Goal: Information Seeking & Learning: Learn about a topic

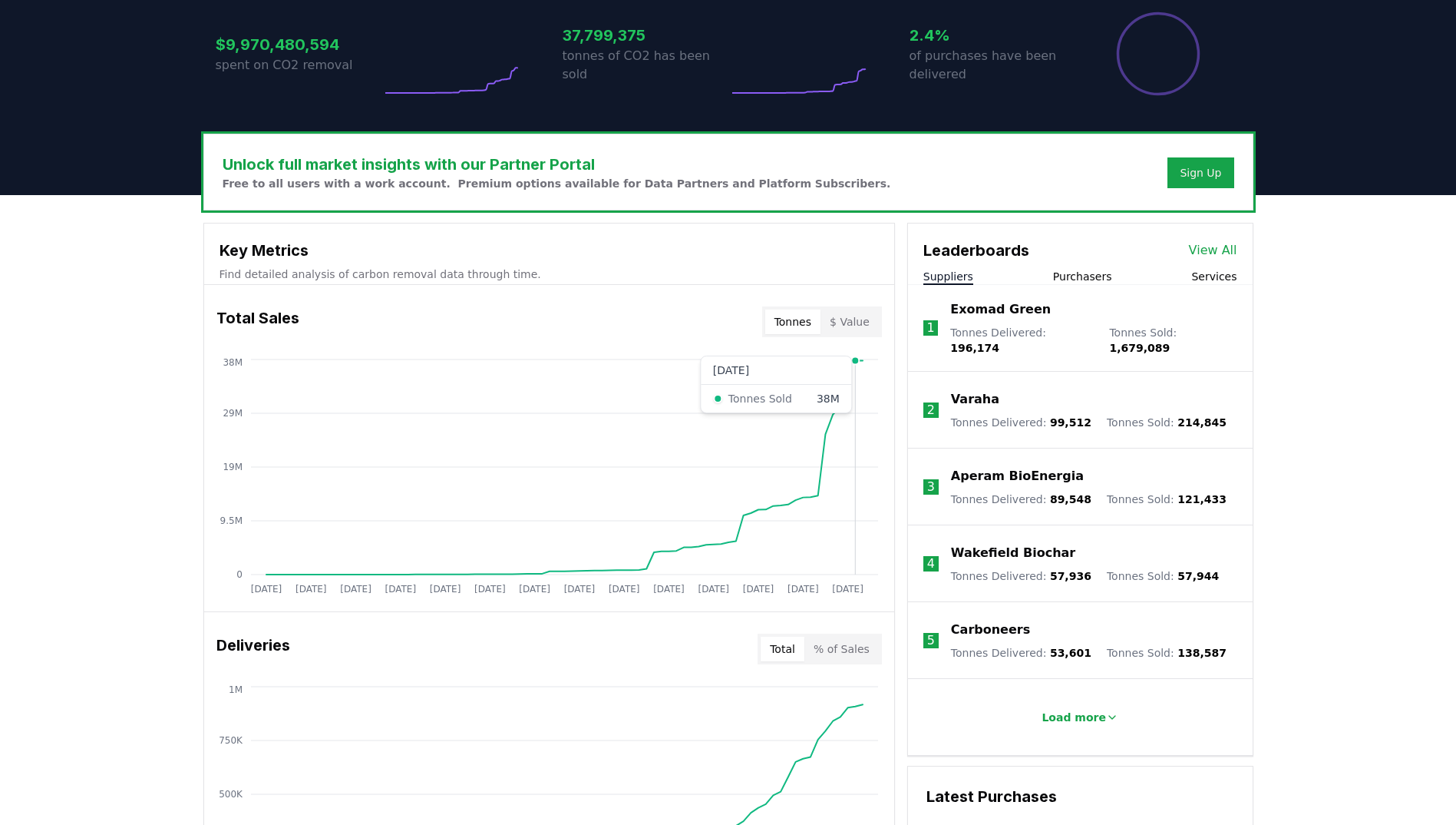
scroll to position [326, 0]
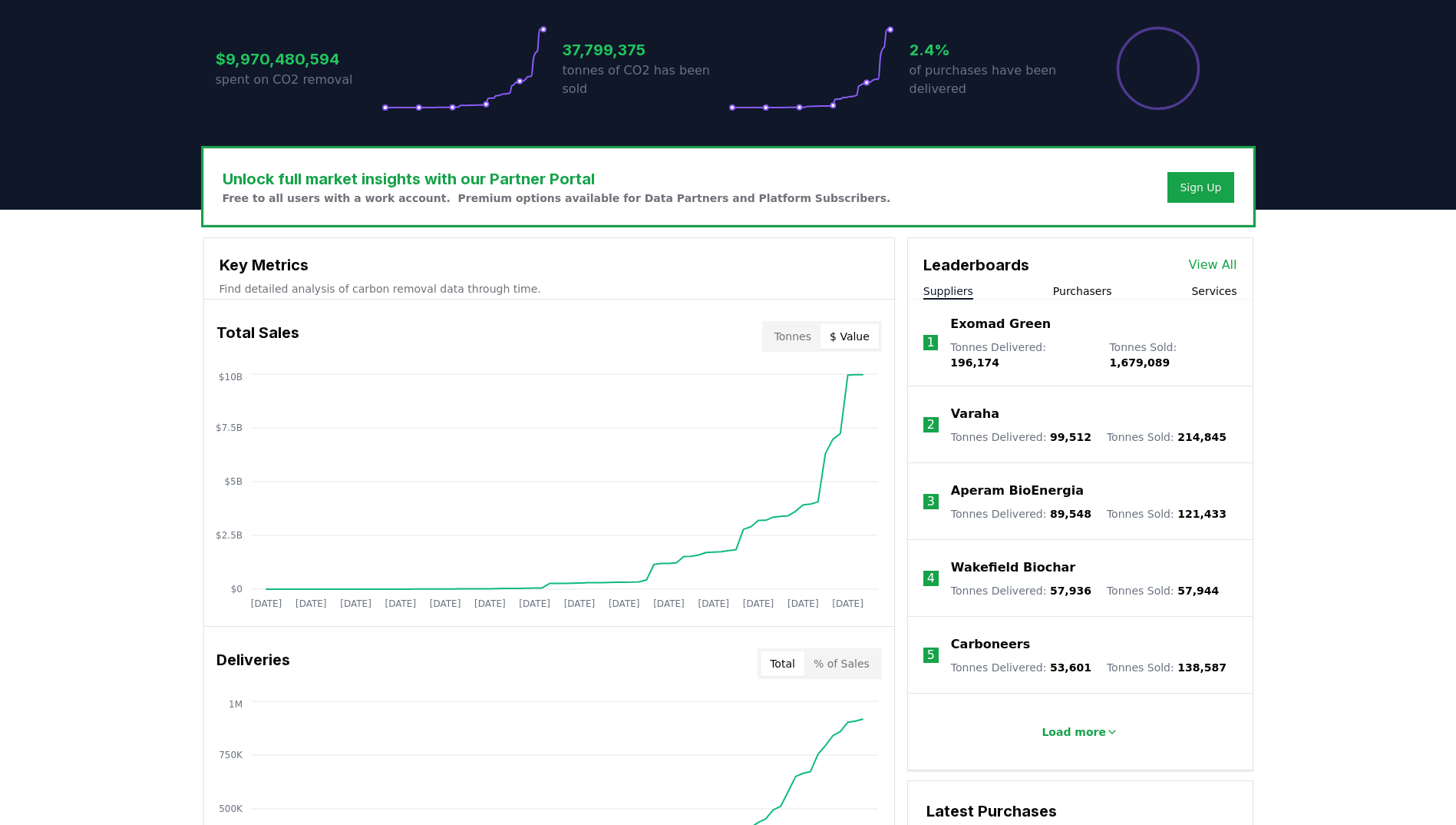
click at [843, 333] on button "$ Value" at bounding box center [850, 337] width 59 height 24
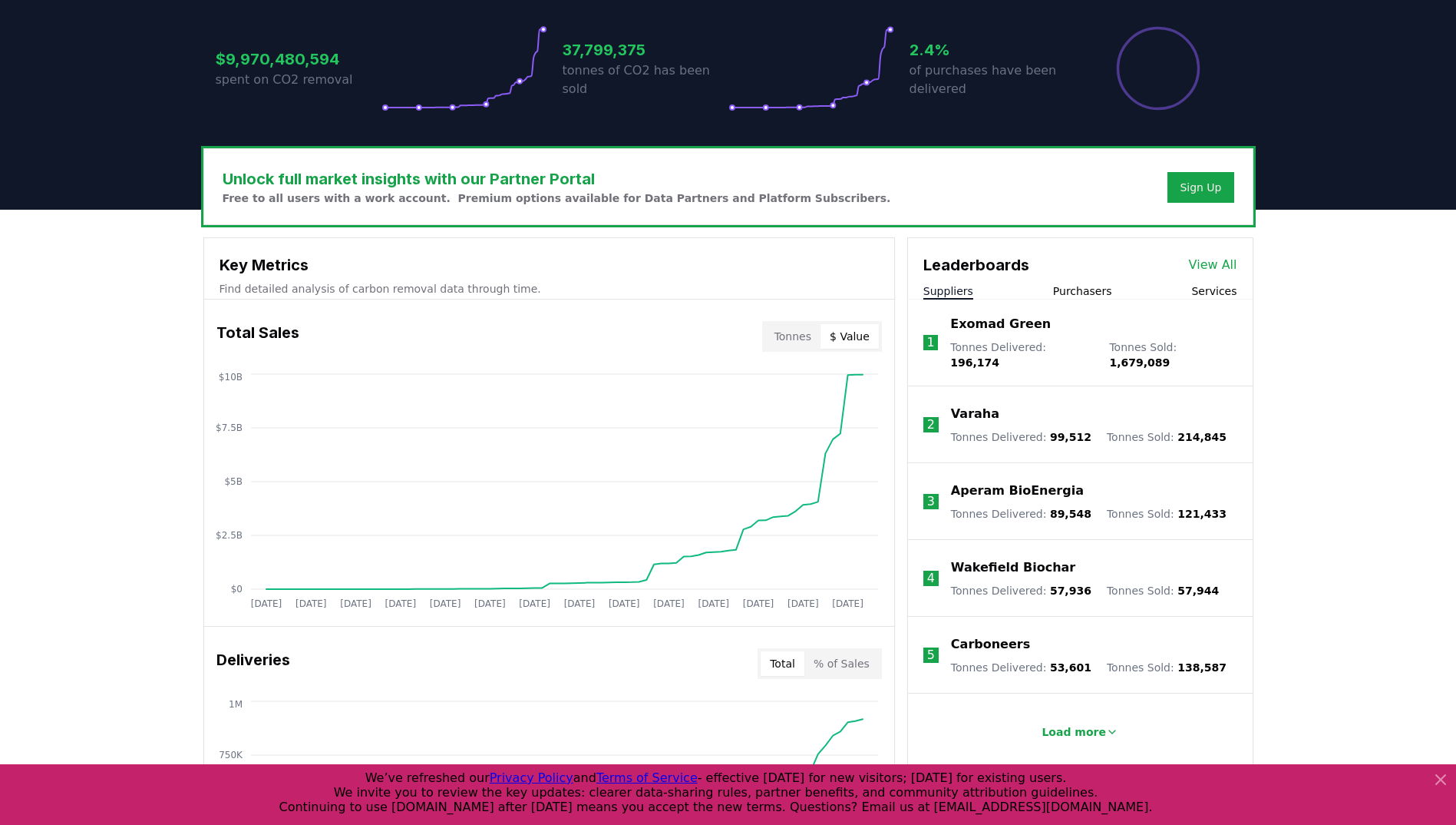
click at [847, 334] on button "$ Value" at bounding box center [850, 337] width 59 height 24
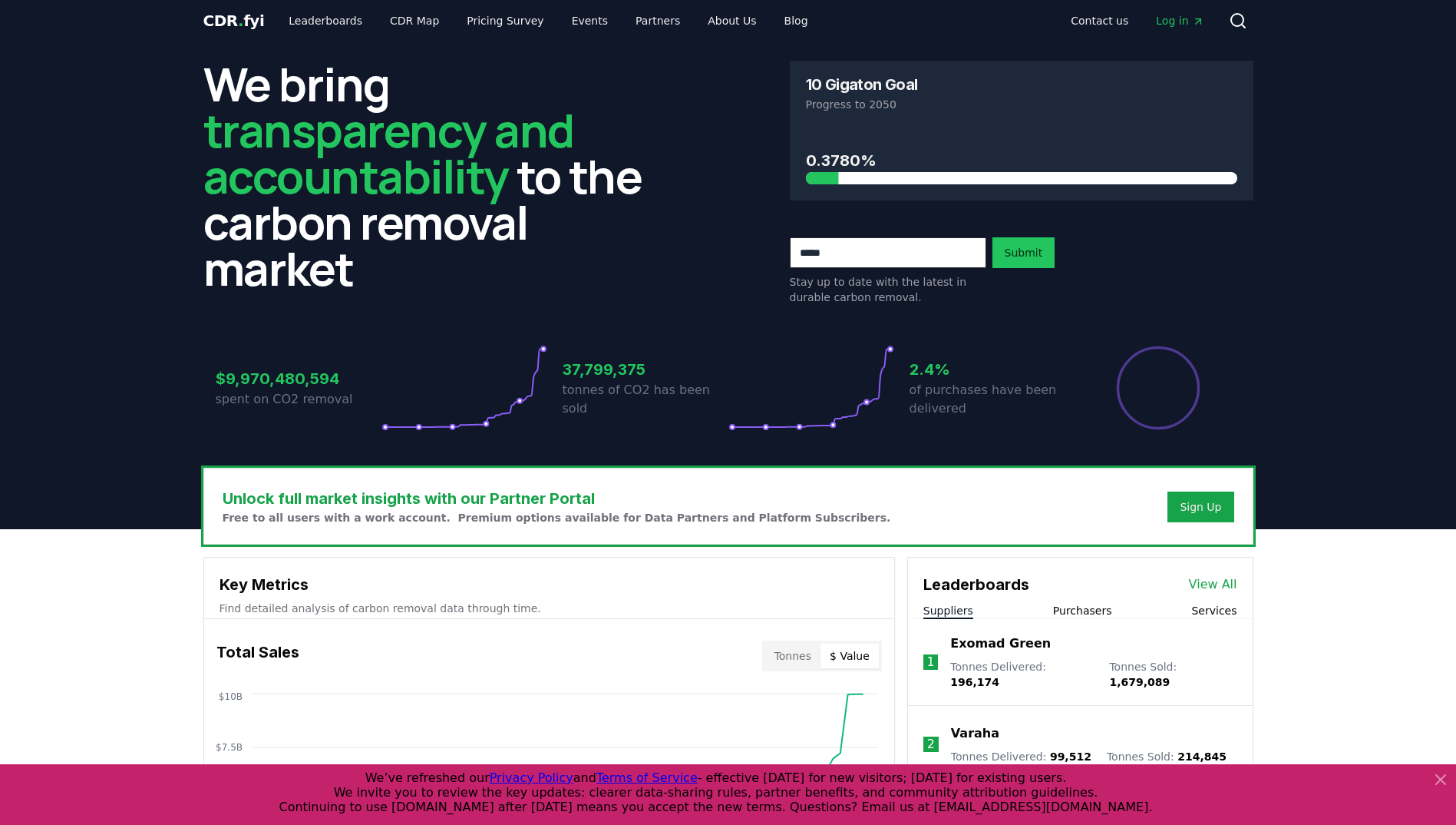
scroll to position [0, 0]
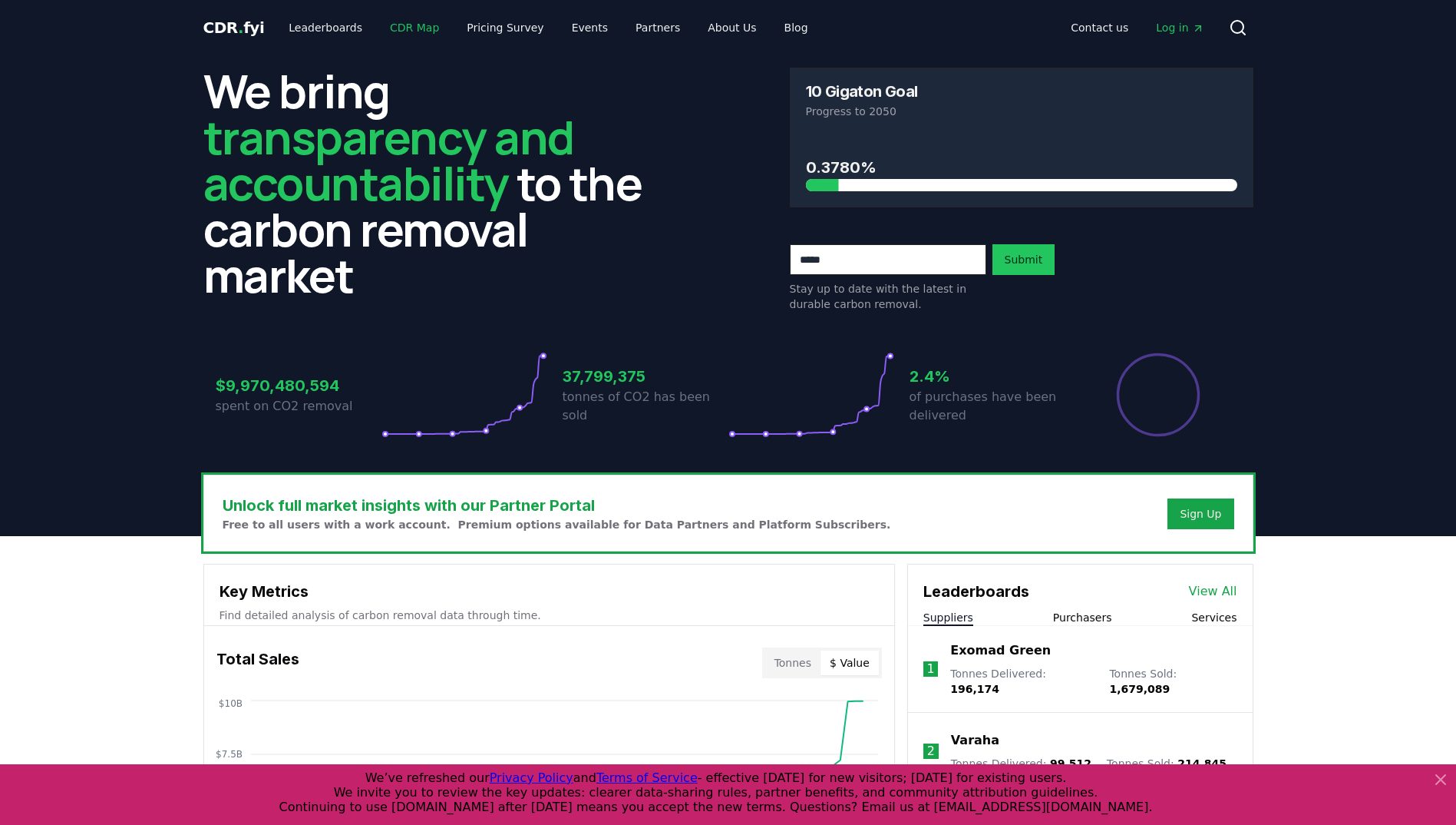
click at [409, 22] on link "CDR Map" at bounding box center [415, 28] width 73 height 28
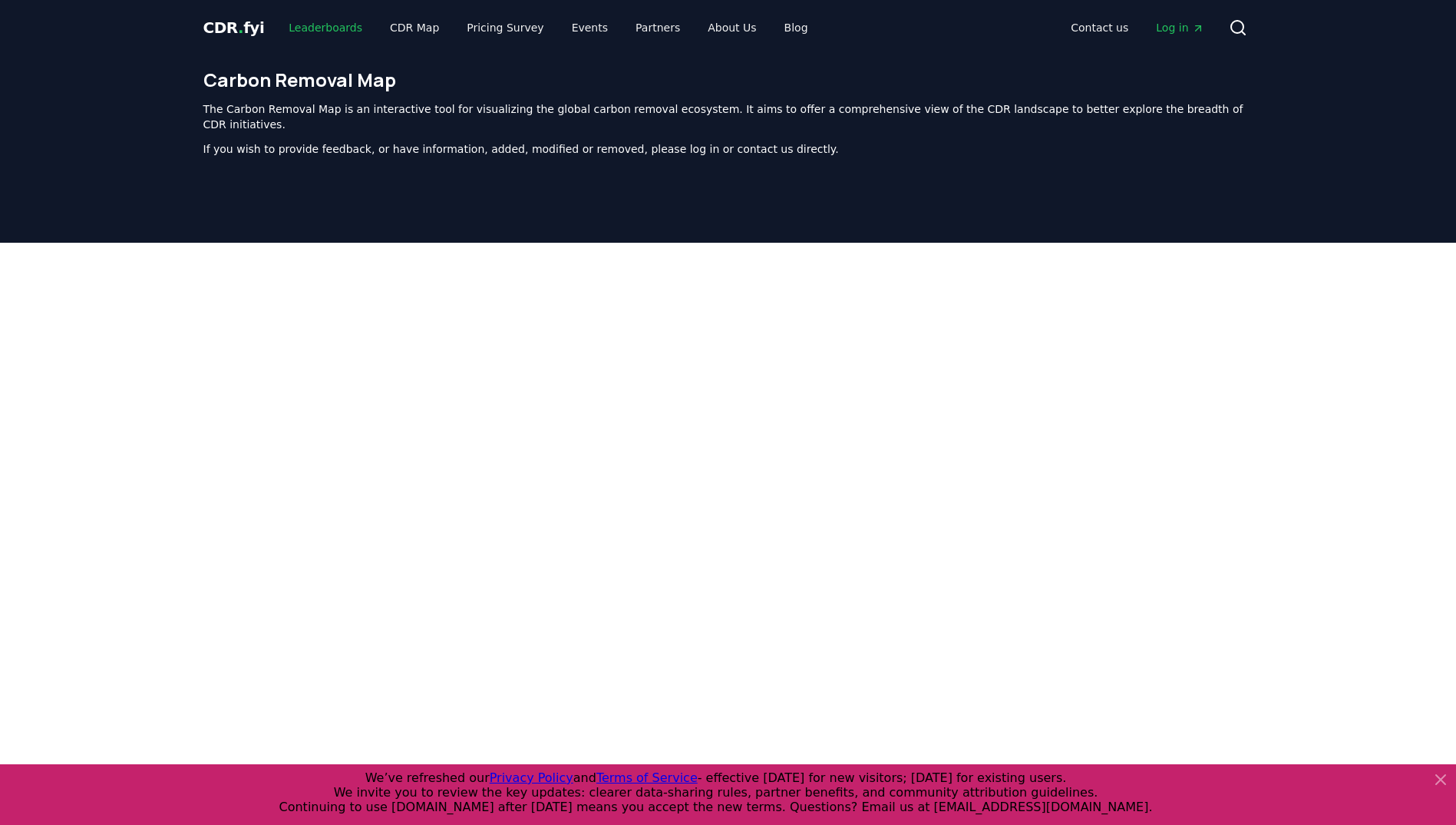
click at [323, 31] on link "Leaderboards" at bounding box center [325, 28] width 99 height 28
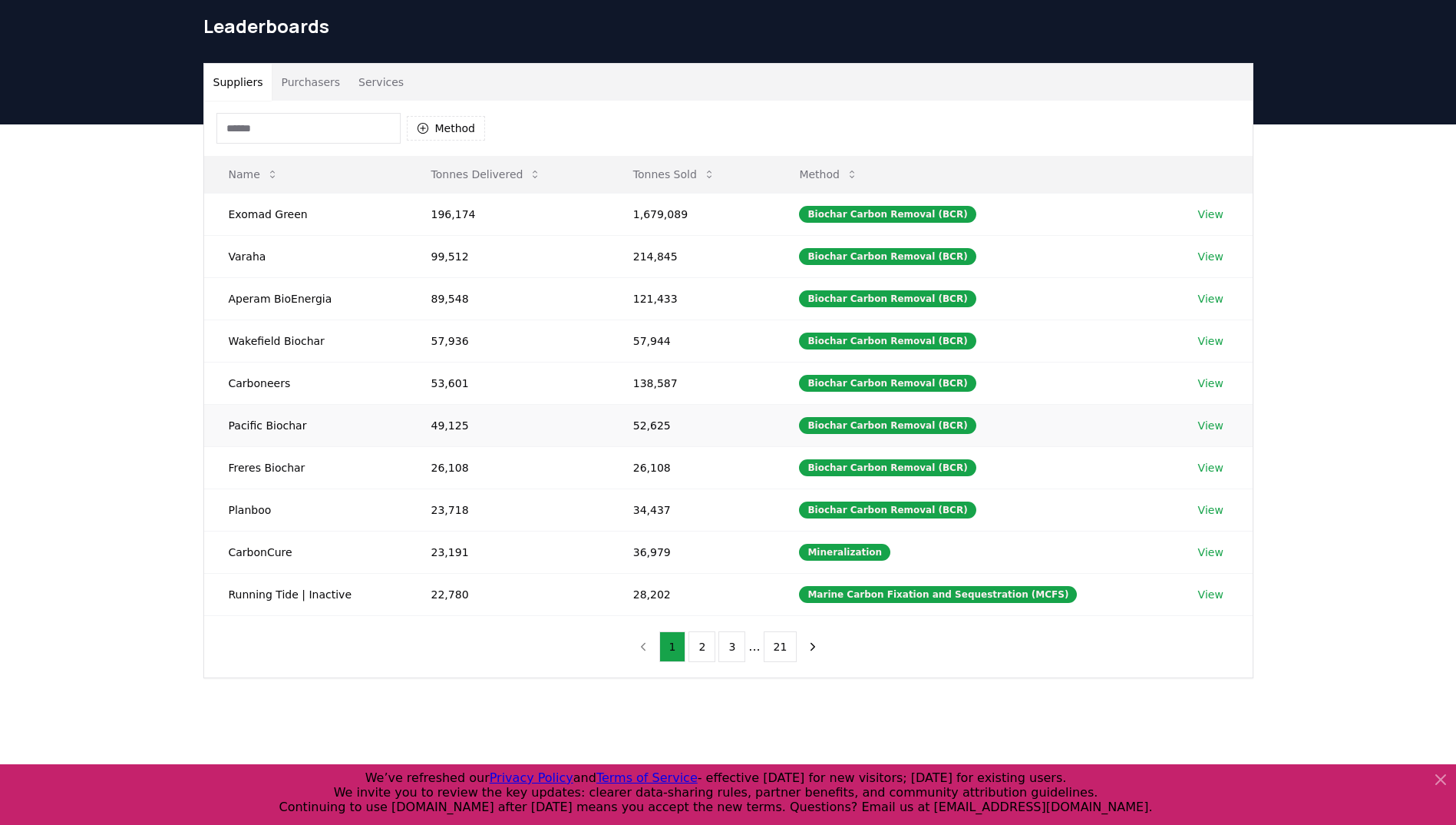
scroll to position [77, 0]
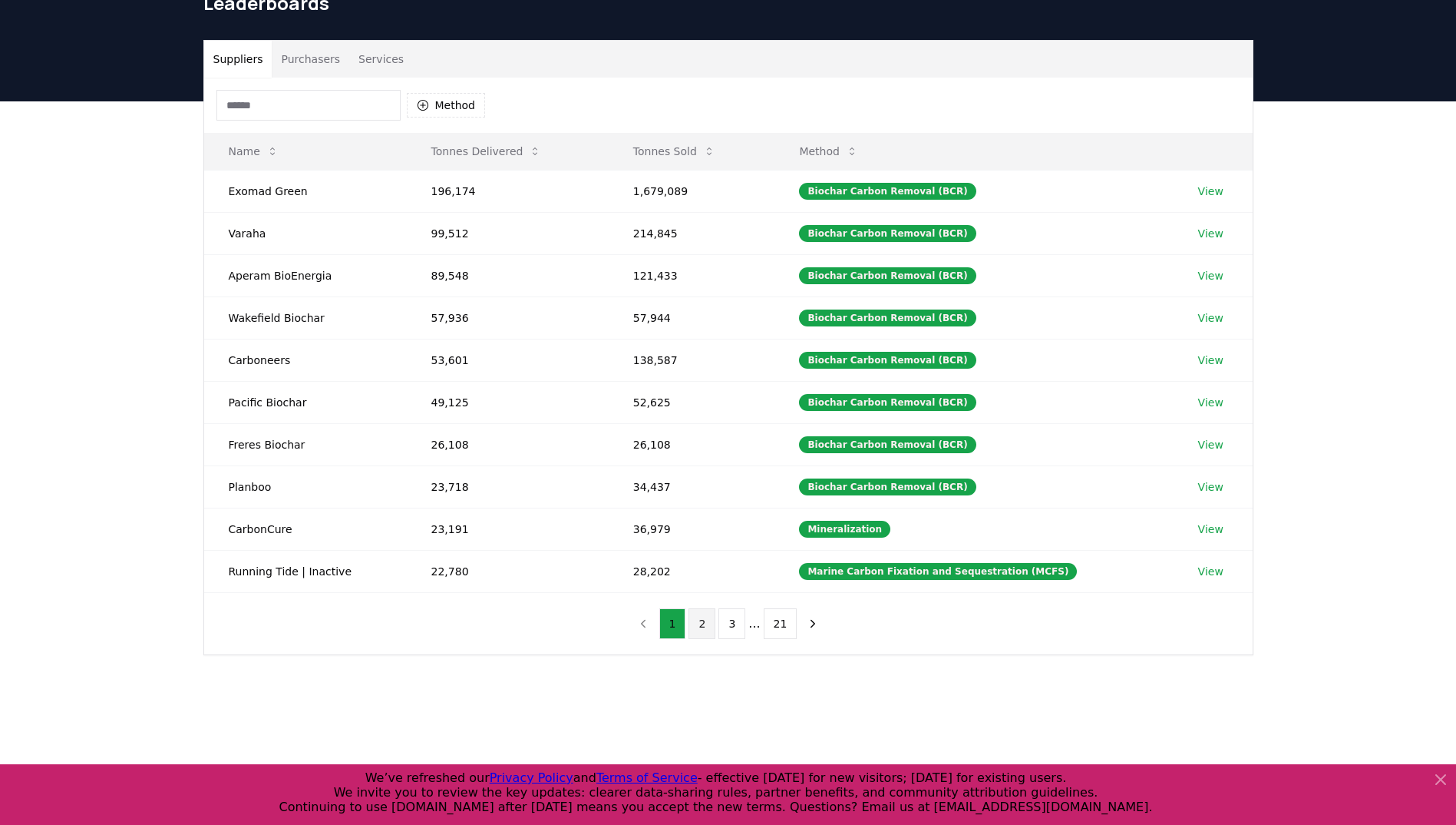
click at [702, 618] on button "2" at bounding box center [702, 624] width 27 height 31
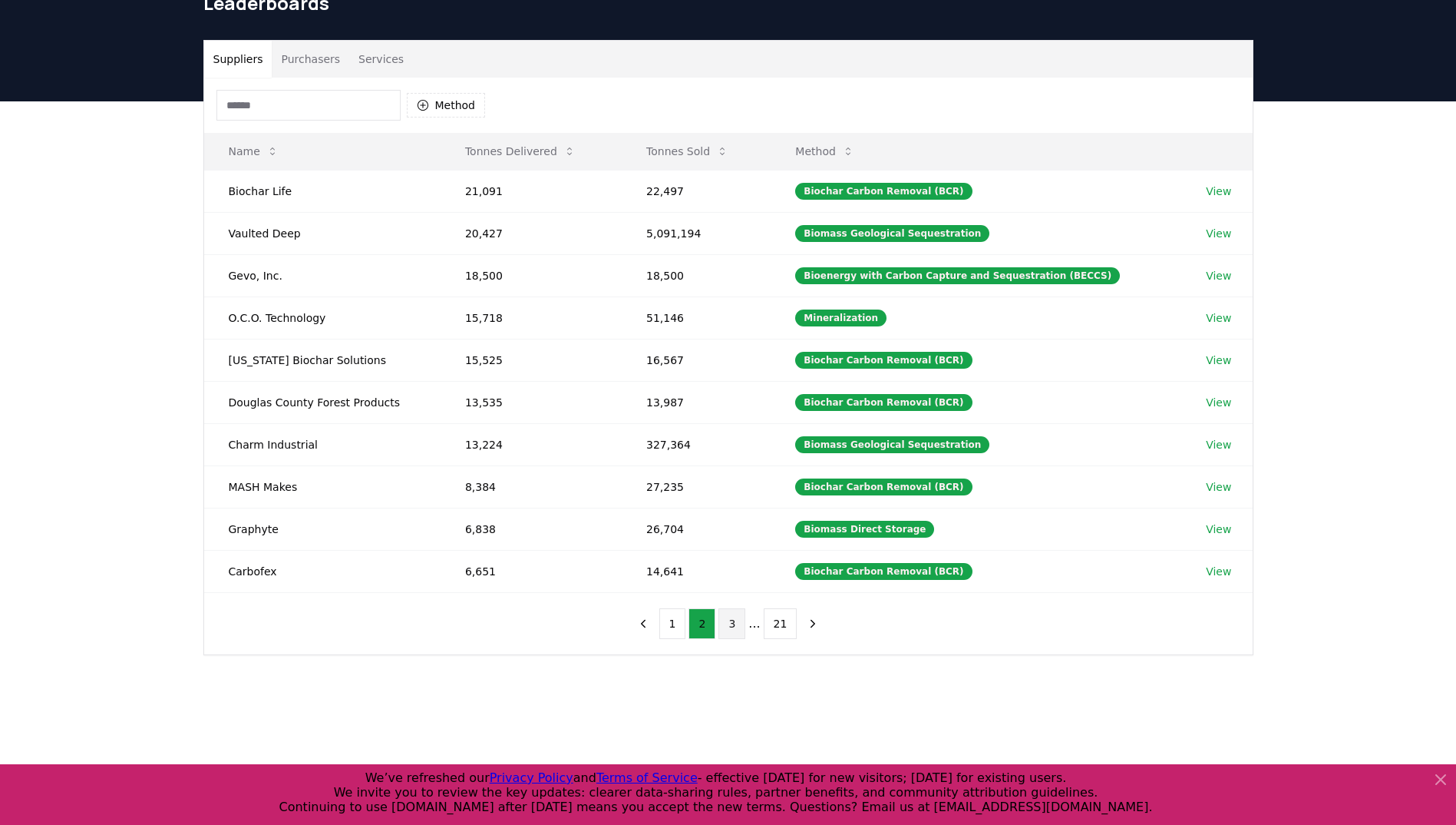
click at [724, 618] on button "3" at bounding box center [732, 624] width 27 height 31
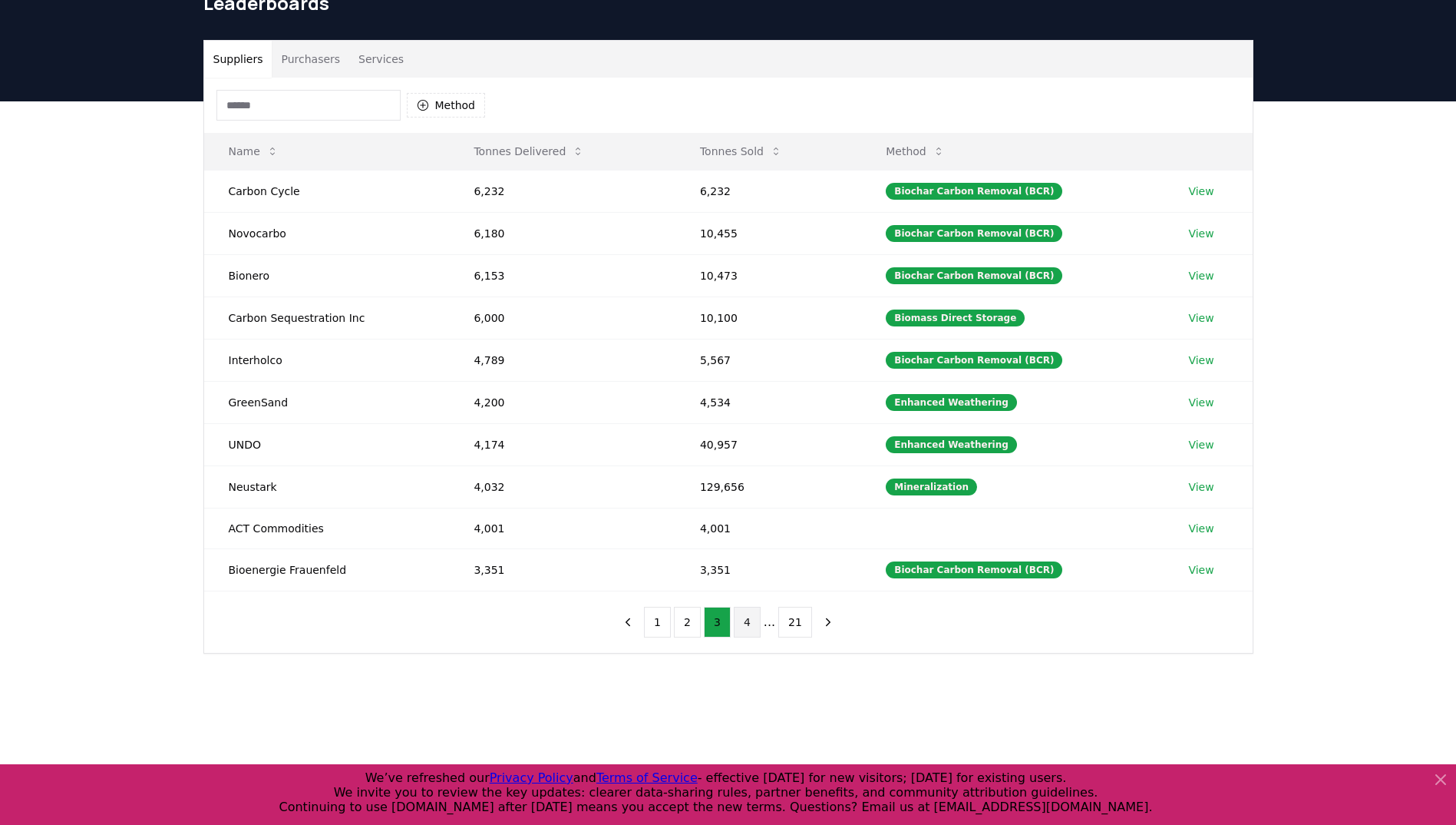
click at [740, 620] on button "4" at bounding box center [747, 622] width 27 height 31
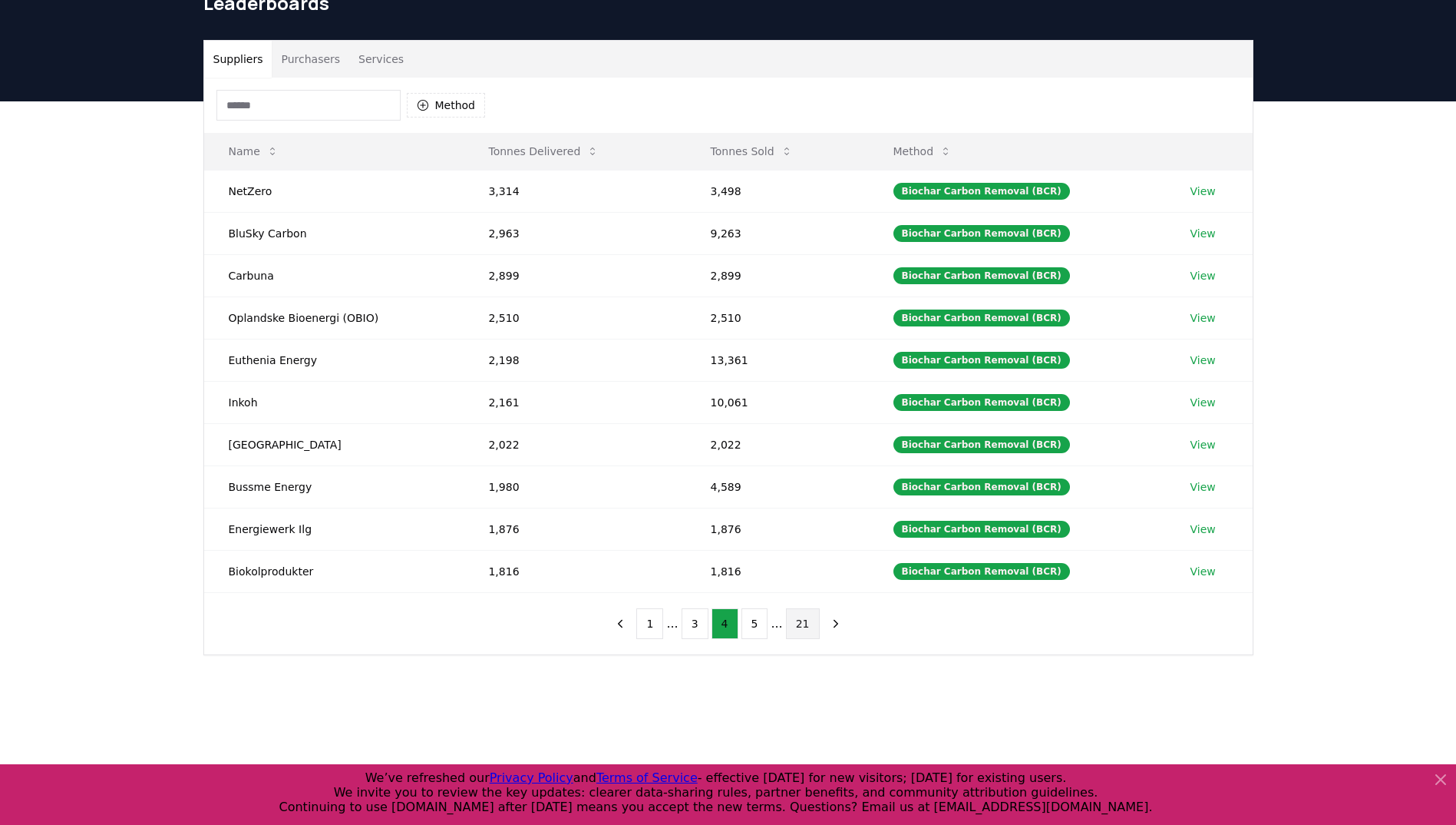
click at [786, 622] on button "21" at bounding box center [803, 624] width 33 height 31
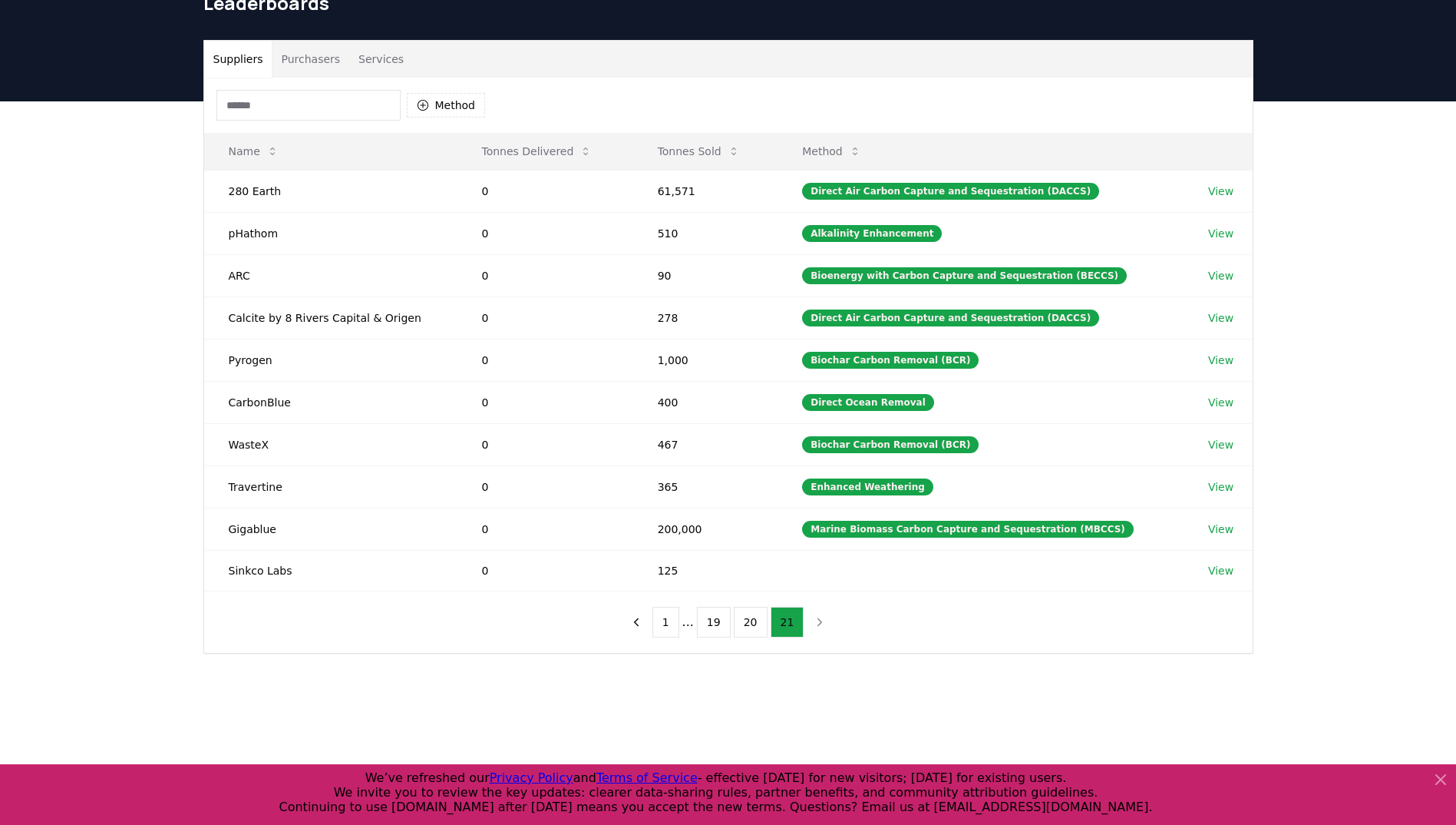
click at [809, 617] on nav "1 ... 19 20 21" at bounding box center [728, 622] width 210 height 31
click at [644, 621] on icon "previous page" at bounding box center [636, 622] width 14 height 14
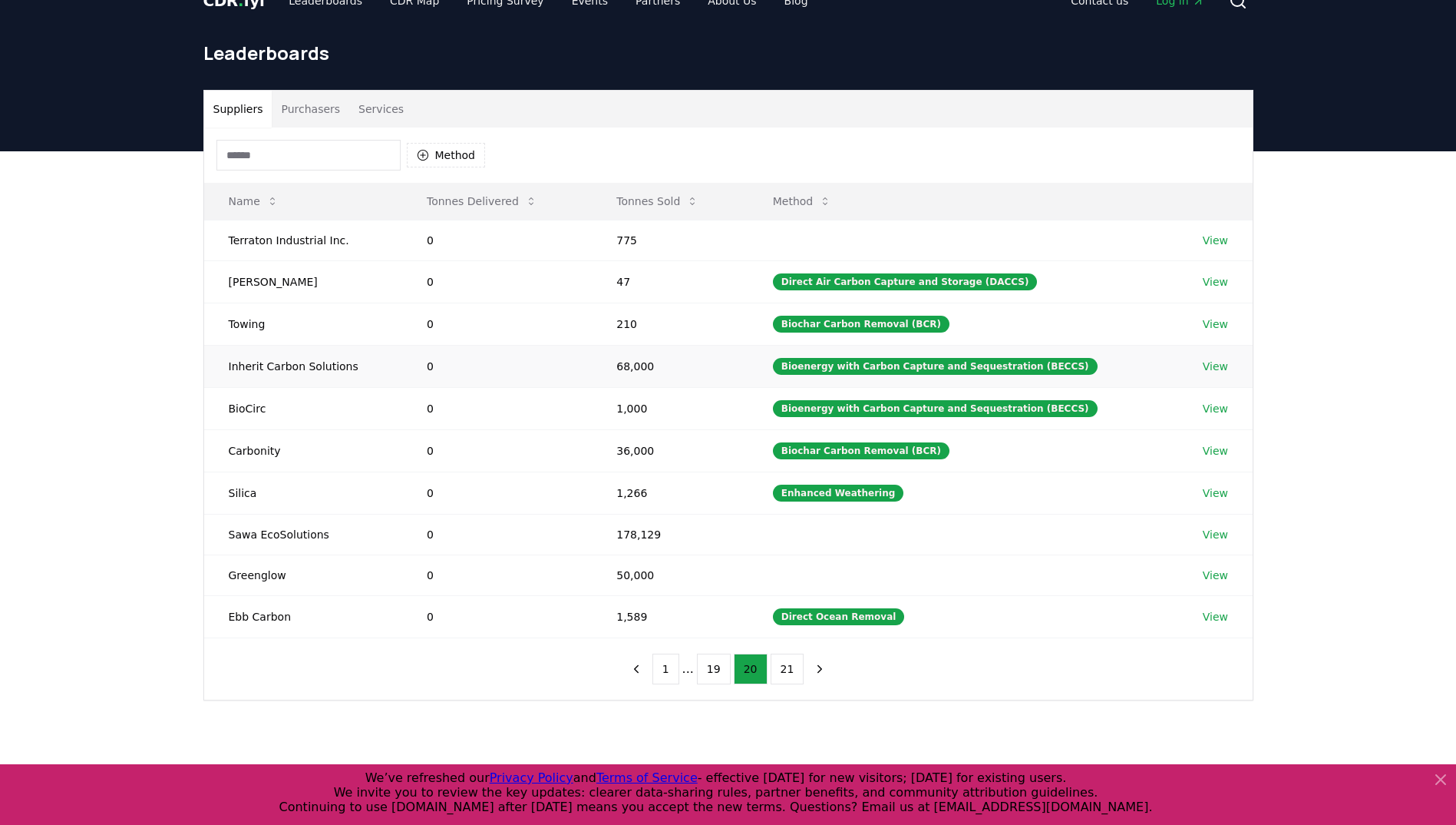
scroll to position [0, 0]
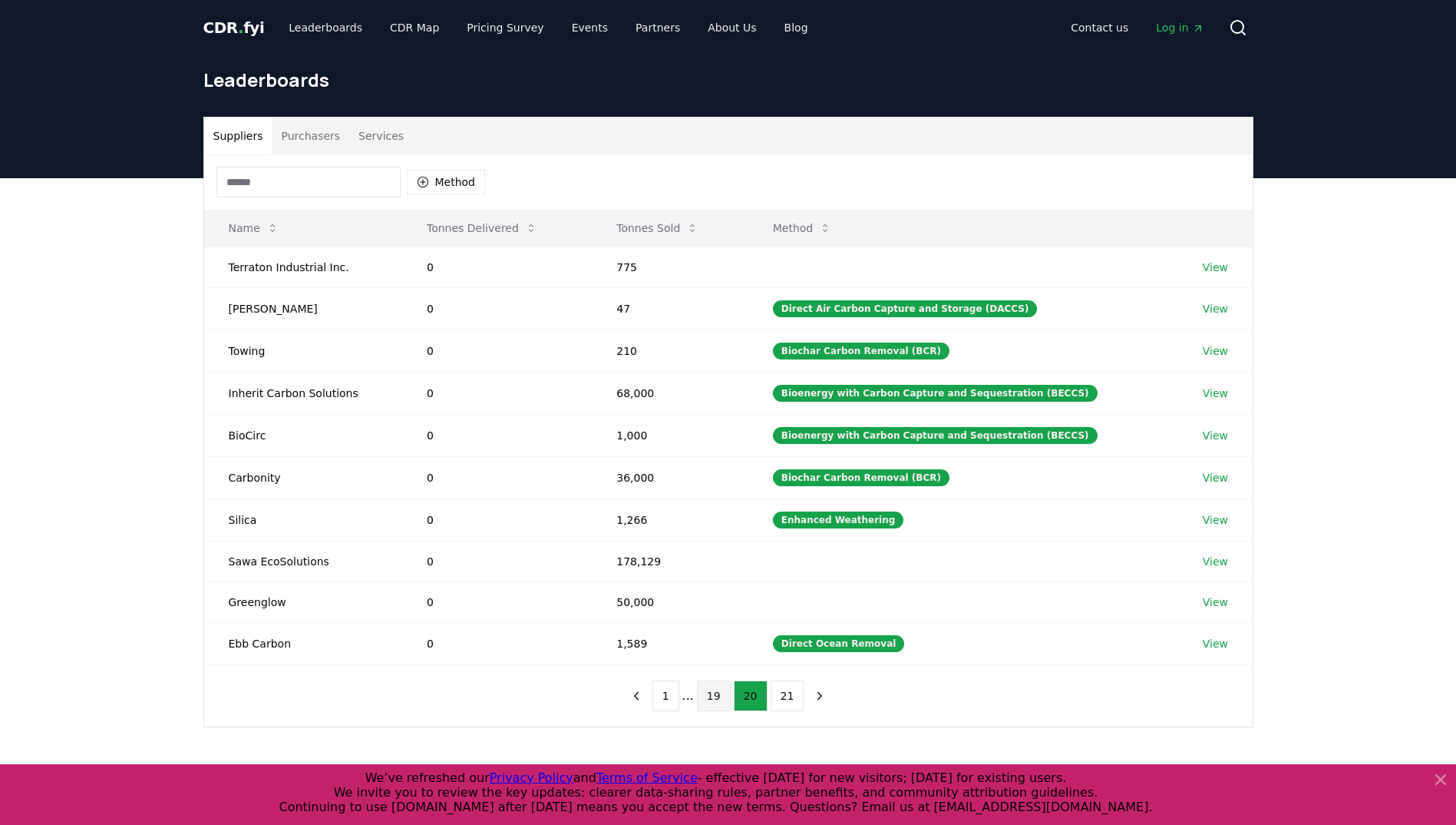
click at [710, 698] on button "19" at bounding box center [713, 696] width 33 height 31
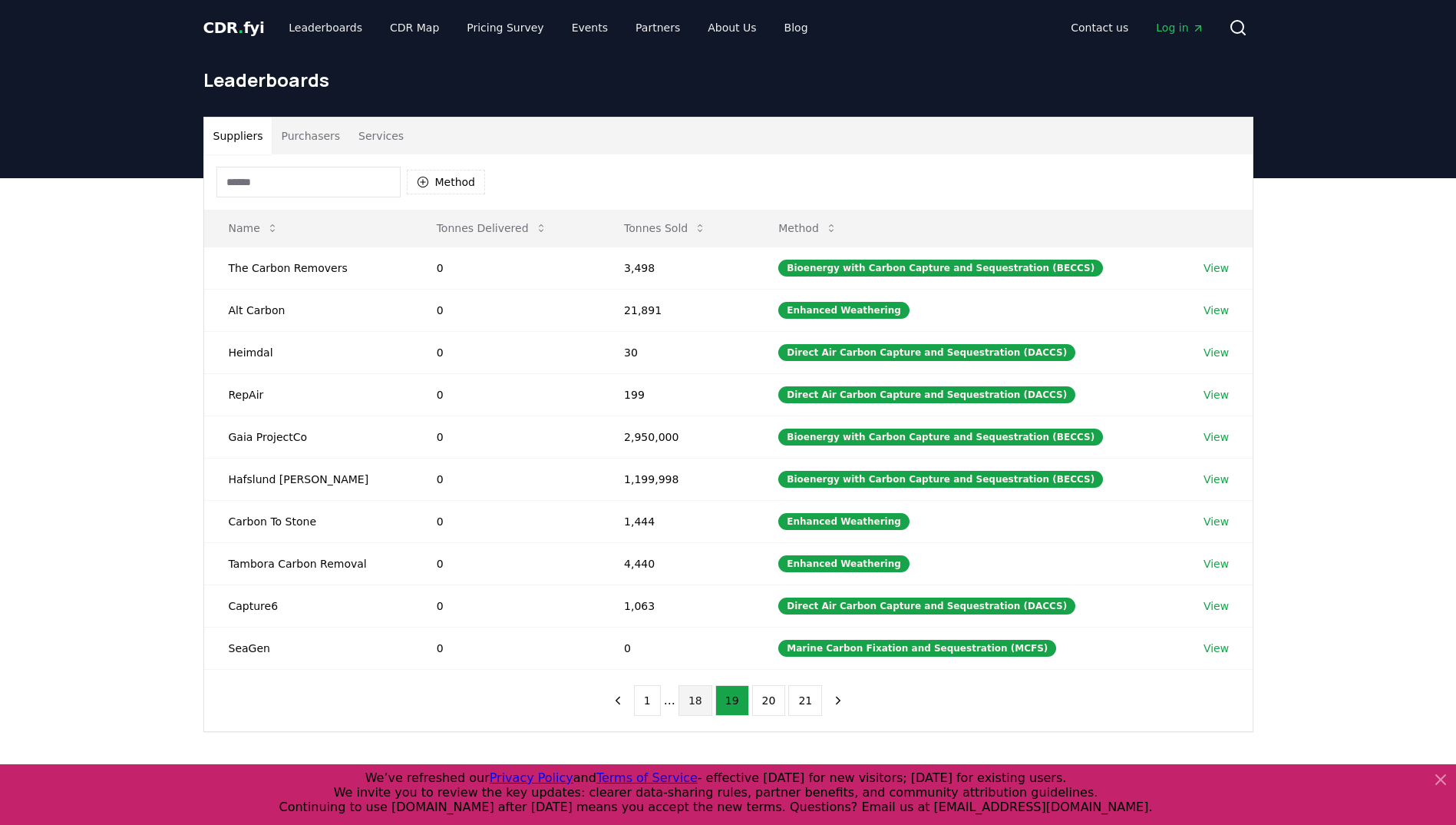
click at [688, 701] on button "18" at bounding box center [695, 700] width 33 height 31
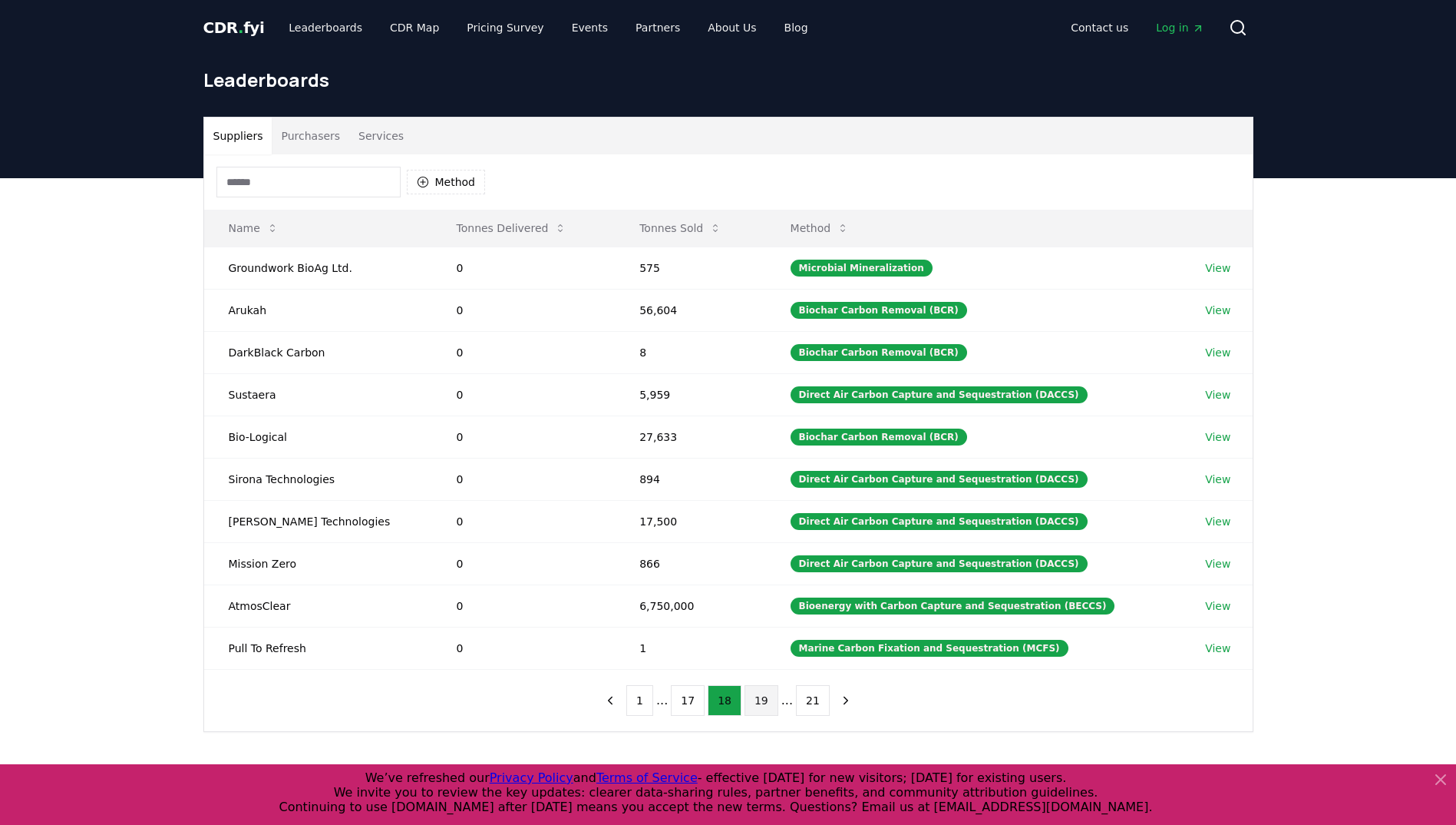
click at [756, 699] on button "19" at bounding box center [761, 700] width 33 height 31
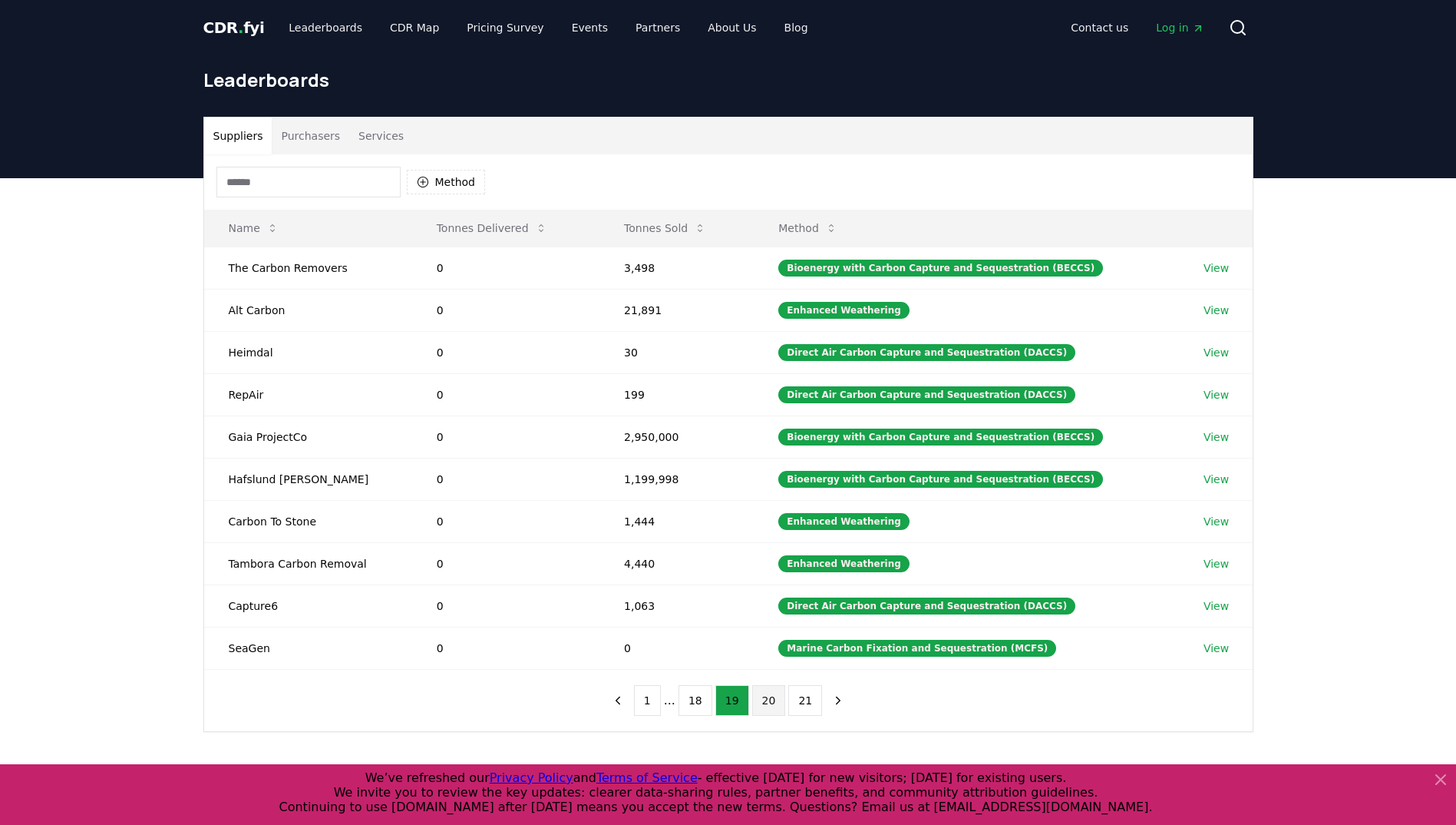
click at [759, 699] on button "20" at bounding box center [768, 700] width 33 height 31
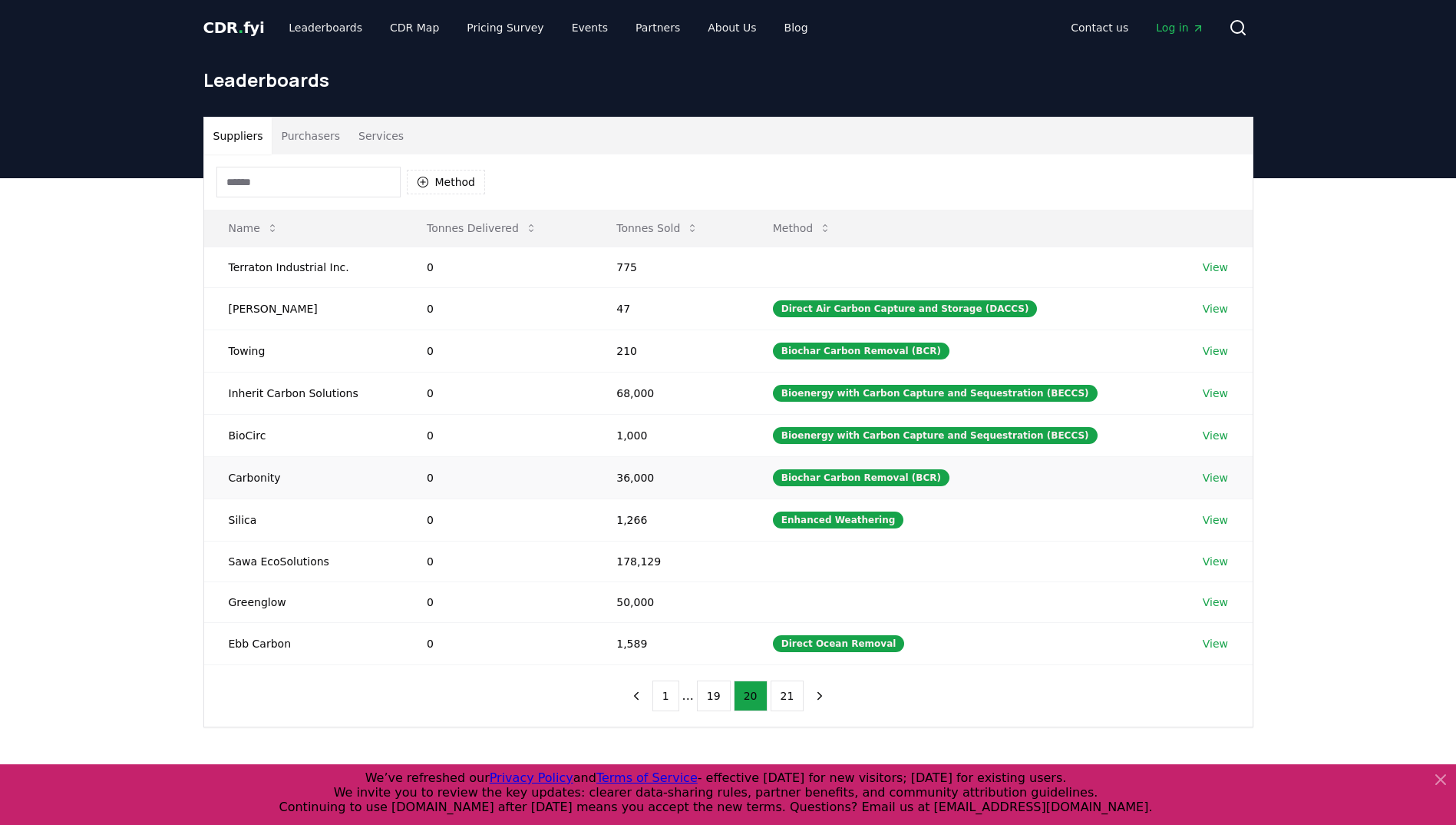
click at [301, 487] on td "Carbonity" at bounding box center [303, 478] width 198 height 42
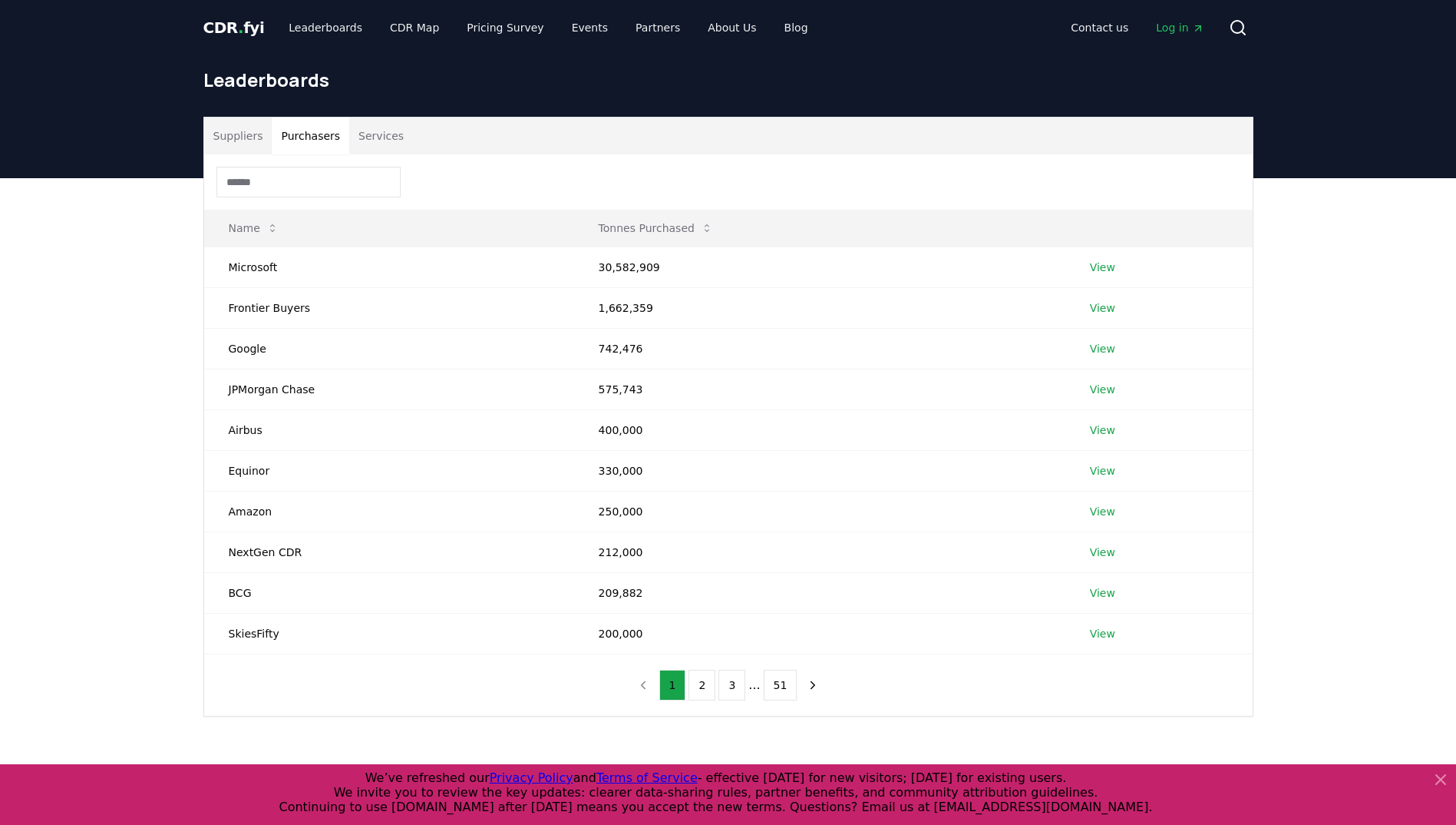
click at [301, 129] on button "Purchasers" at bounding box center [310, 135] width 77 height 37
click at [373, 135] on button "Services" at bounding box center [381, 135] width 64 height 37
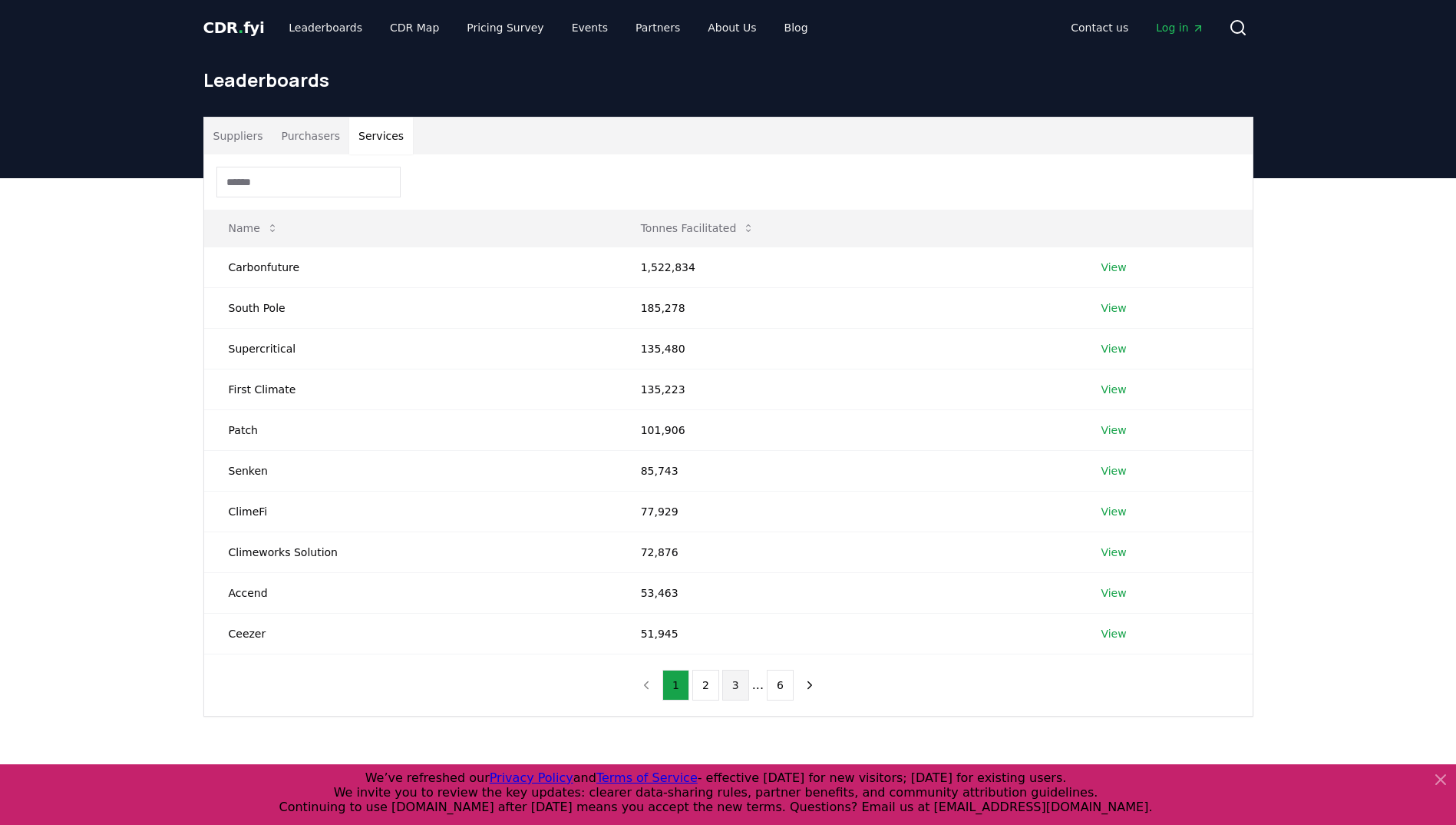
click at [728, 683] on button "3" at bounding box center [736, 686] width 27 height 31
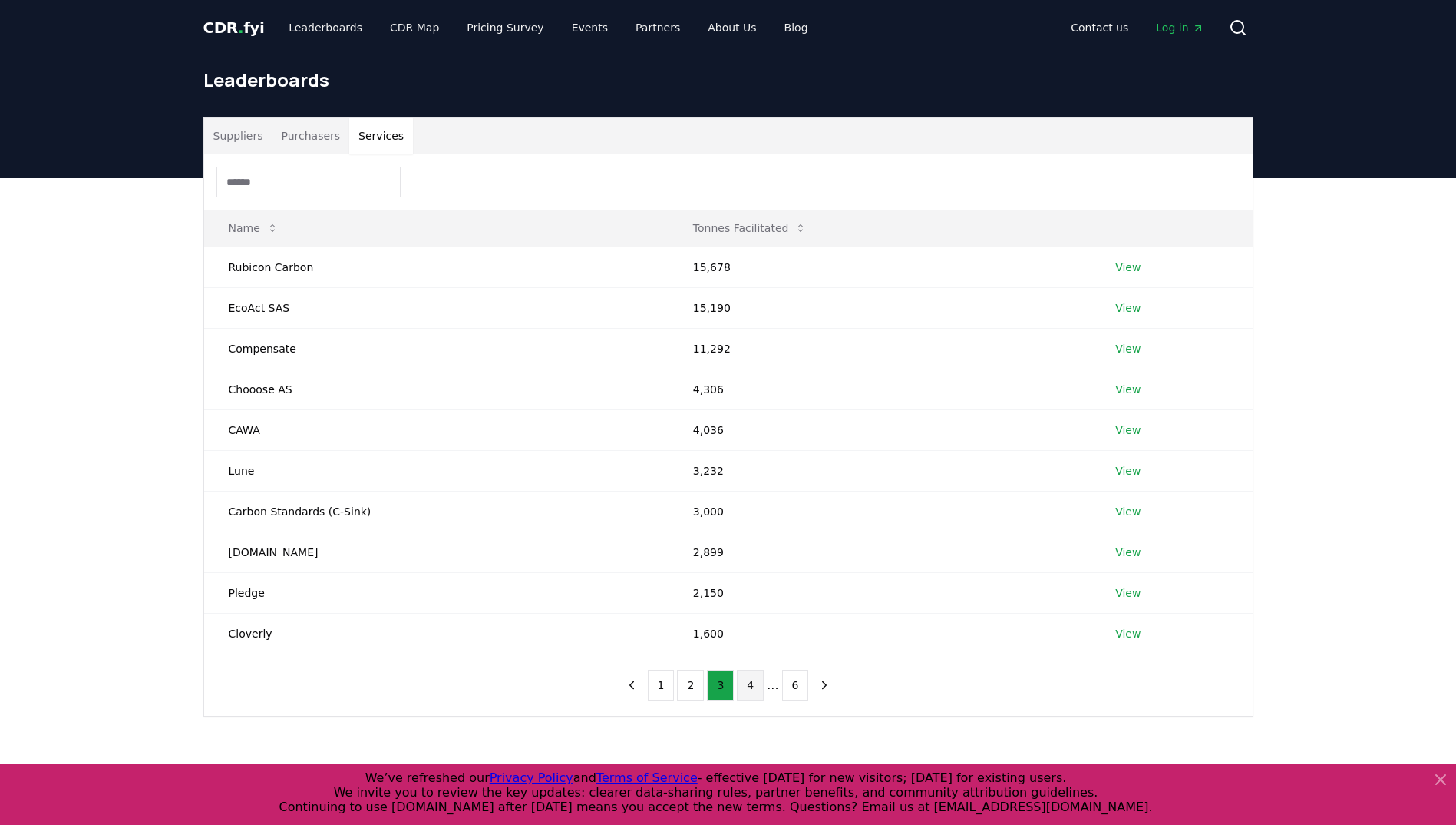
click at [746, 689] on button "4" at bounding box center [750, 686] width 27 height 31
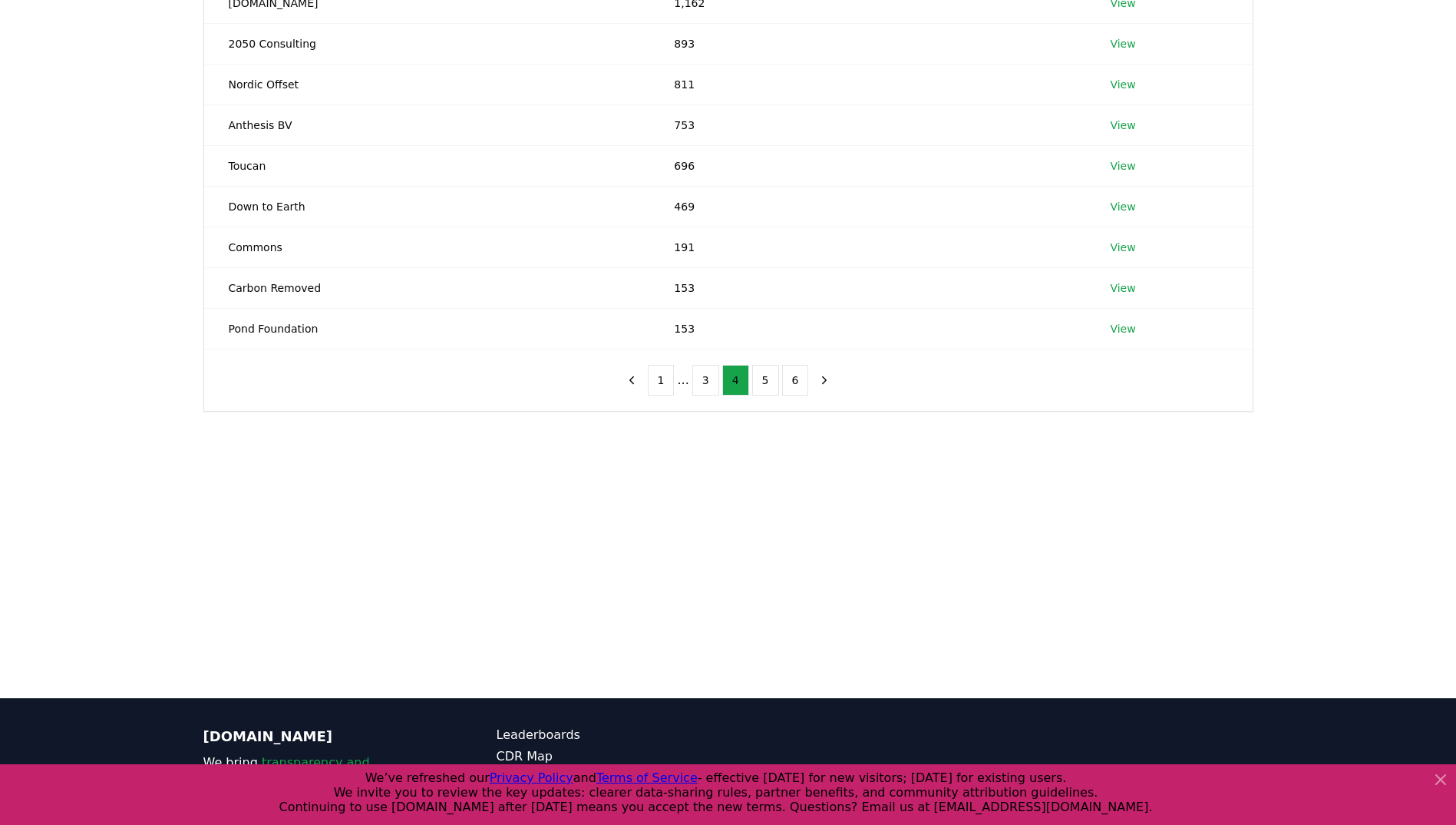
scroll to position [307, 0]
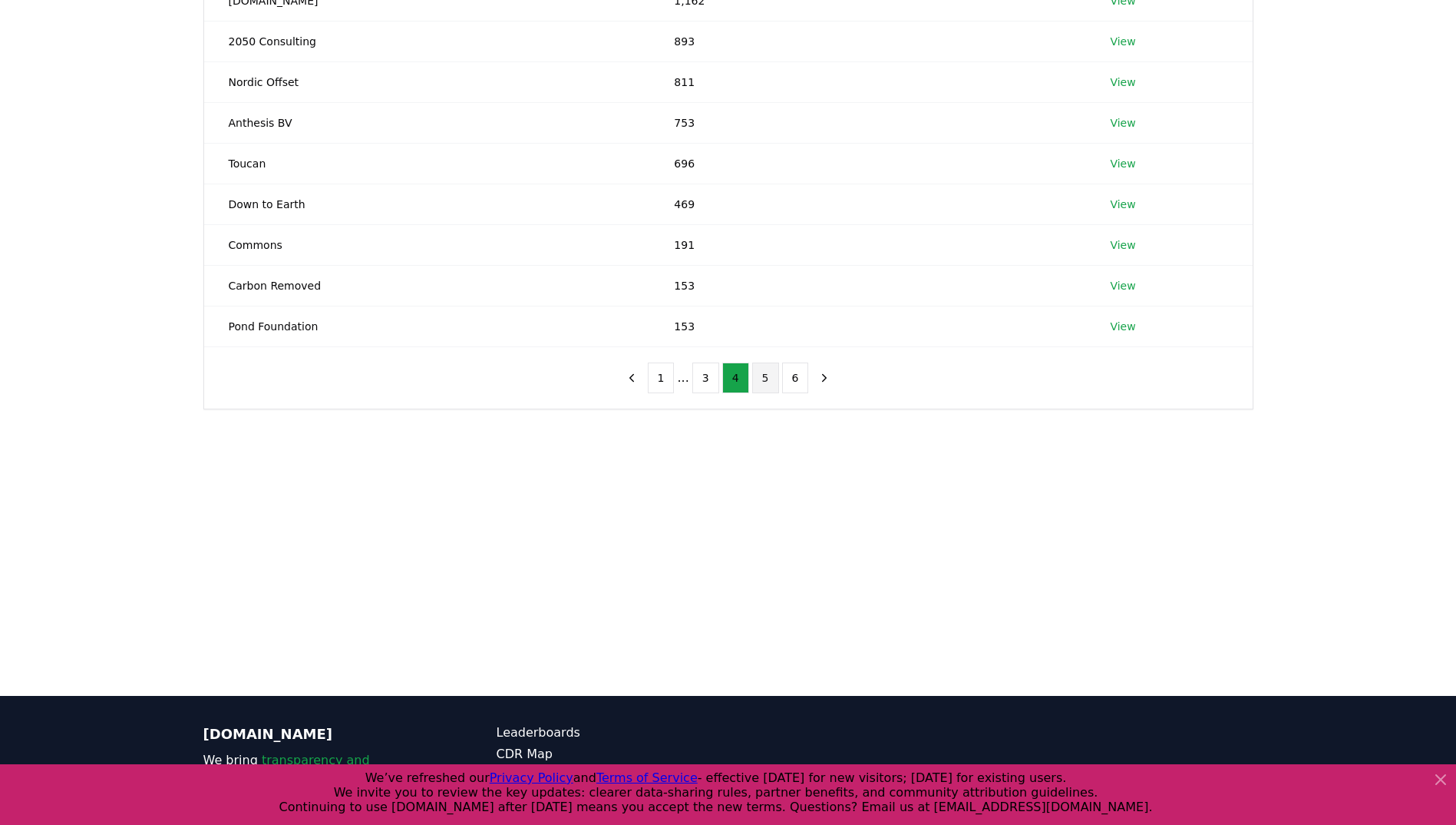
click at [757, 365] on button "5" at bounding box center [765, 378] width 27 height 31
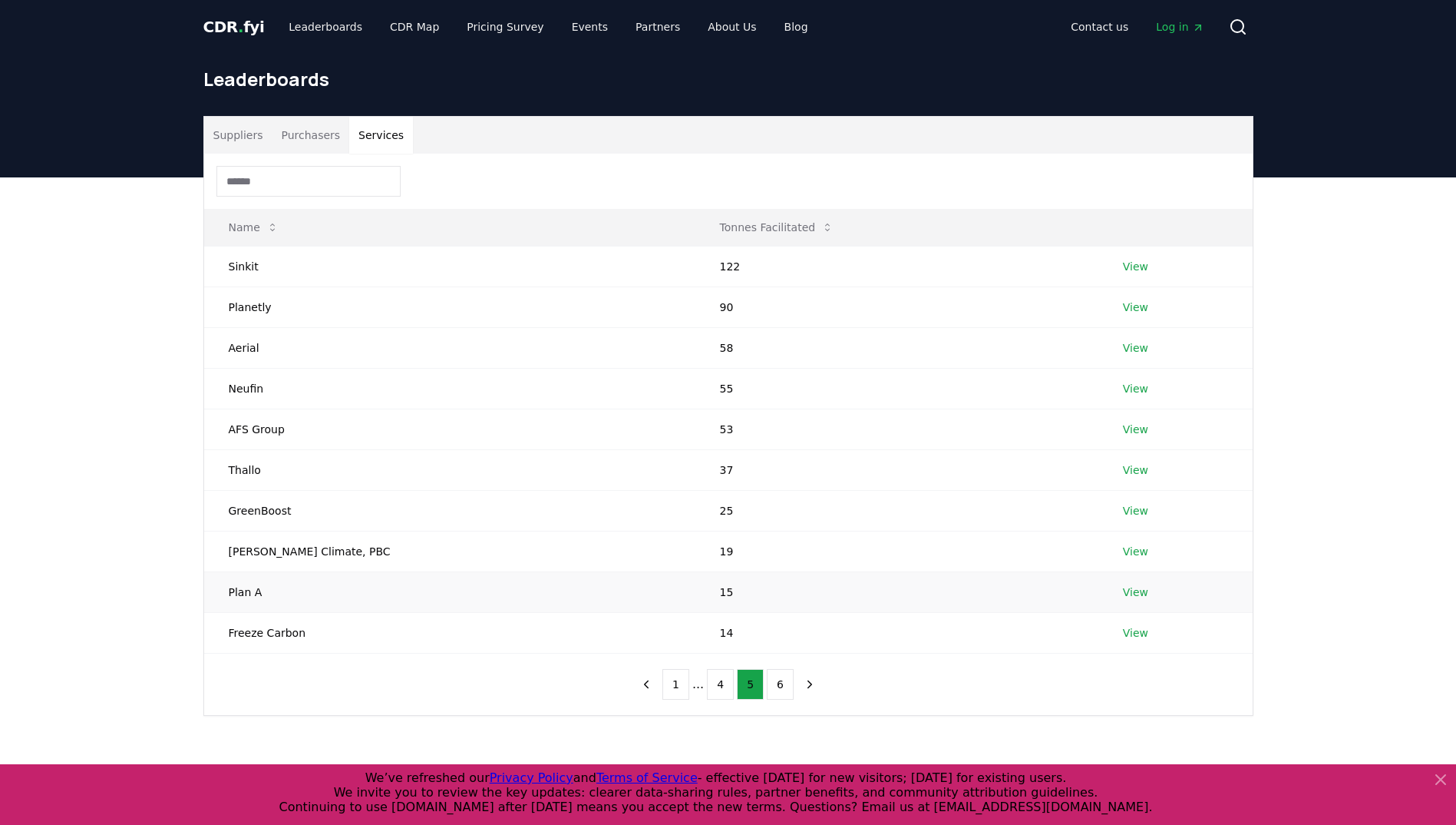
scroll to position [0, 0]
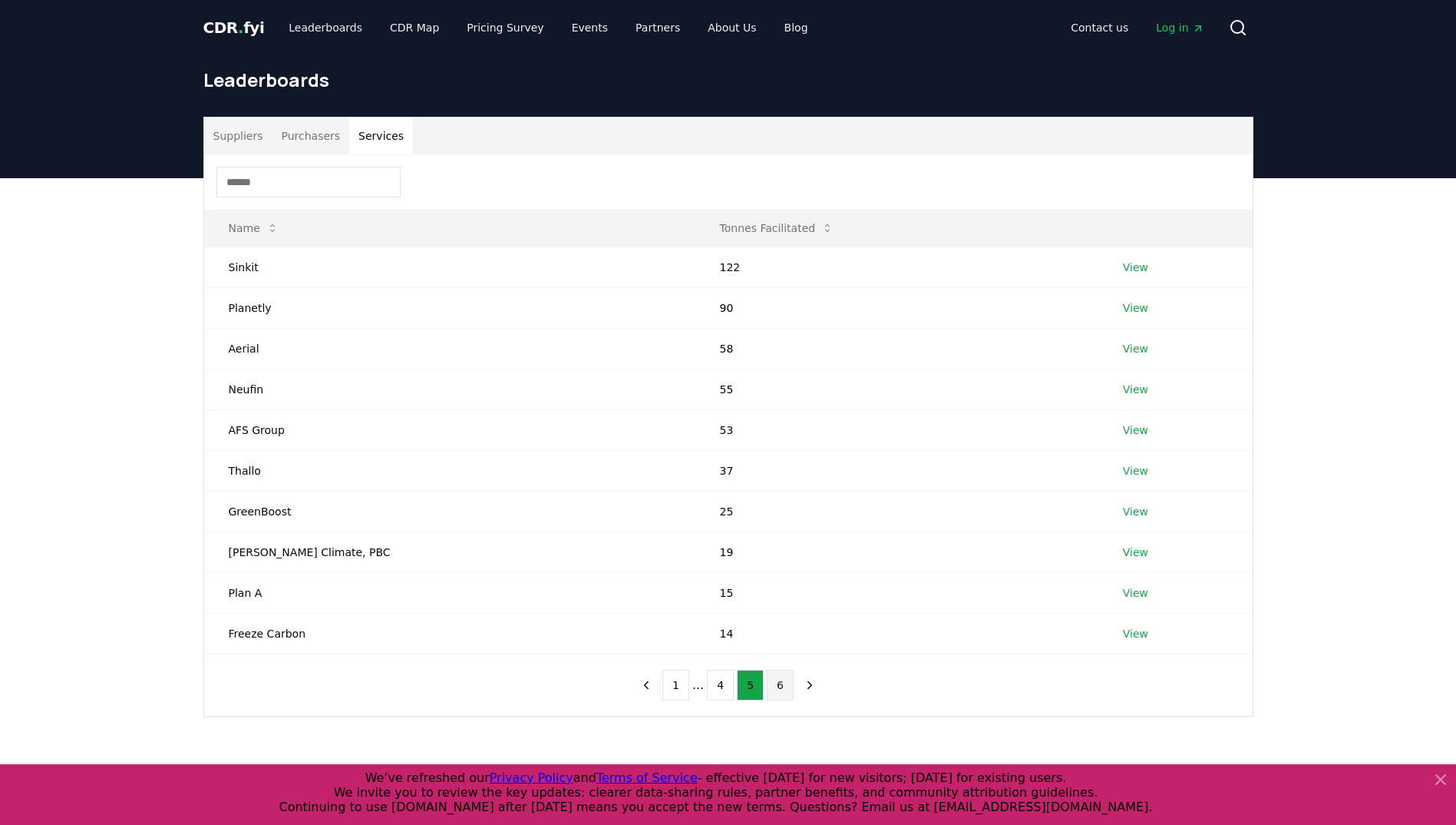
click at [780, 686] on button "6" at bounding box center [780, 686] width 27 height 31
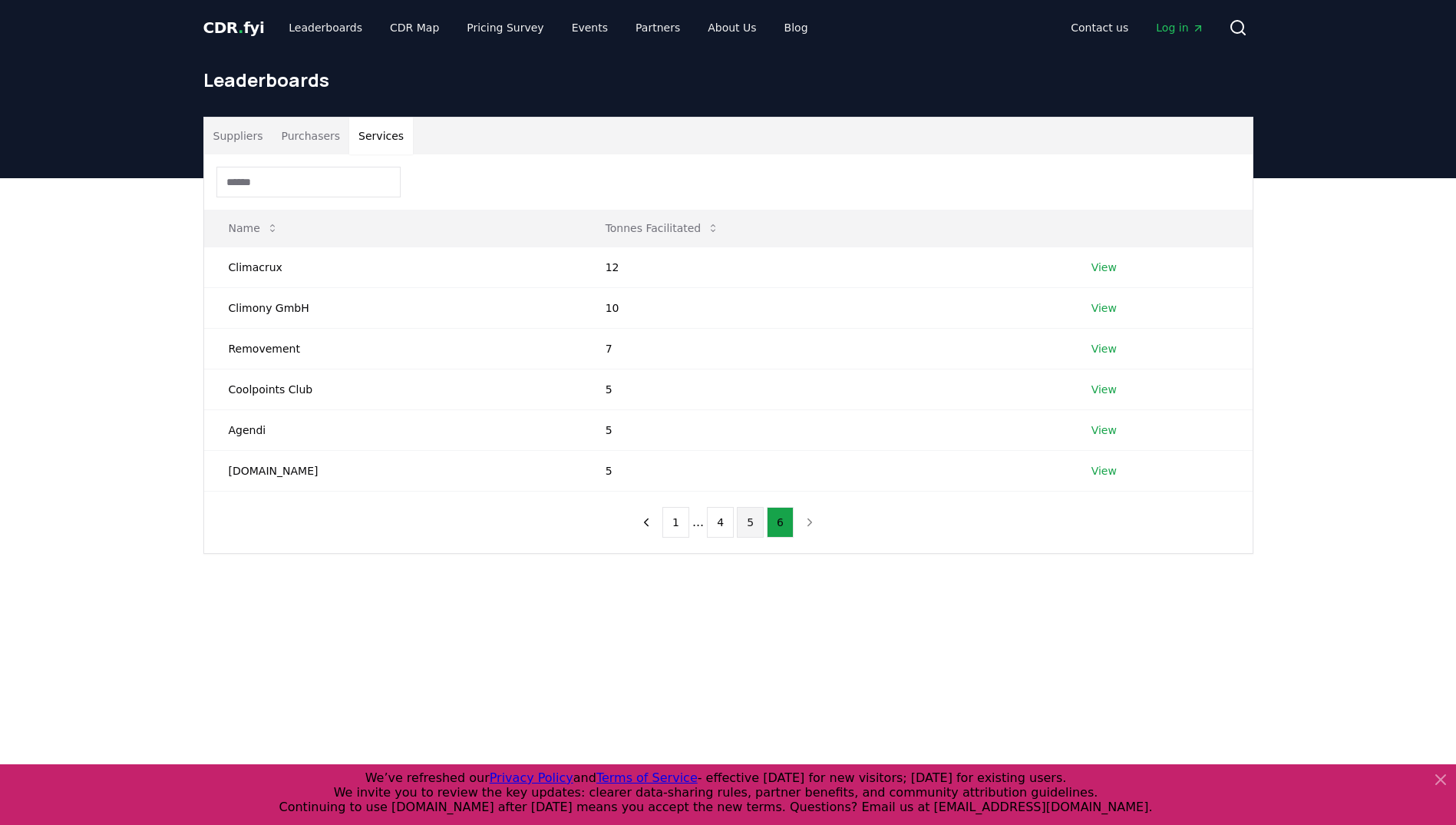
click at [750, 527] on button "5" at bounding box center [750, 523] width 27 height 31
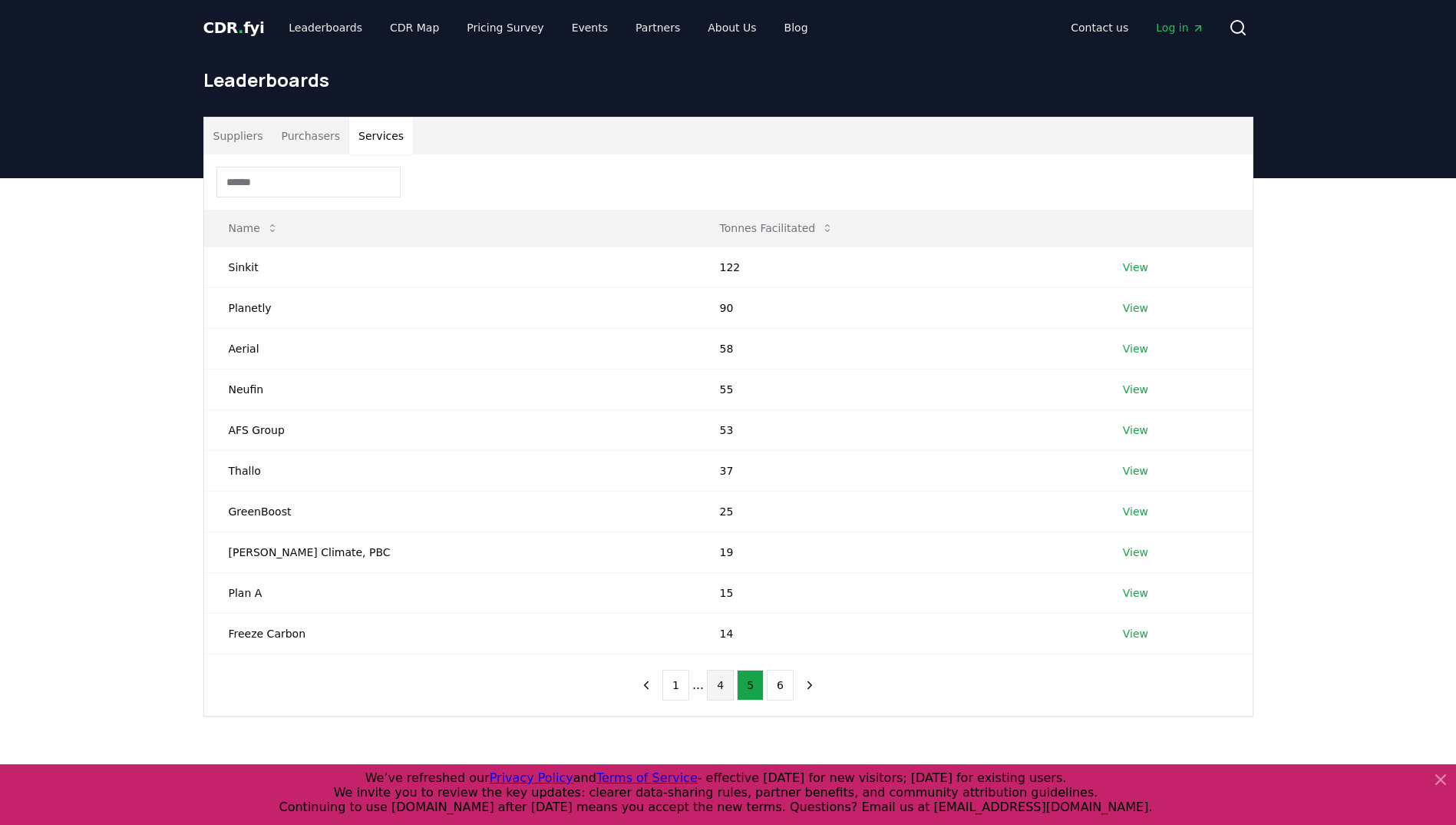
click at [715, 688] on button "4" at bounding box center [720, 686] width 27 height 31
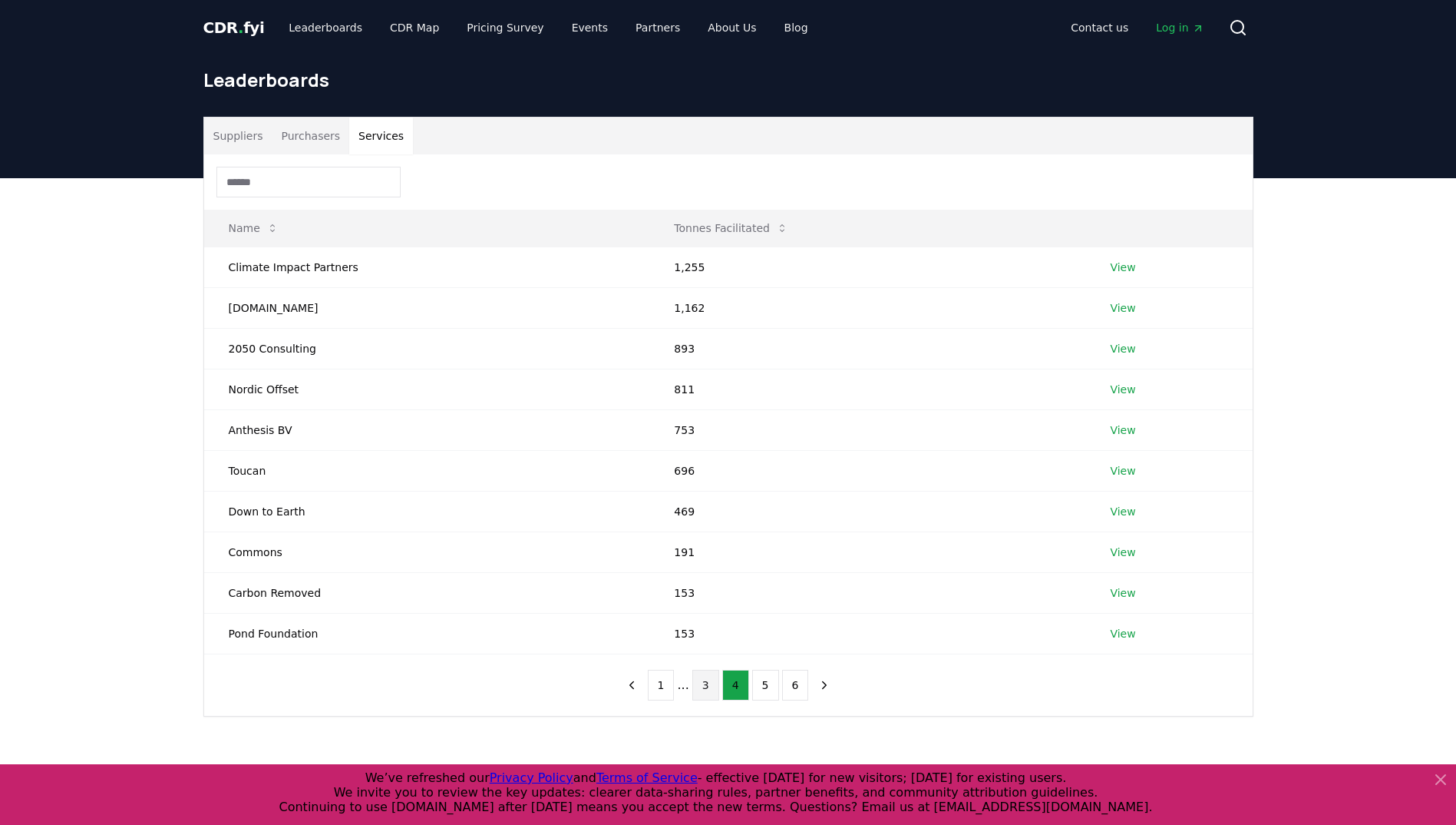
click at [695, 690] on button "3" at bounding box center [706, 686] width 27 height 31
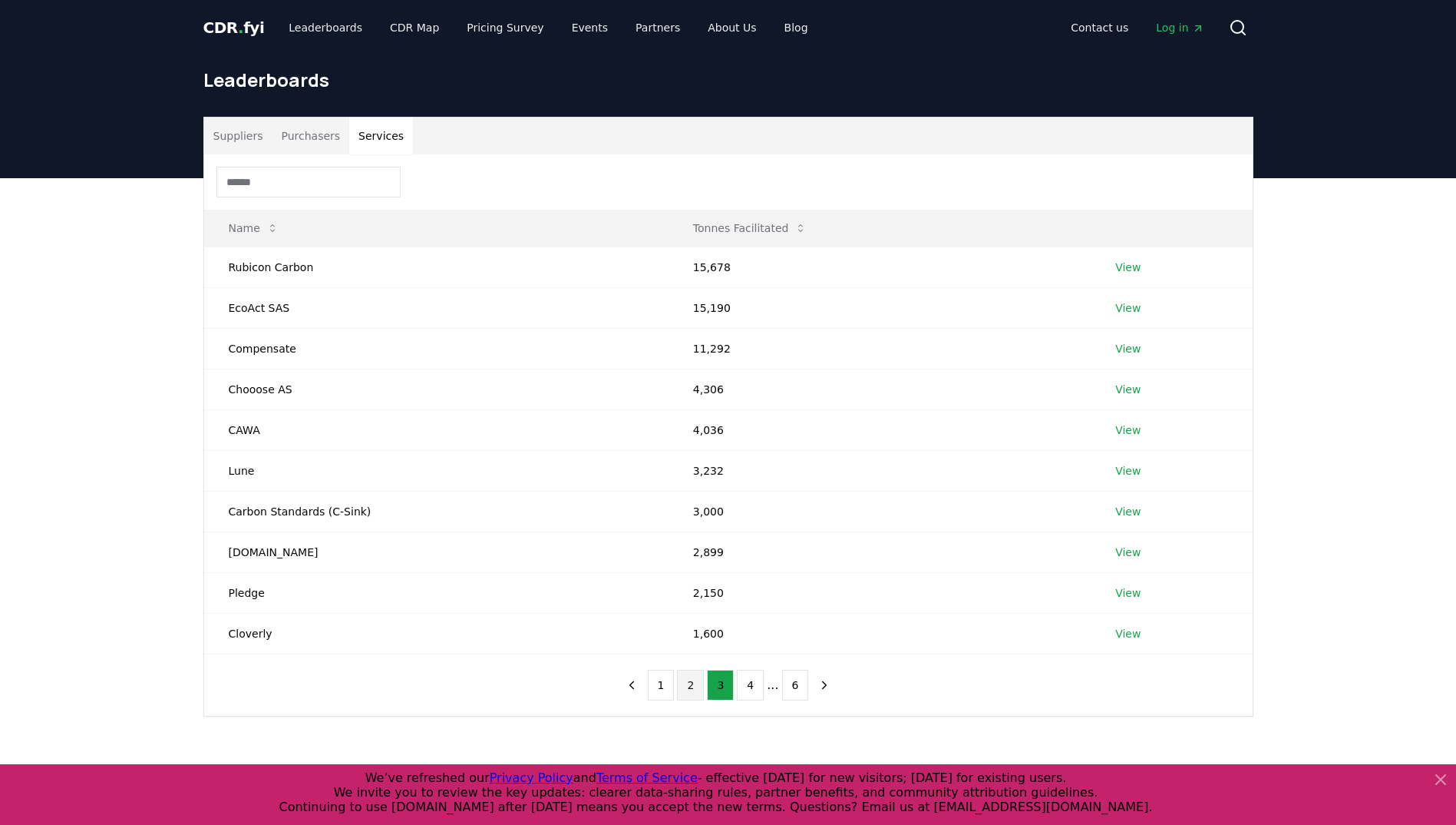
click at [688, 682] on button "2" at bounding box center [690, 686] width 27 height 31
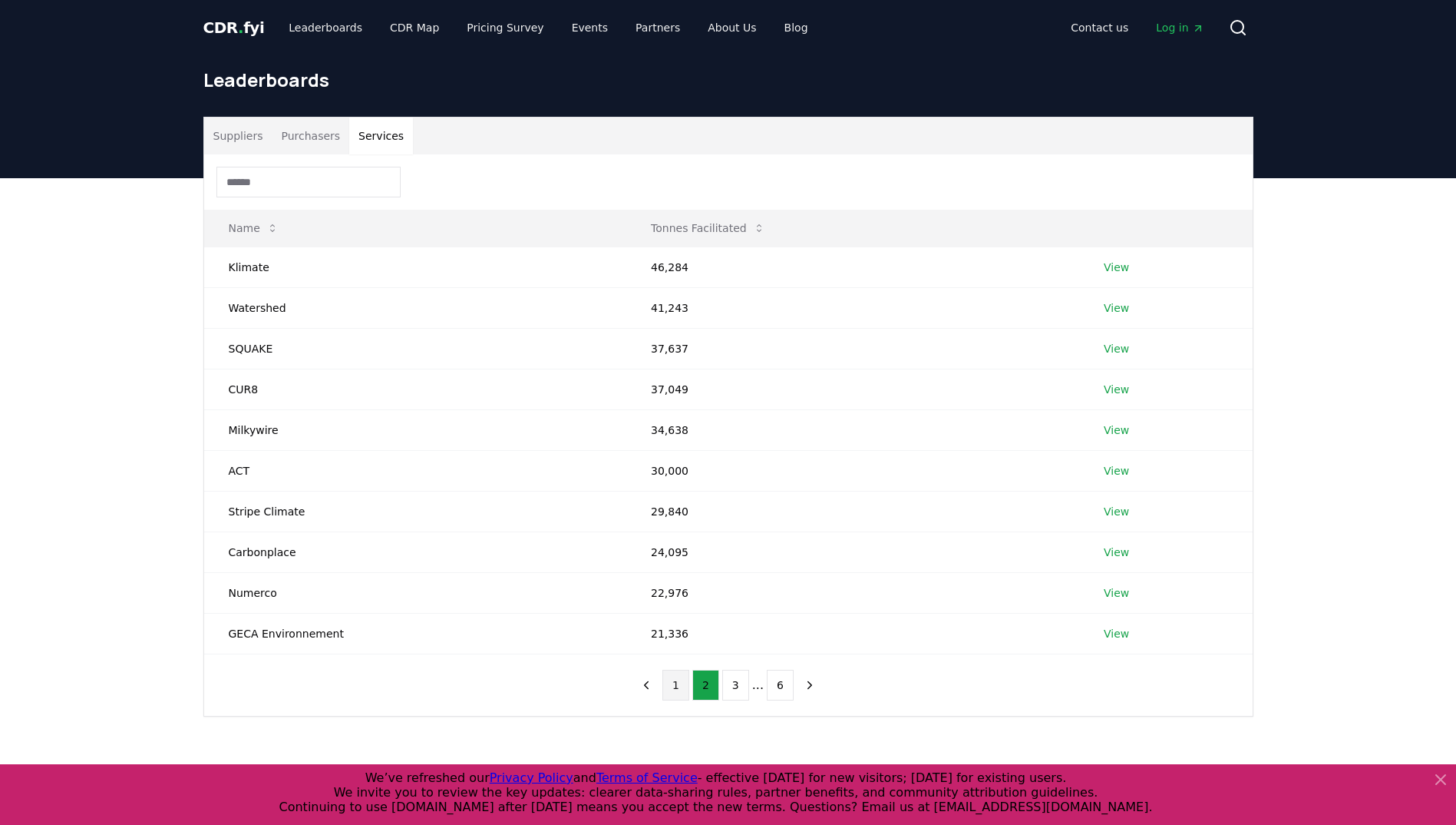
click at [682, 678] on button "1" at bounding box center [675, 686] width 27 height 31
click at [703, 685] on button "2" at bounding box center [706, 686] width 27 height 31
click at [730, 695] on button "3" at bounding box center [736, 686] width 27 height 31
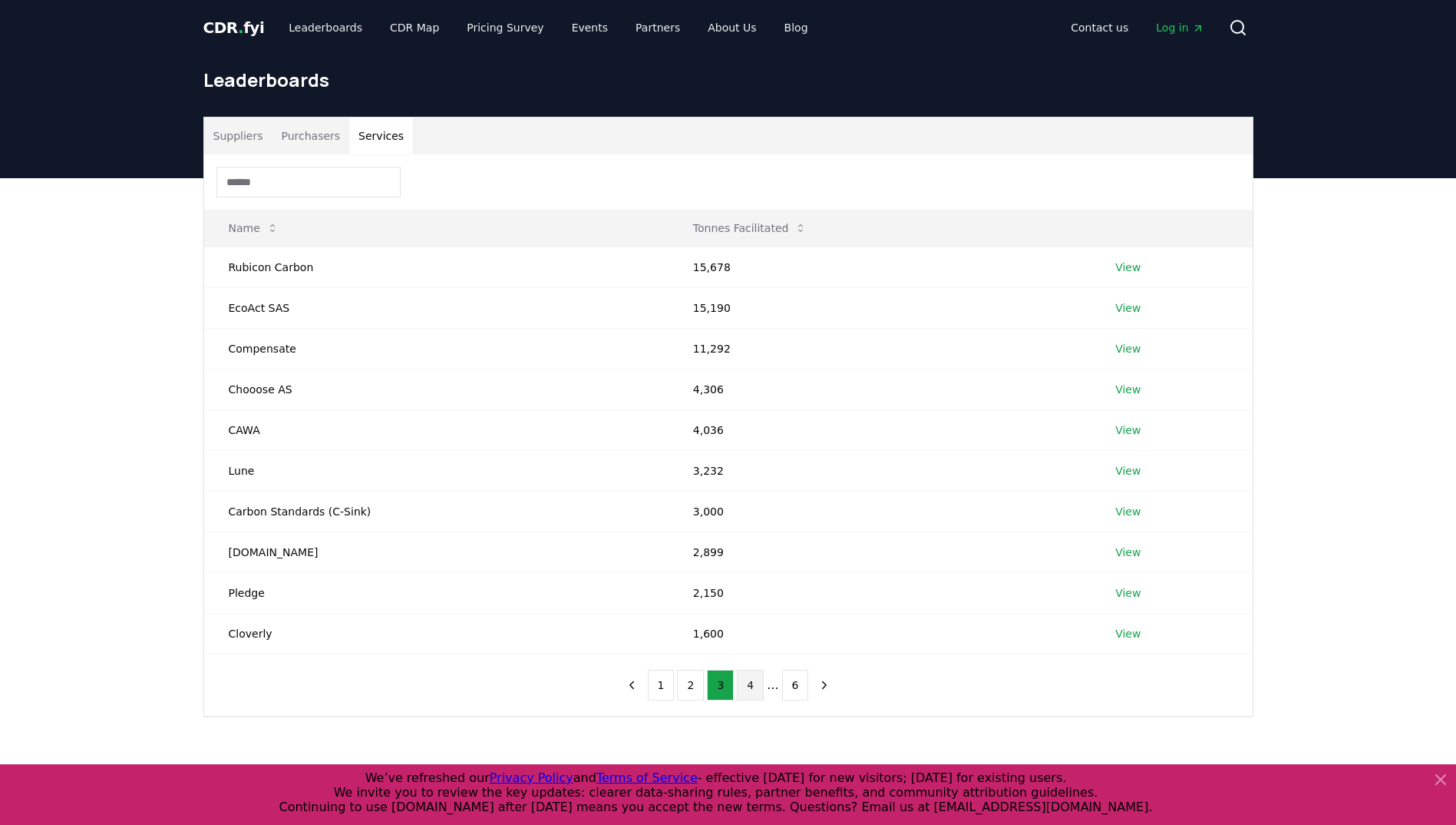
click at [753, 682] on button "4" at bounding box center [750, 686] width 27 height 31
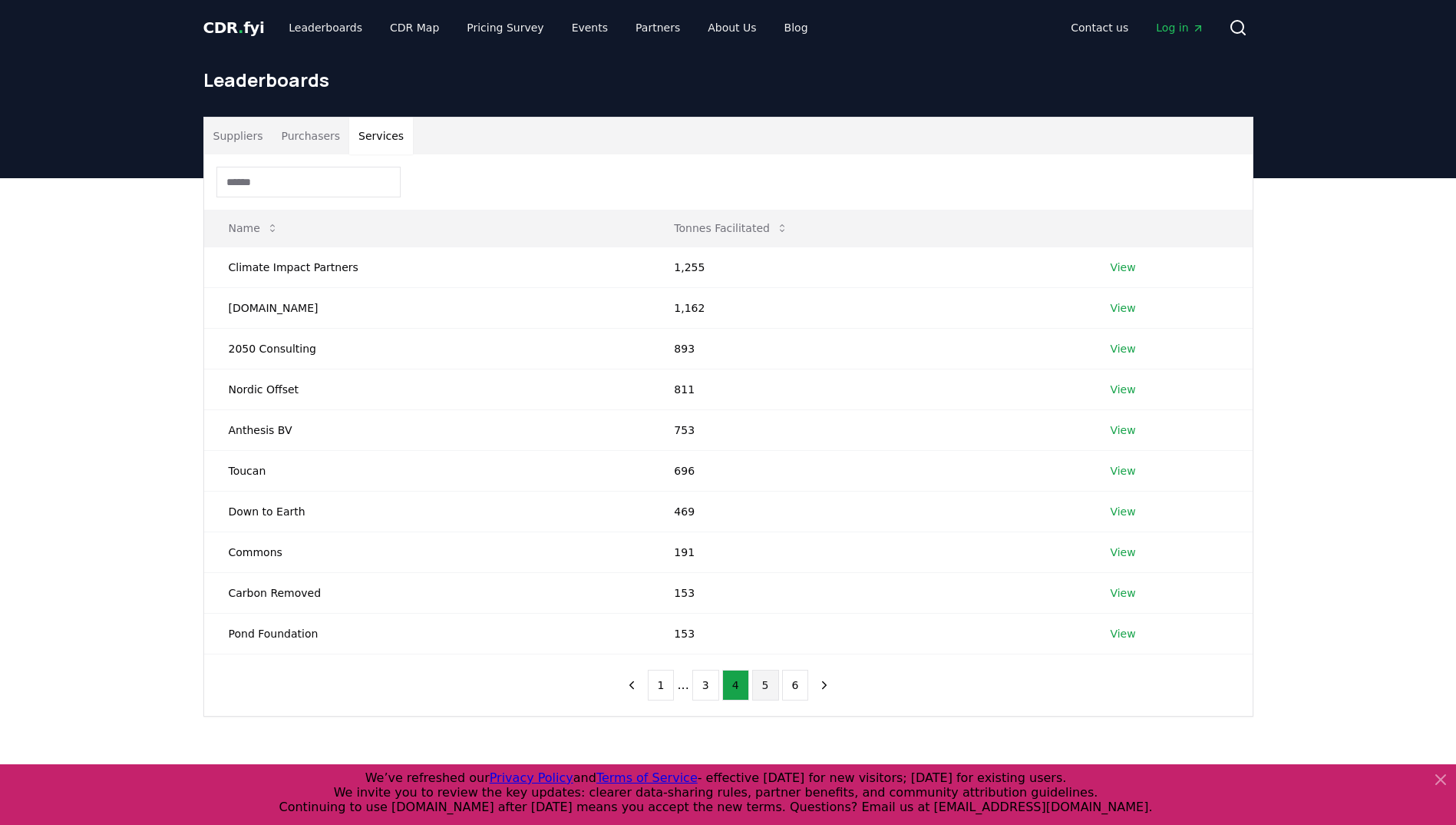
click at [768, 682] on button "5" at bounding box center [765, 686] width 27 height 31
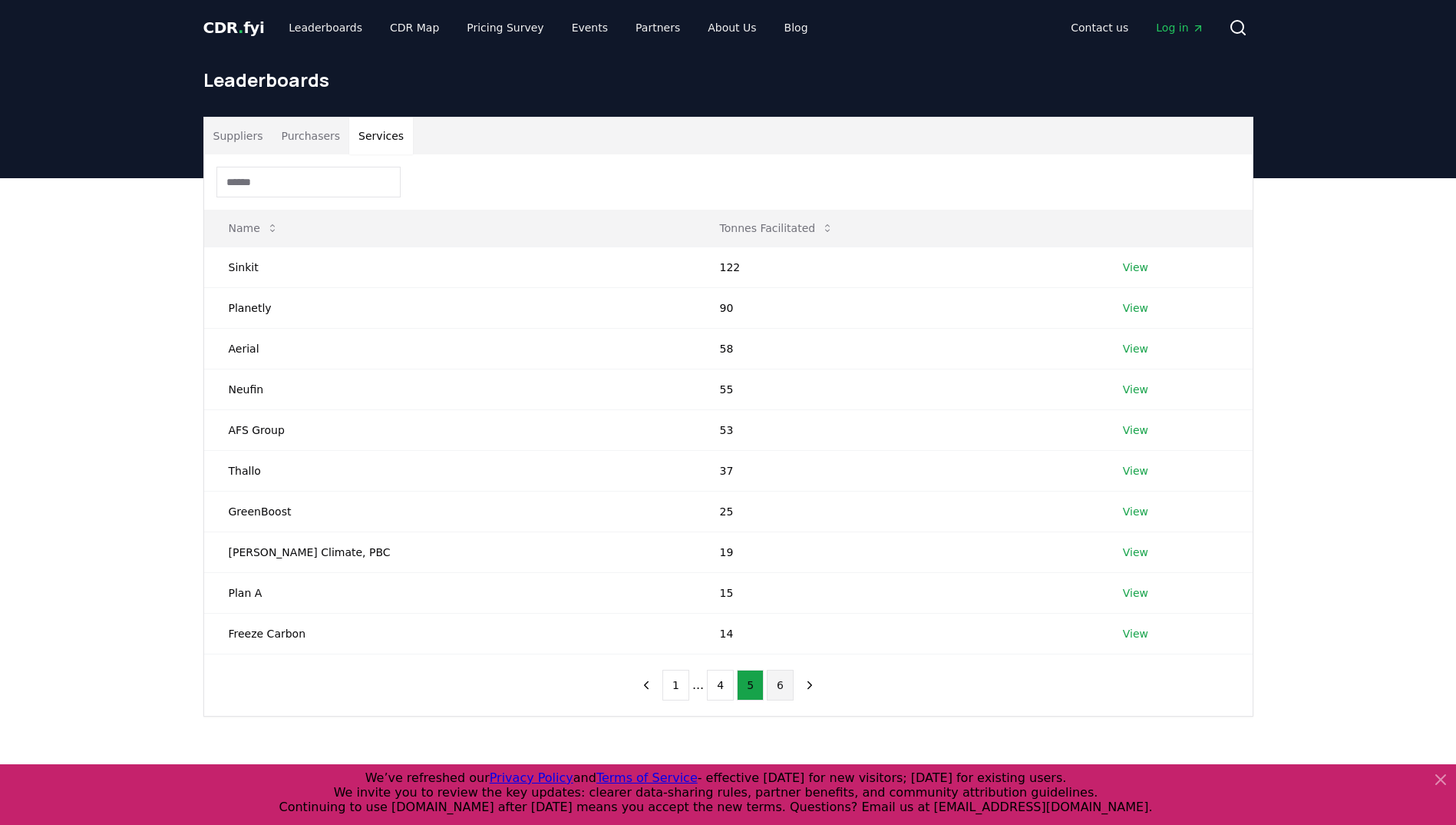
click at [776, 684] on button "6" at bounding box center [780, 686] width 27 height 31
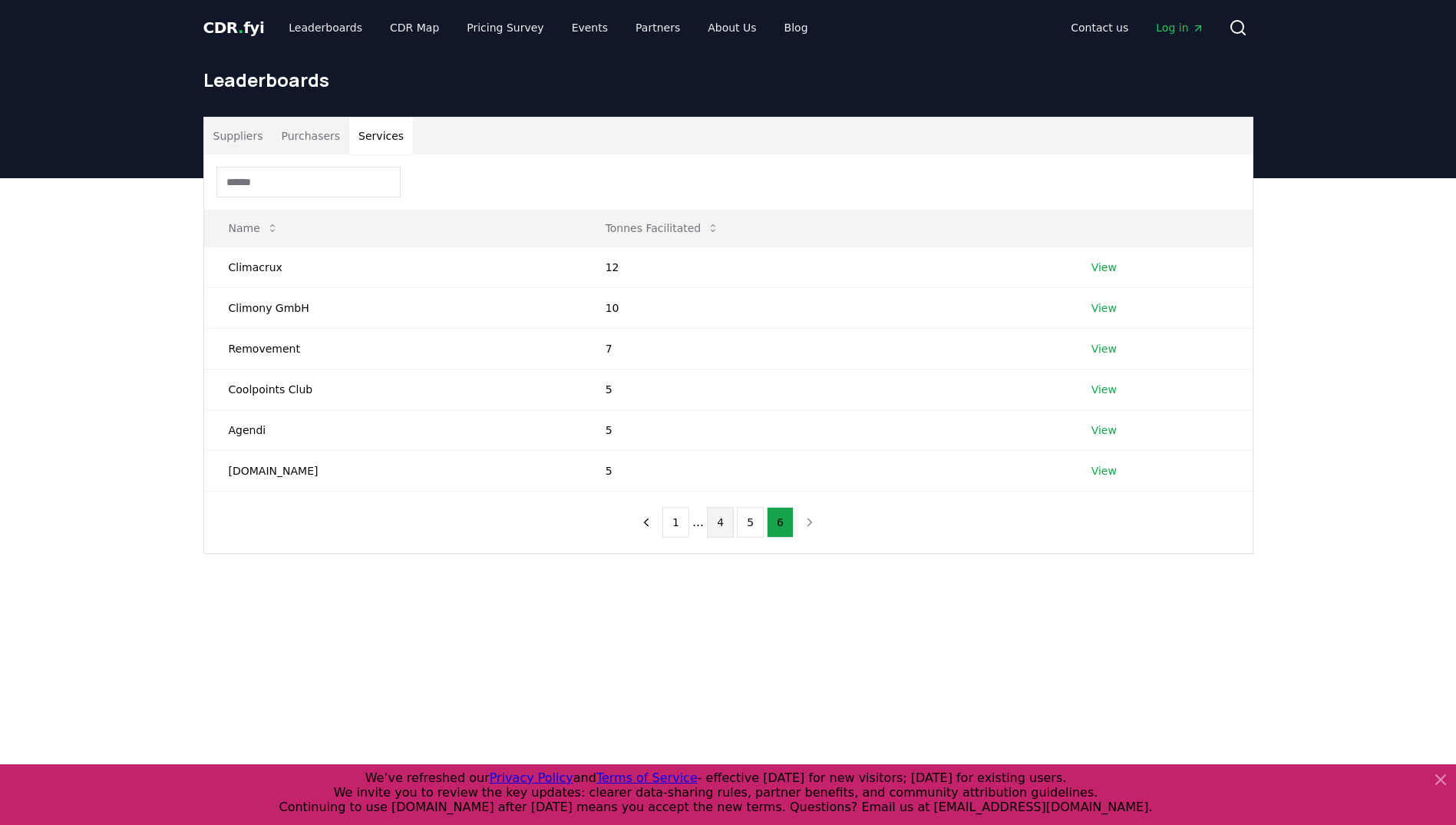
click at [712, 523] on button "4" at bounding box center [720, 523] width 27 height 31
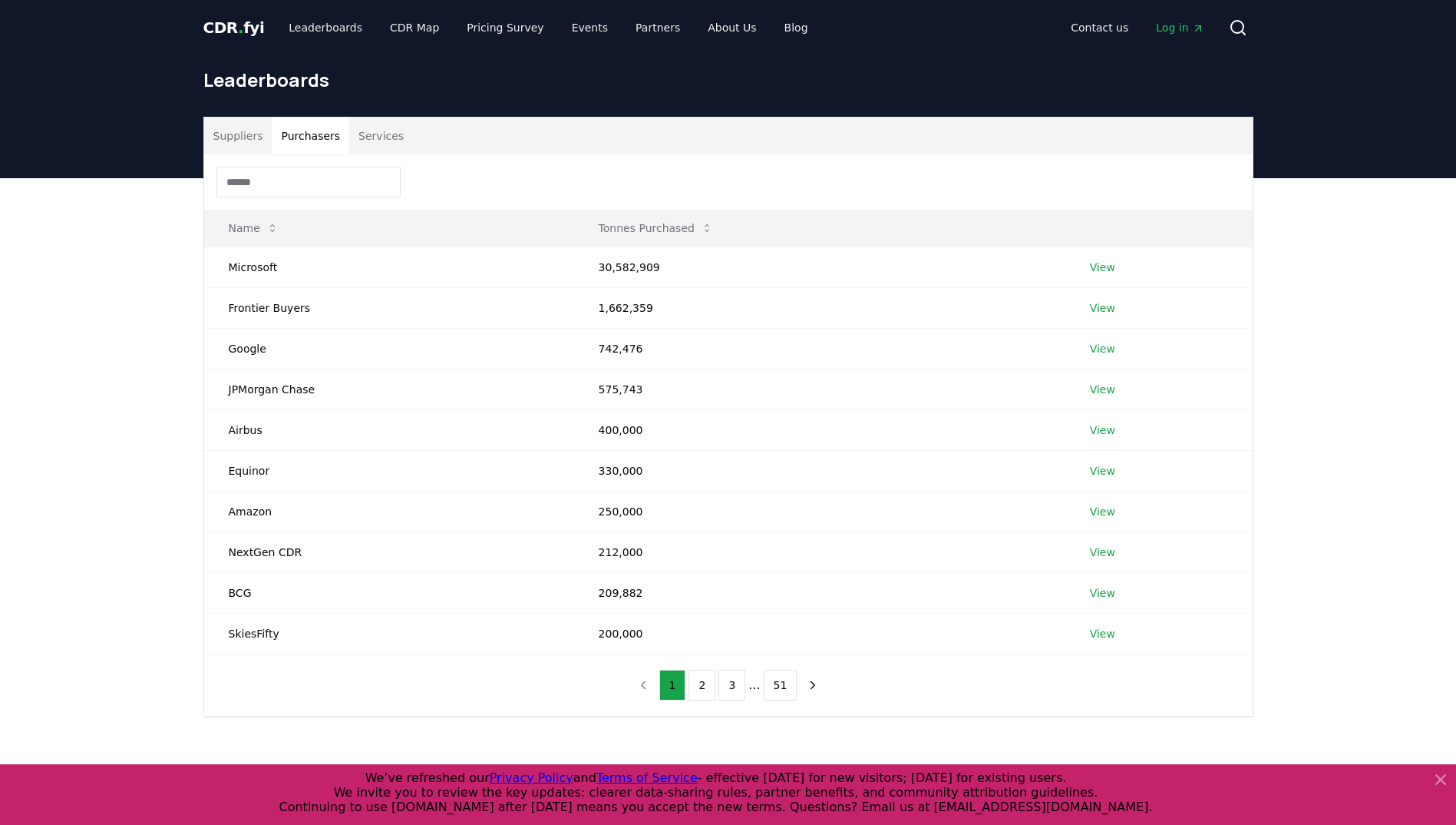
click at [304, 130] on button "Purchasers" at bounding box center [310, 135] width 77 height 37
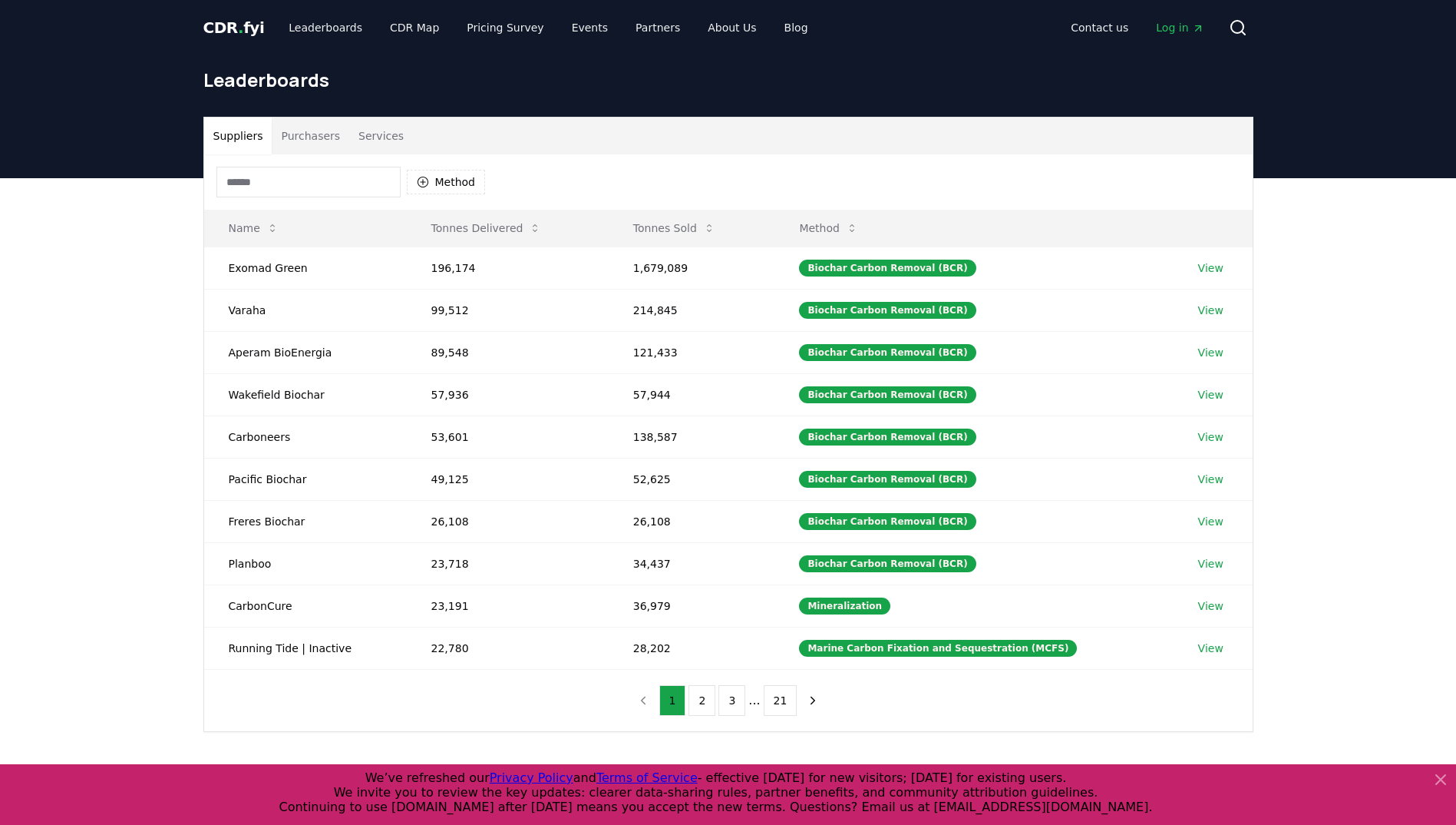
click at [236, 135] on button "Suppliers" at bounding box center [239, 135] width 68 height 37
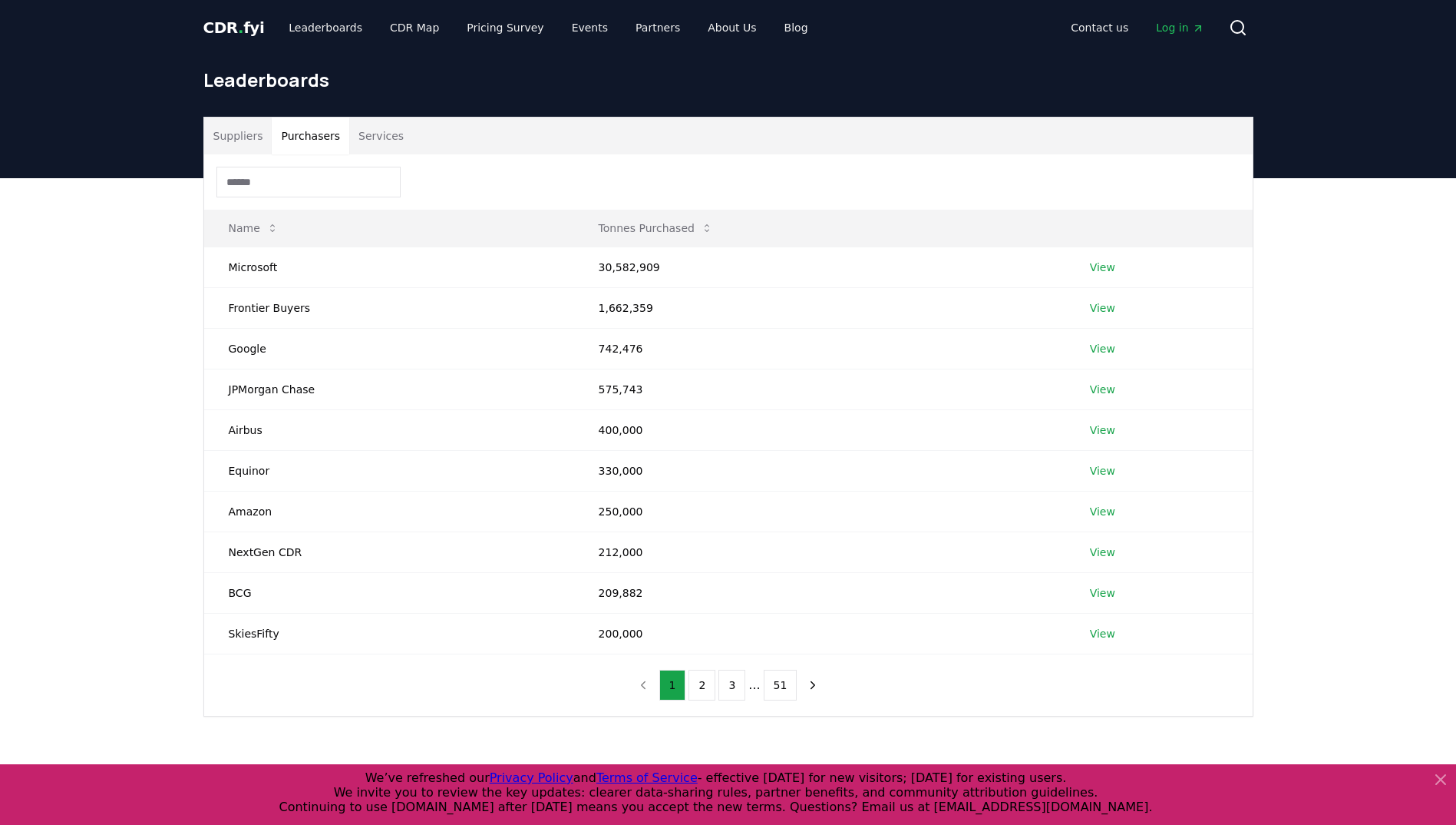
drag, startPoint x: 303, startPoint y: 139, endPoint x: 399, endPoint y: 295, distance: 183.2
click at [304, 139] on button "Purchasers" at bounding box center [310, 135] width 77 height 37
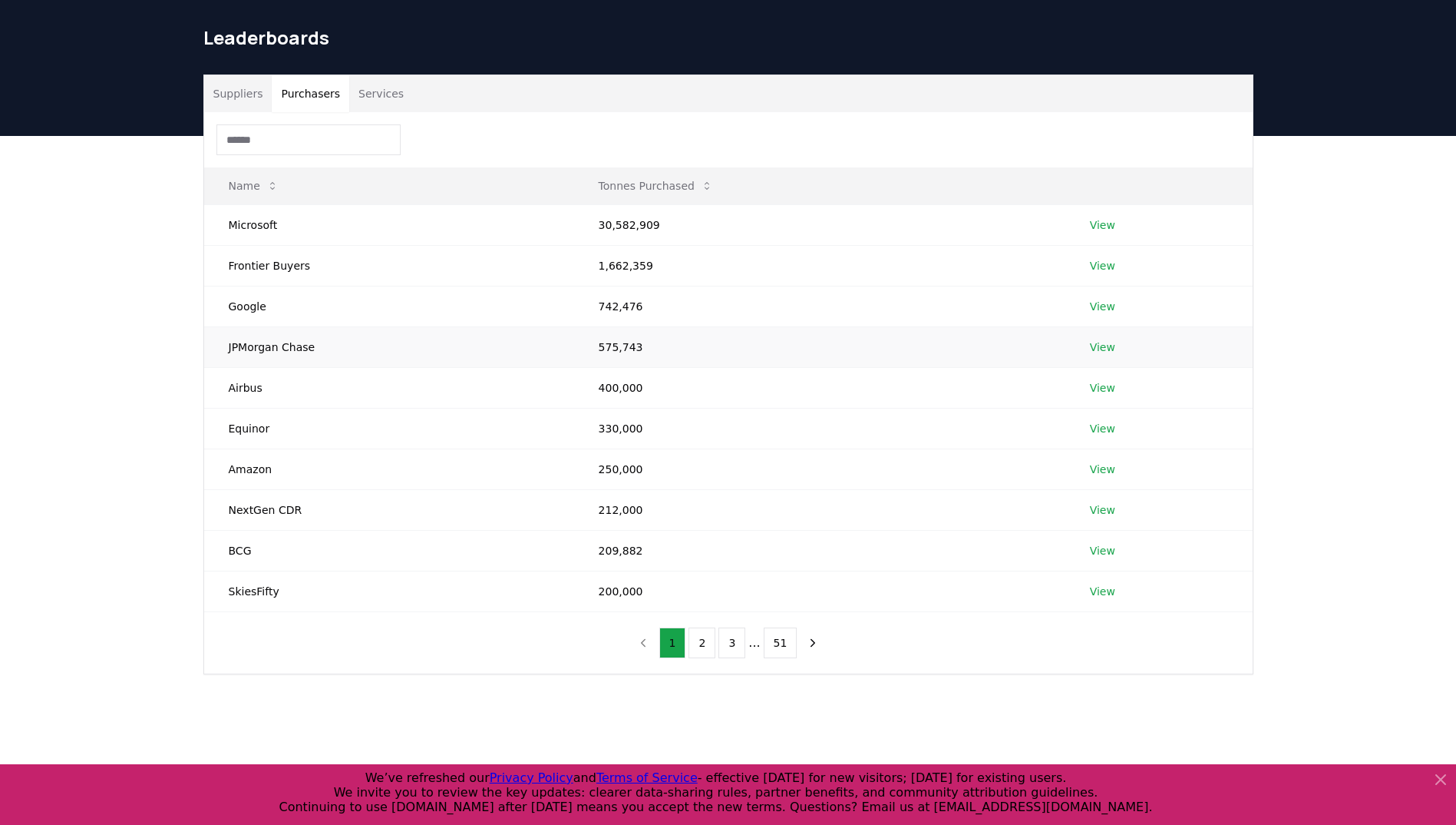
scroll to position [77, 0]
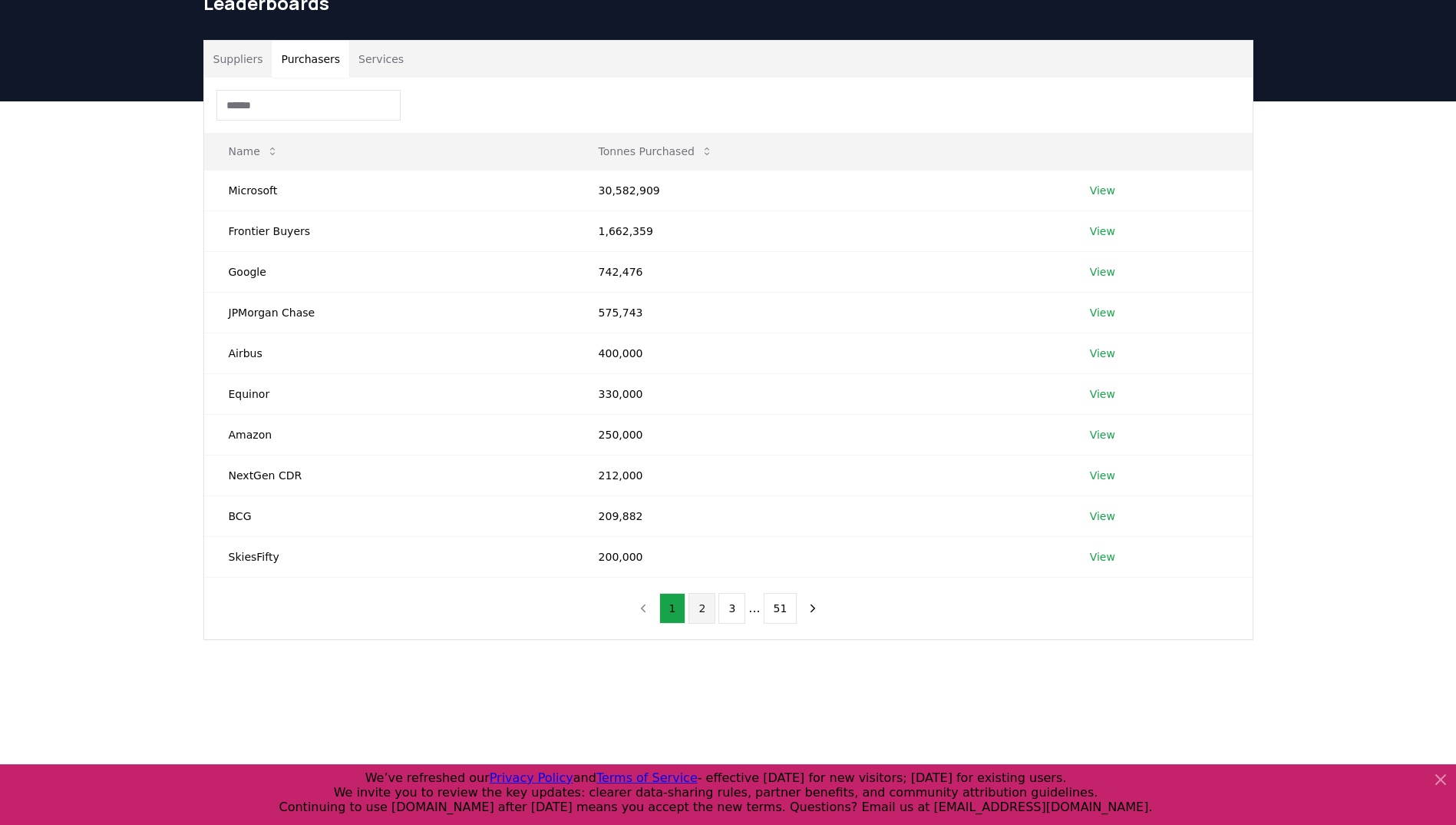
click at [706, 606] on button "2" at bounding box center [702, 608] width 27 height 31
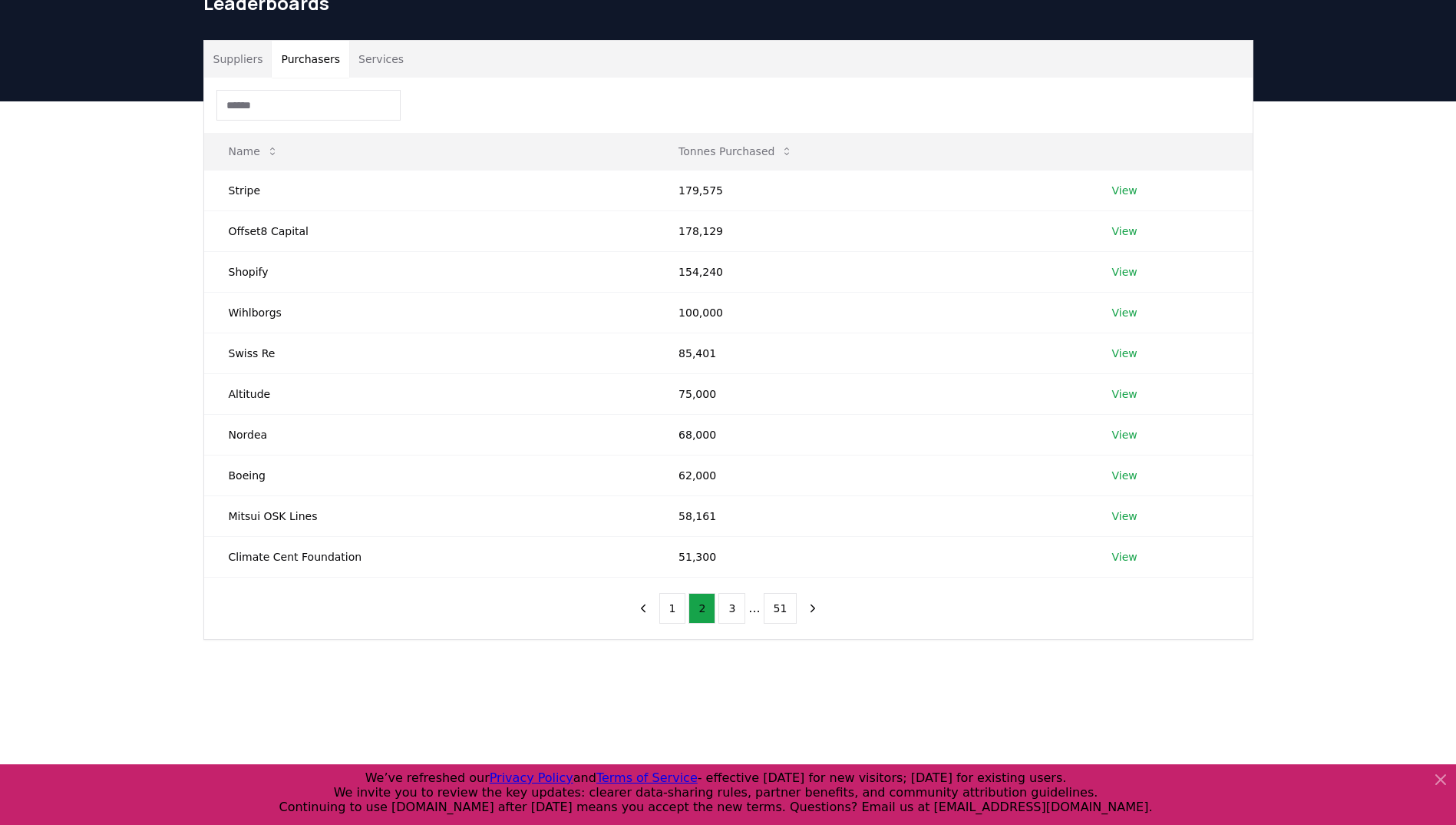
click at [719, 609] on ul "1 2 3 ... 51" at bounding box center [728, 608] width 139 height 31
click at [734, 608] on button "3" at bounding box center [732, 608] width 27 height 31
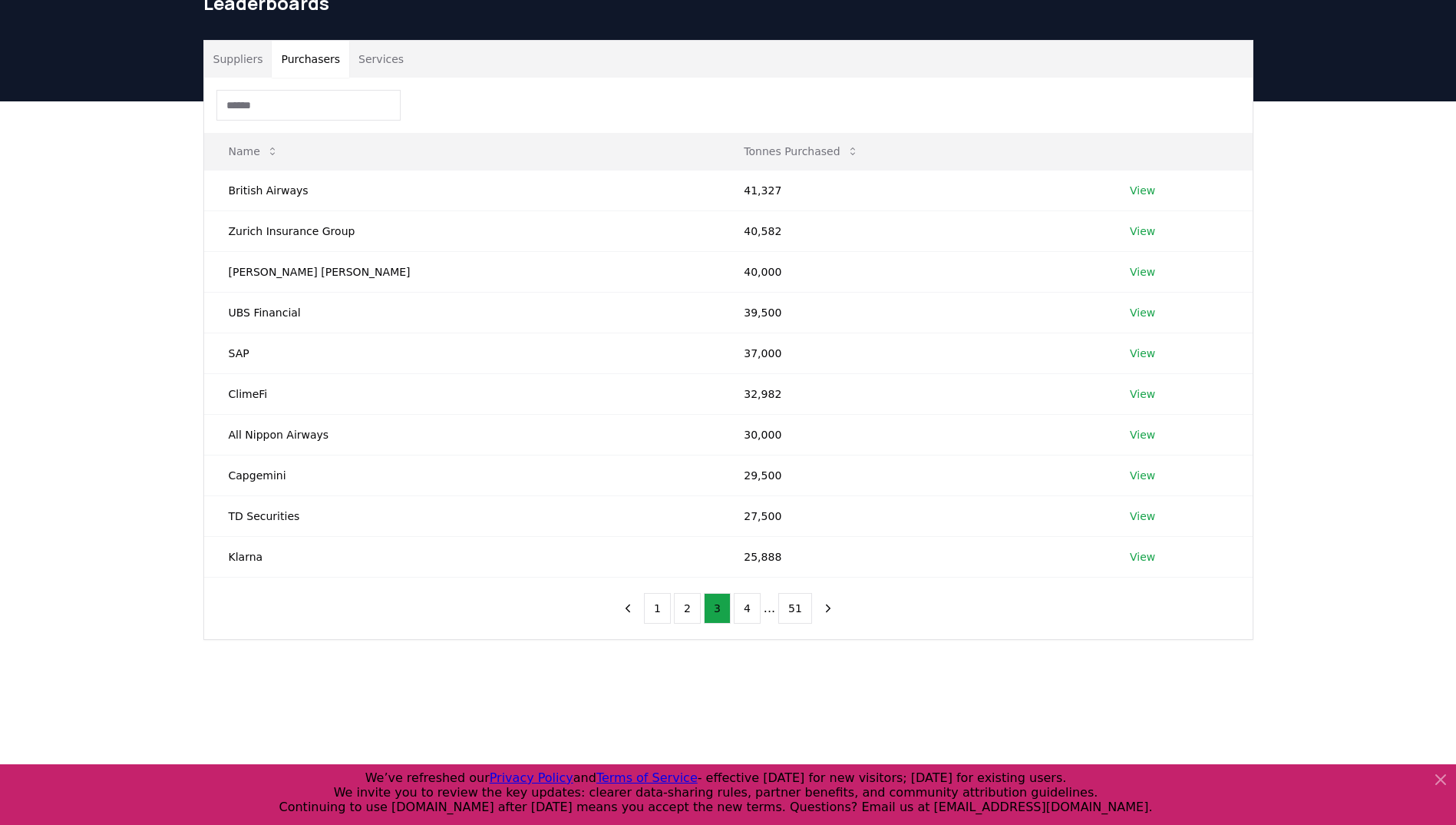
click at [740, 609] on button "4" at bounding box center [747, 608] width 27 height 31
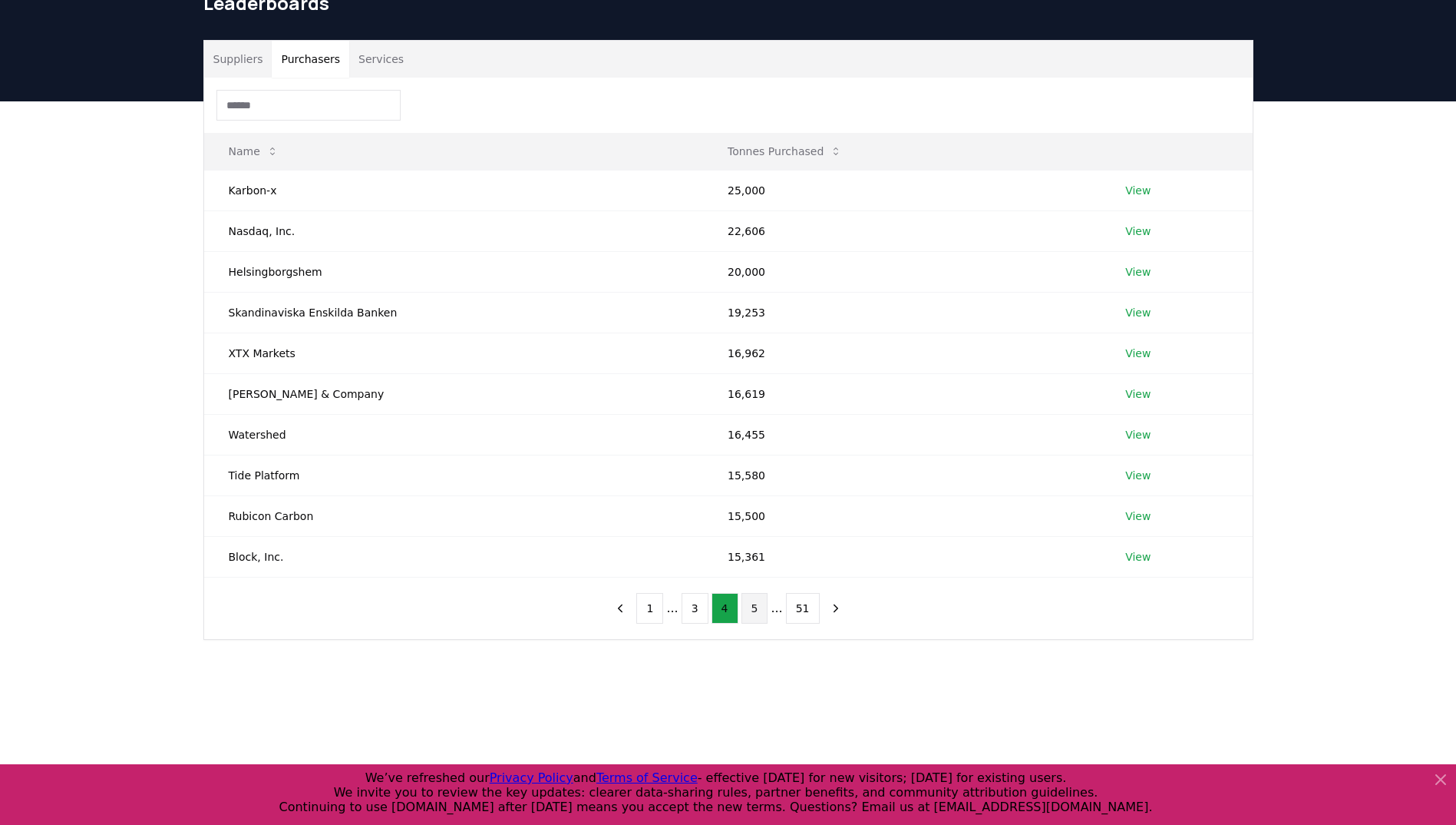
click at [764, 607] on button "5" at bounding box center [754, 608] width 27 height 31
click at [750, 607] on button "6" at bounding box center [754, 608] width 27 height 31
click at [765, 610] on button "7" at bounding box center [754, 608] width 27 height 31
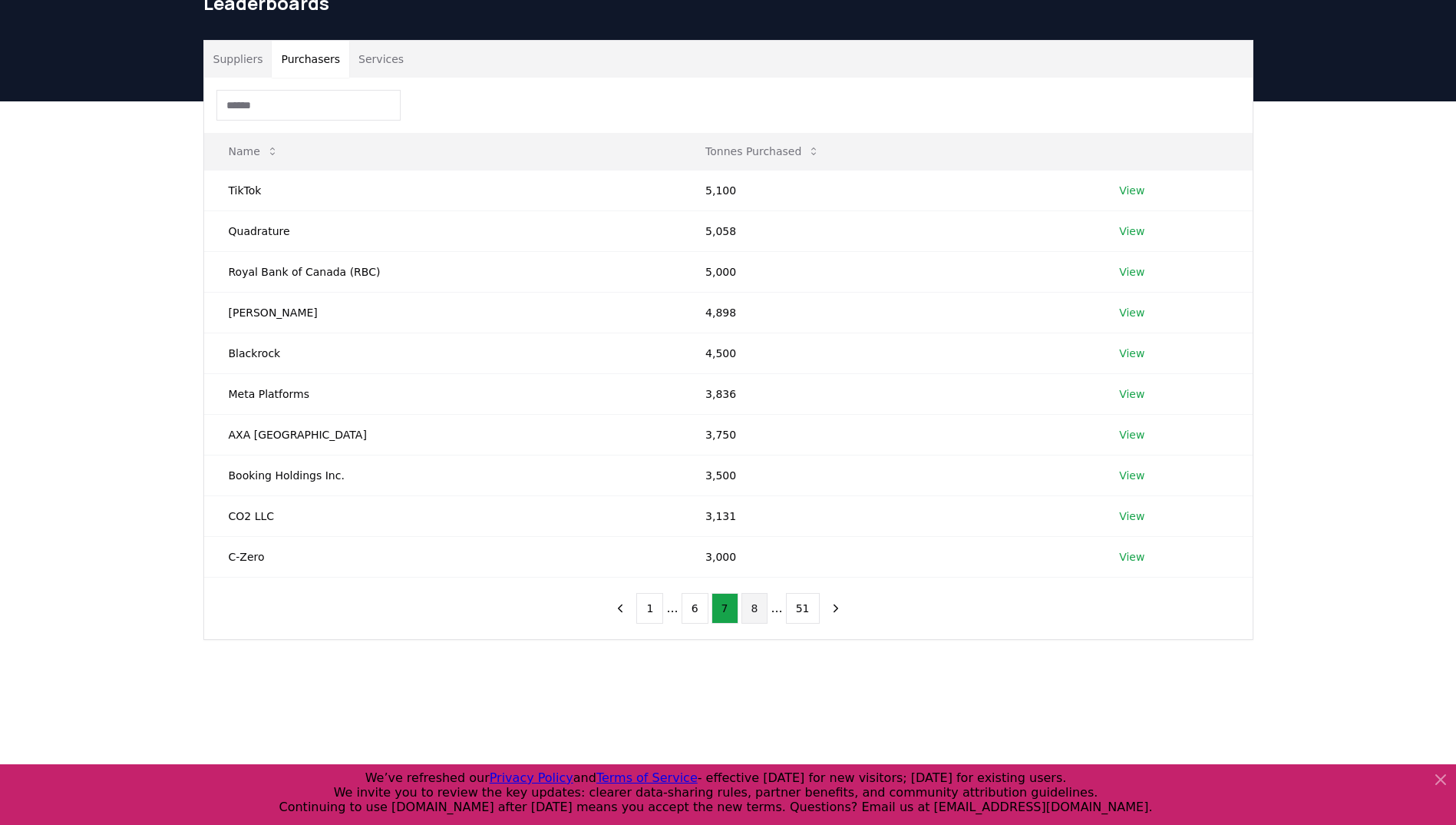
click at [753, 603] on button "8" at bounding box center [754, 608] width 27 height 31
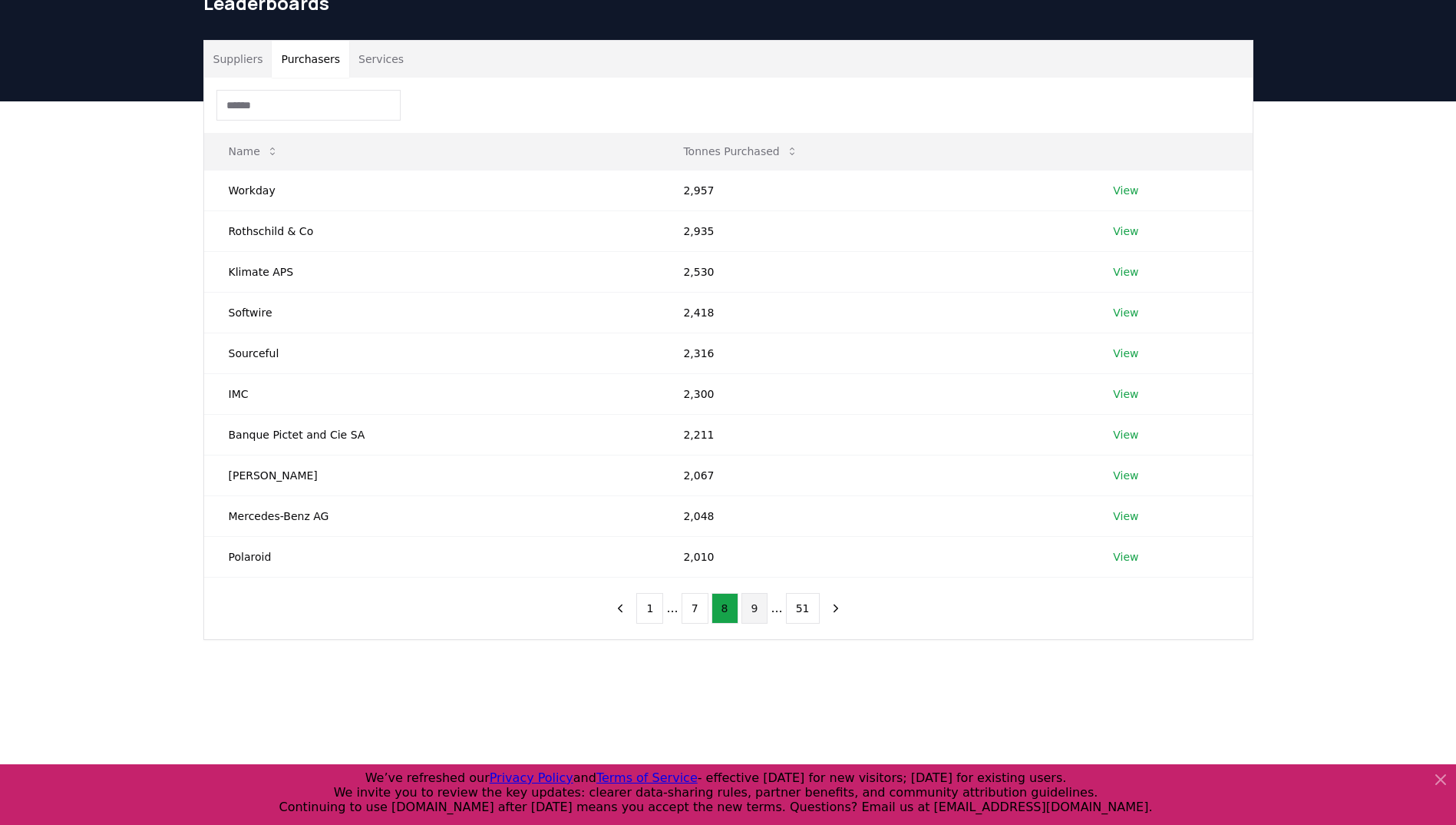
click at [754, 596] on button "9" at bounding box center [754, 608] width 27 height 31
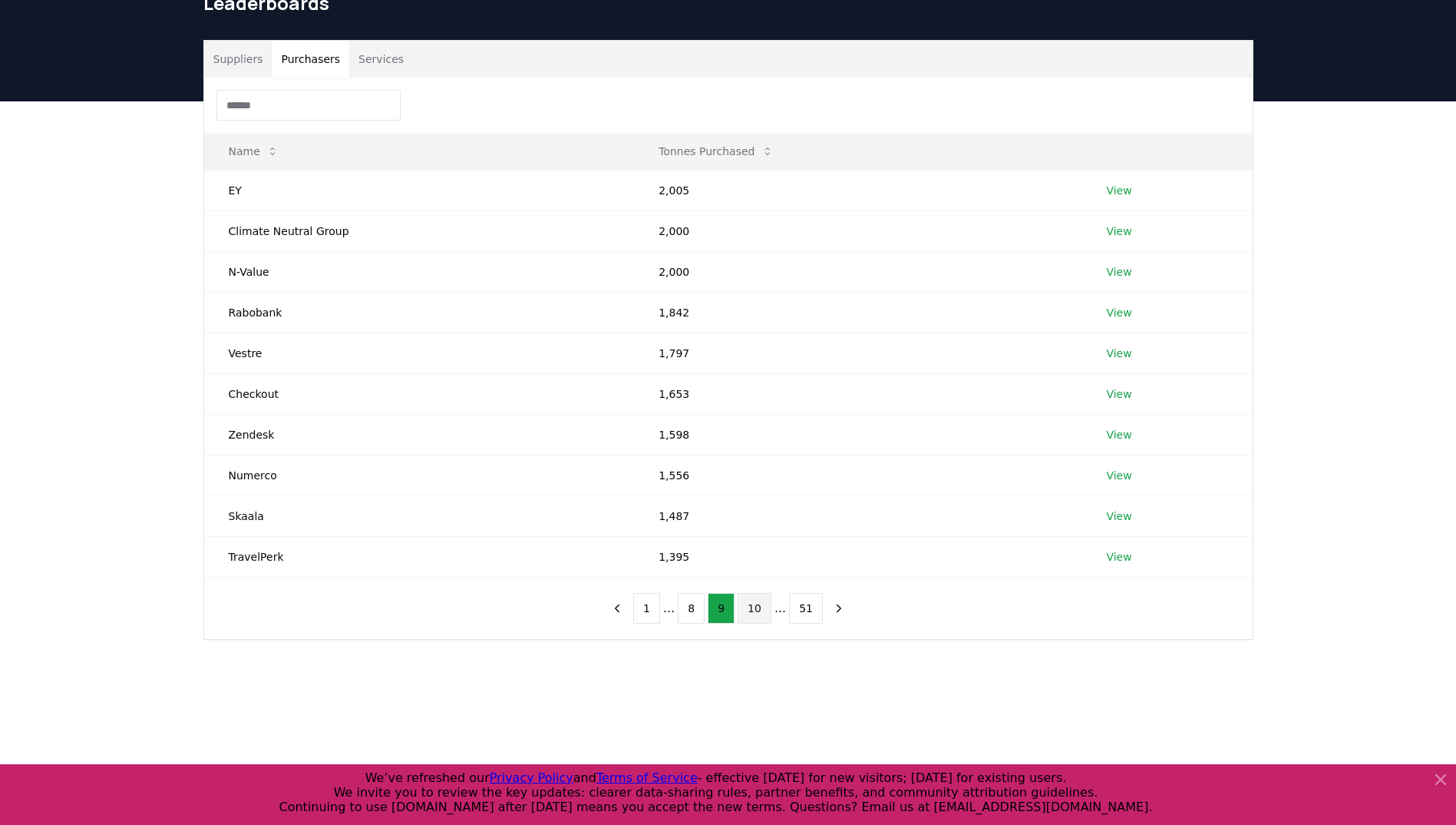
click at [753, 594] on button "10" at bounding box center [754, 608] width 33 height 31
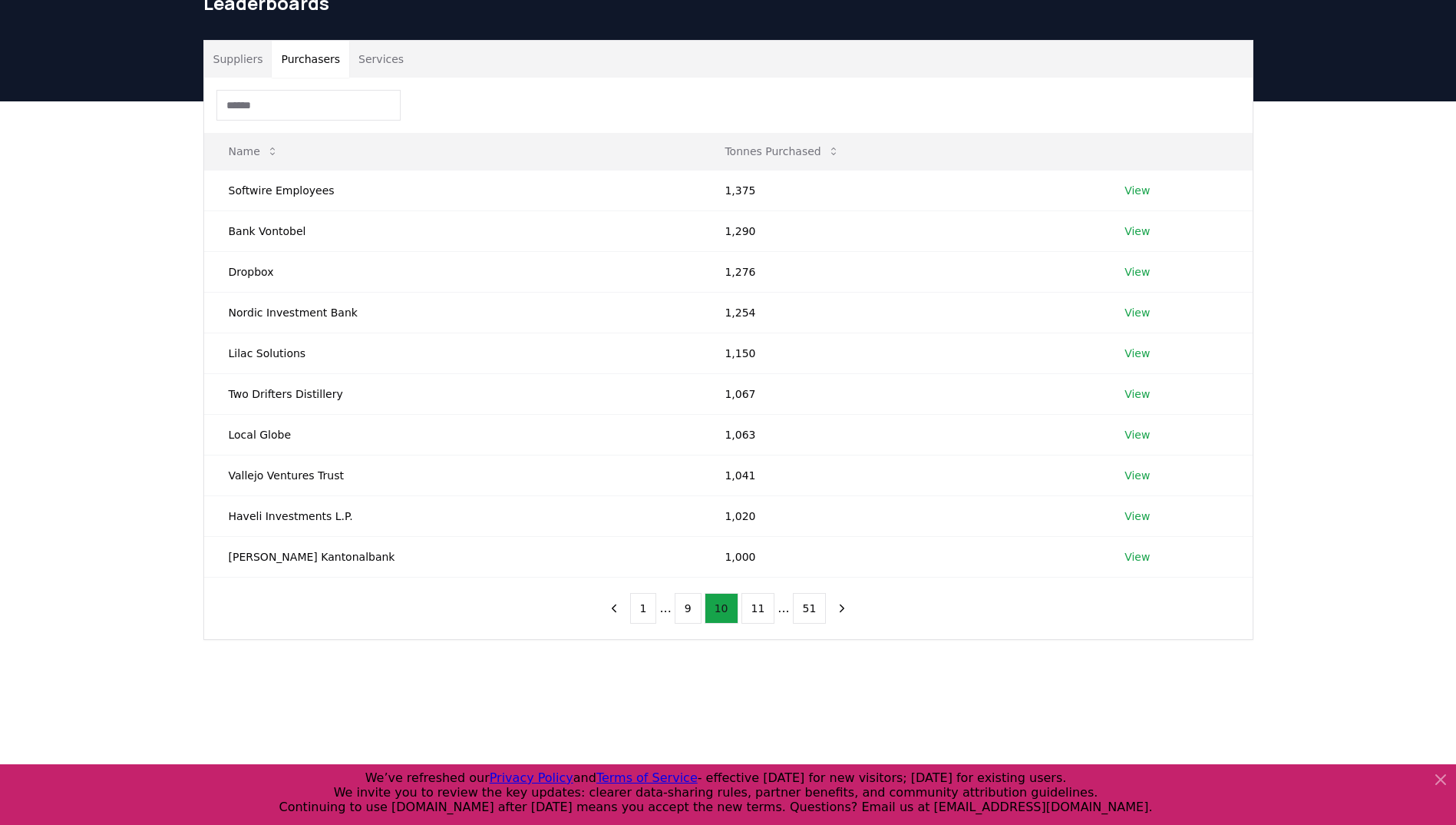
click at [753, 594] on button "11" at bounding box center [758, 608] width 33 height 31
click at [753, 594] on button "12" at bounding box center [761, 608] width 33 height 31
click at [767, 602] on button "13" at bounding box center [761, 608] width 33 height 31
click at [645, 609] on button "1" at bounding box center [640, 608] width 27 height 31
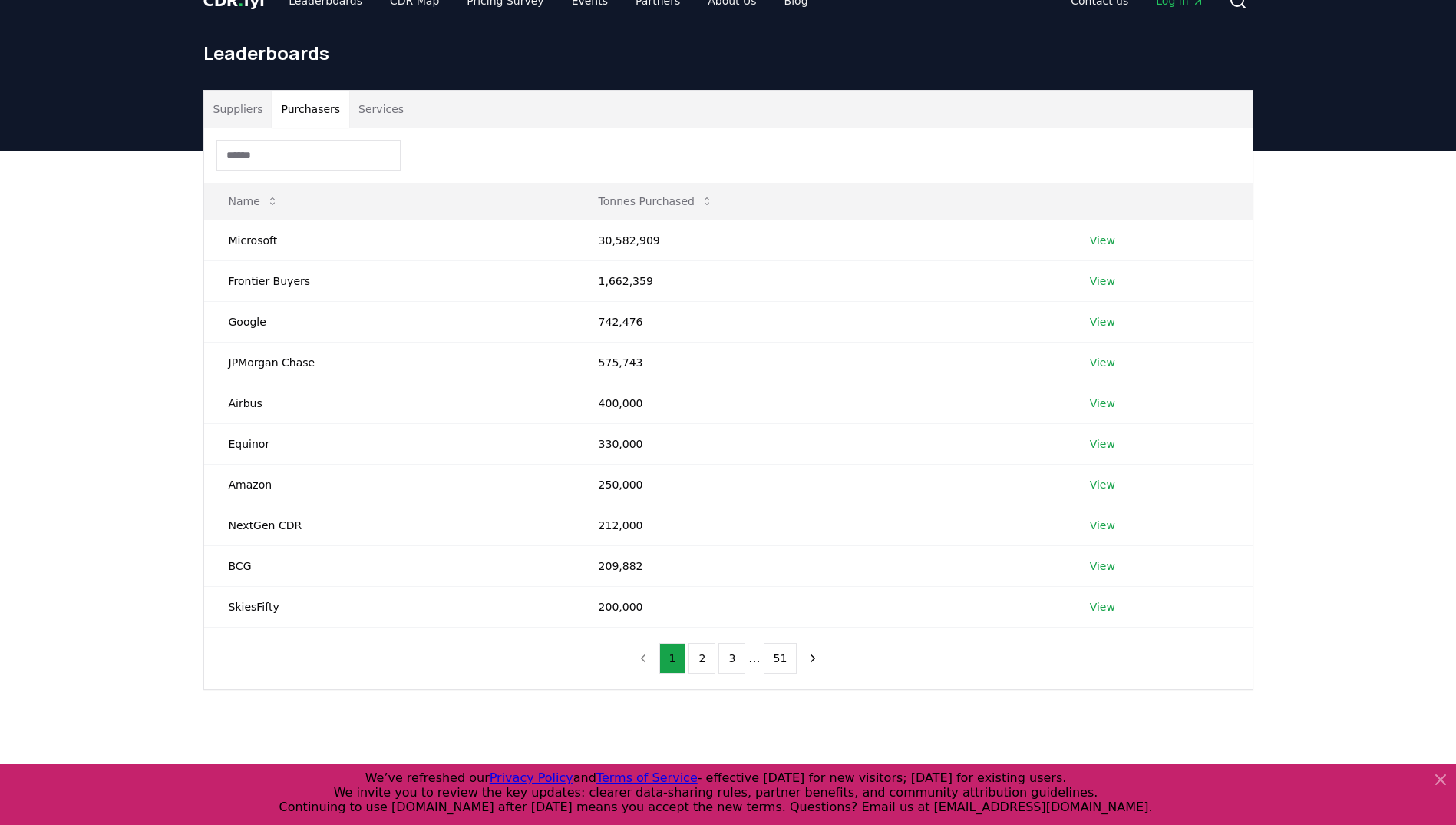
scroll to position [0, 0]
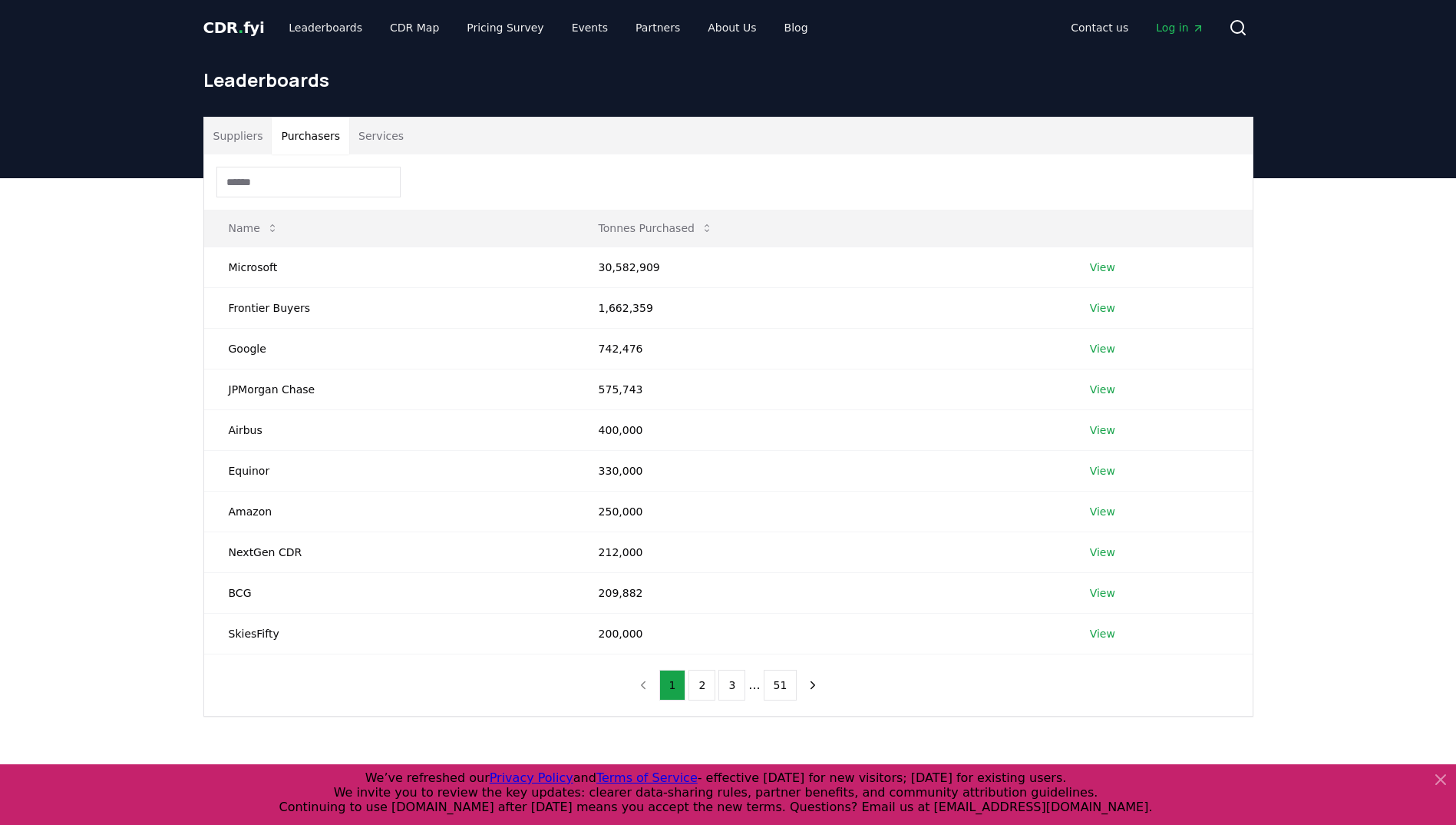
click at [235, 132] on button "Suppliers" at bounding box center [239, 135] width 68 height 37
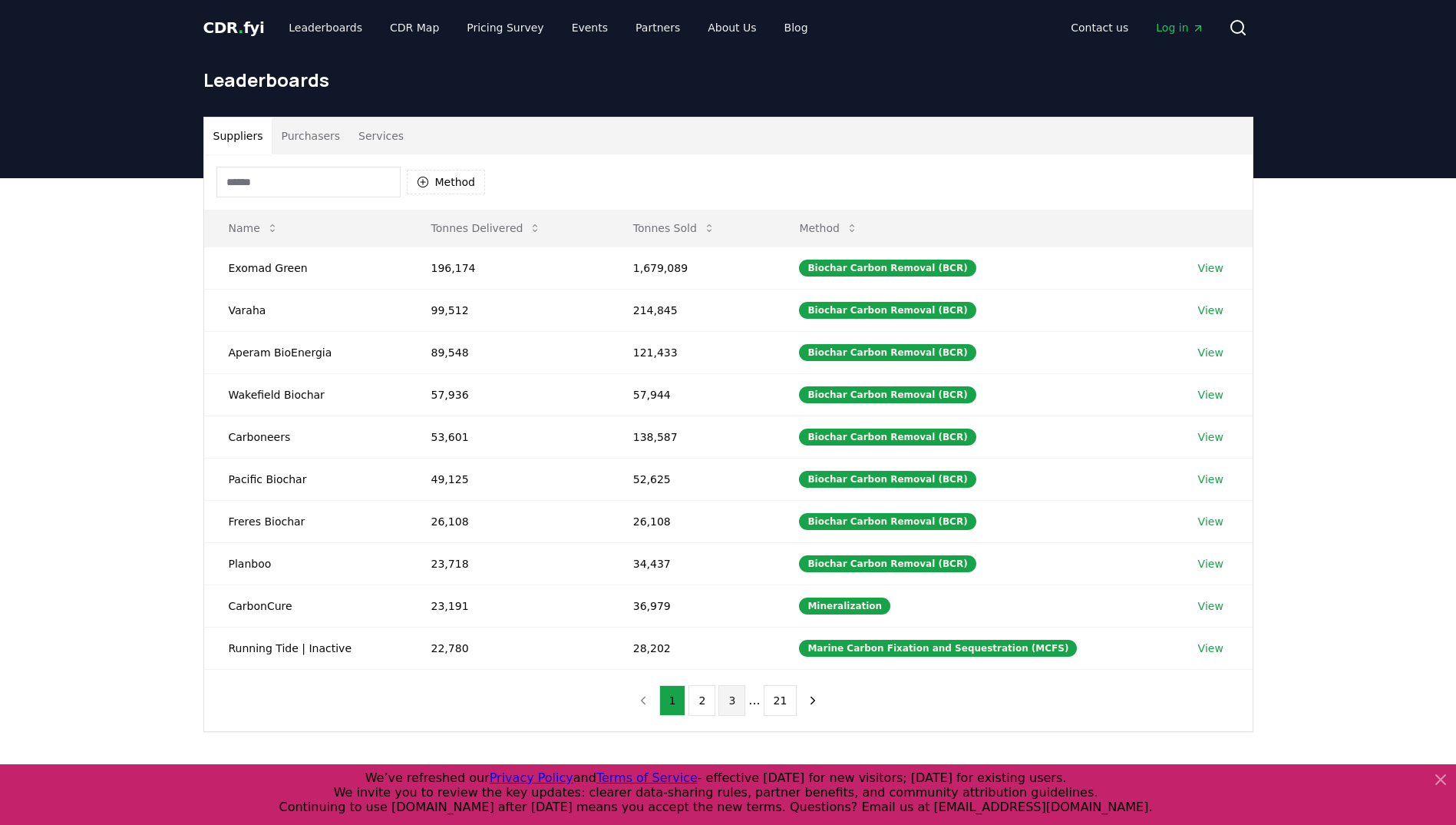
click at [729, 700] on button "3" at bounding box center [732, 700] width 27 height 31
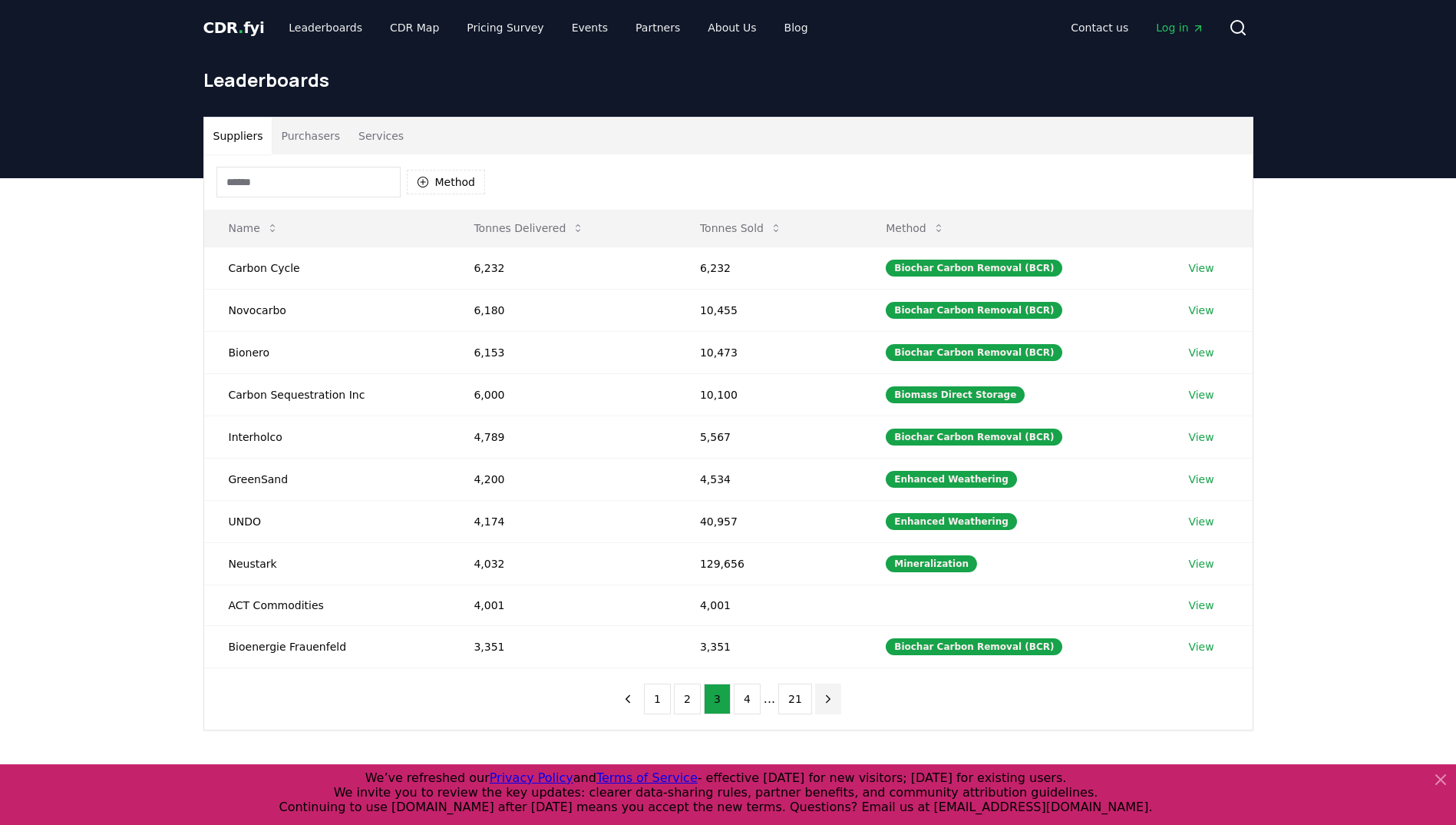
click at [821, 695] on icon "next page" at bounding box center [828, 699] width 14 height 14
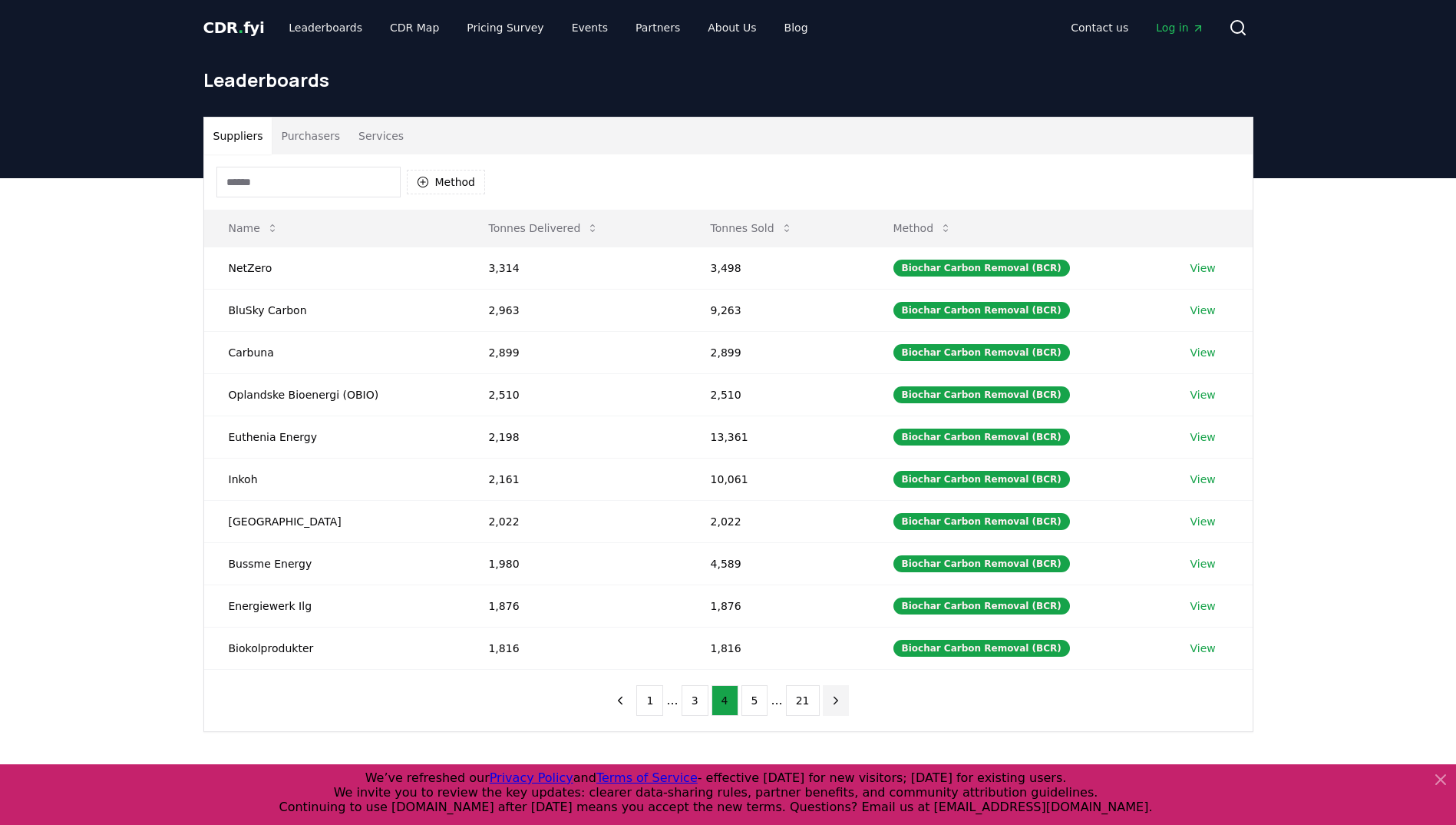
click at [823, 695] on button "next page" at bounding box center [836, 700] width 26 height 31
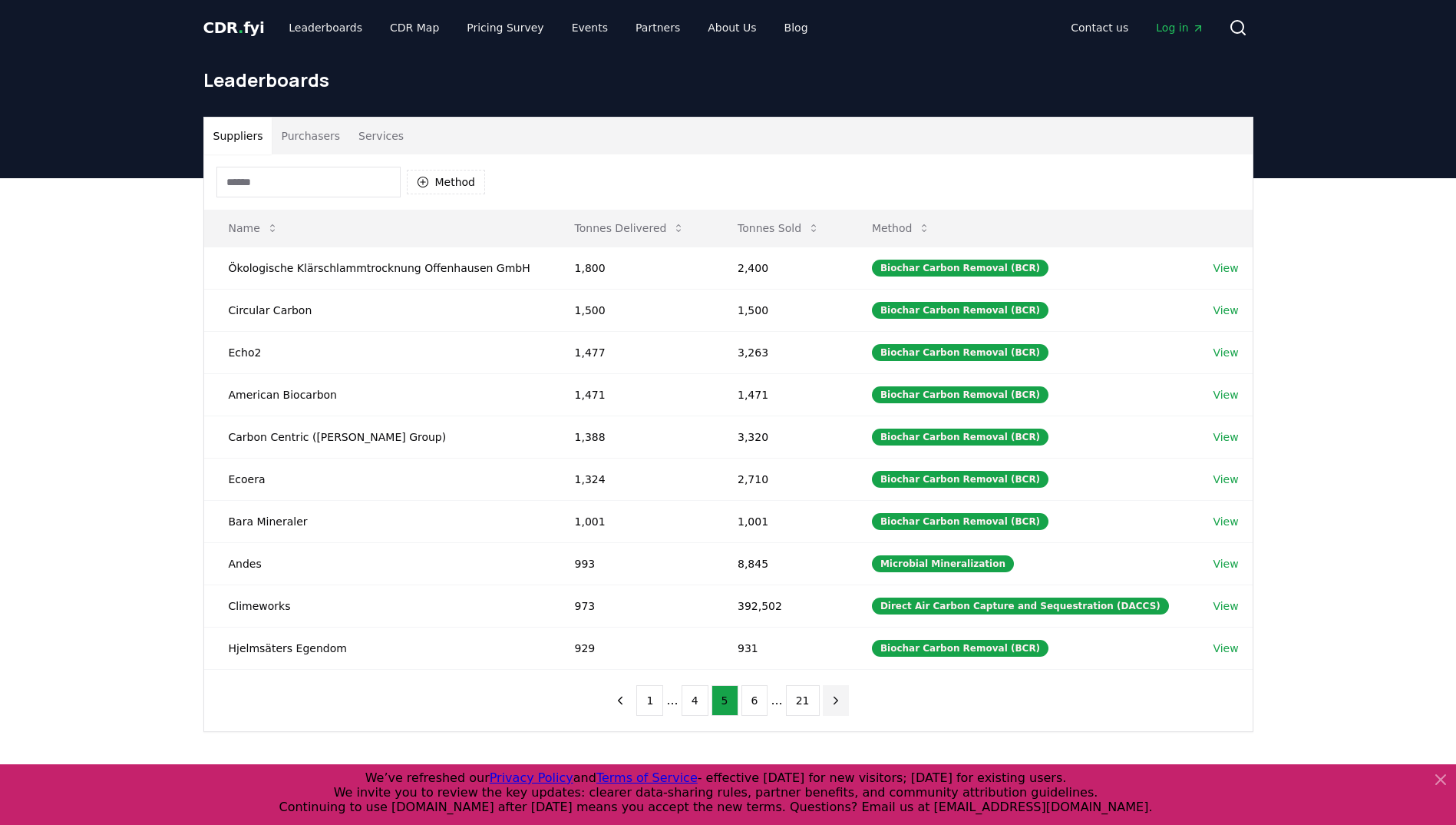
click at [823, 695] on button "next page" at bounding box center [836, 700] width 26 height 31
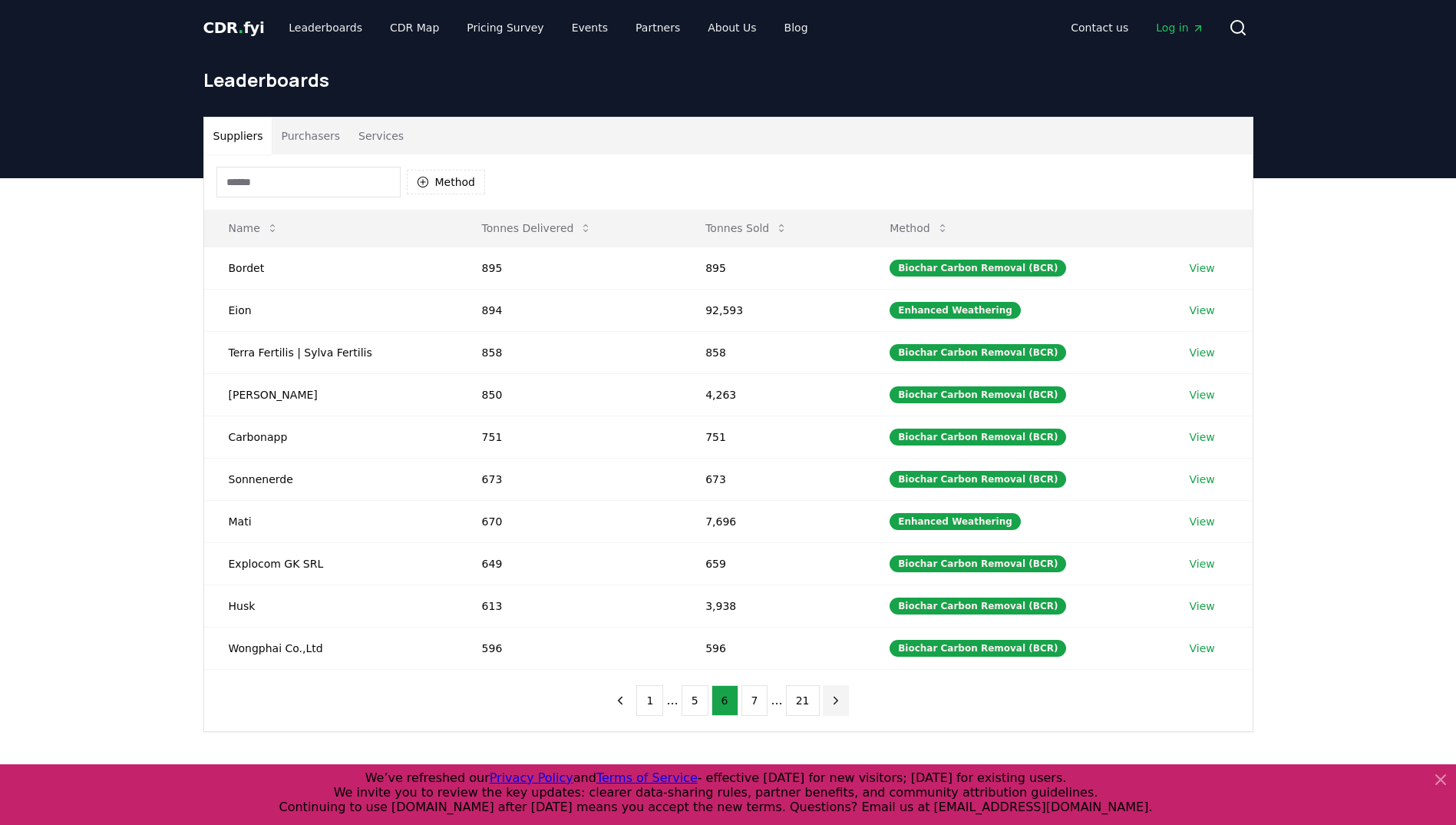
click at [823, 695] on button "next page" at bounding box center [836, 700] width 26 height 31
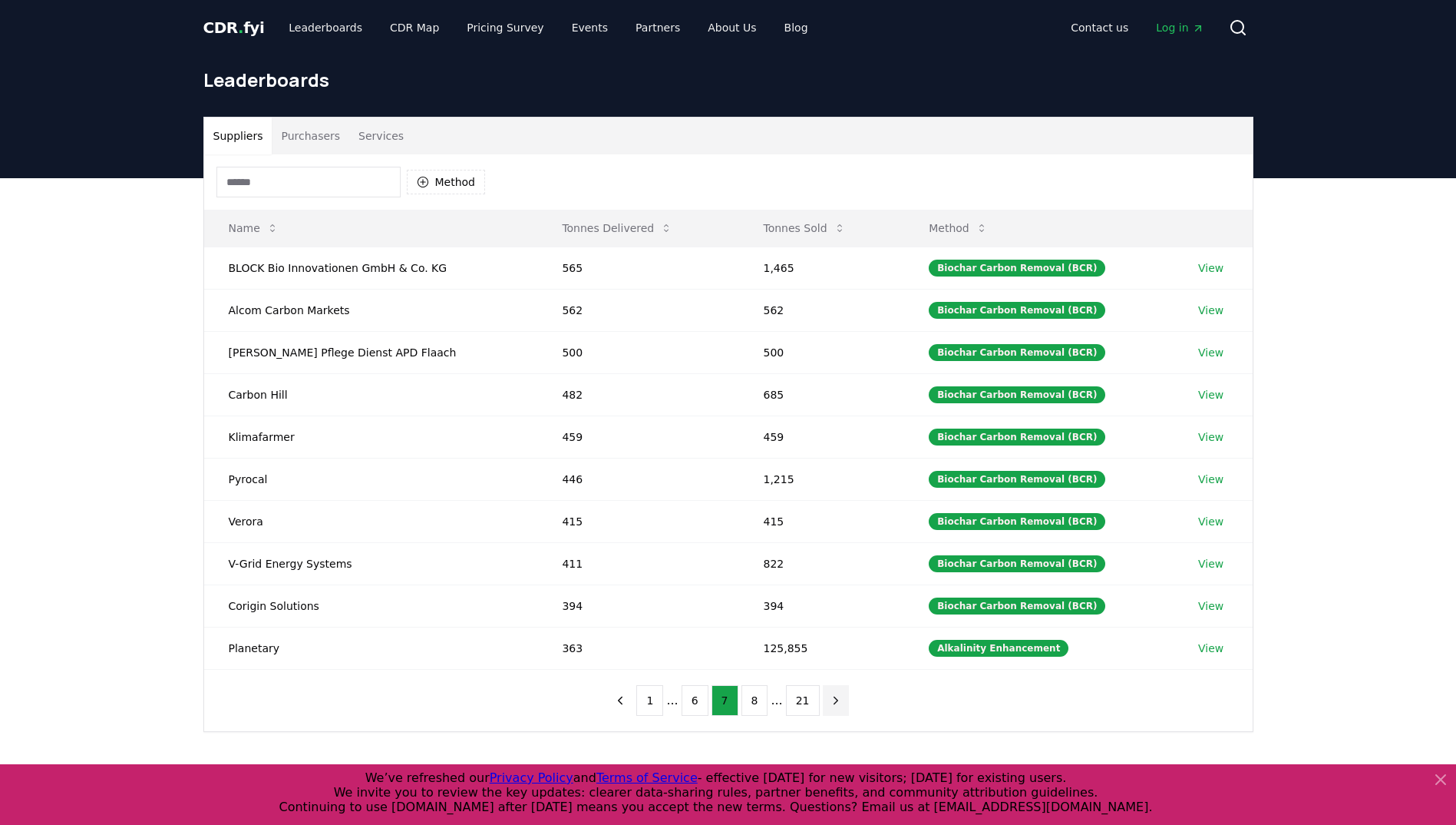
click at [823, 695] on button "next page" at bounding box center [836, 700] width 26 height 31
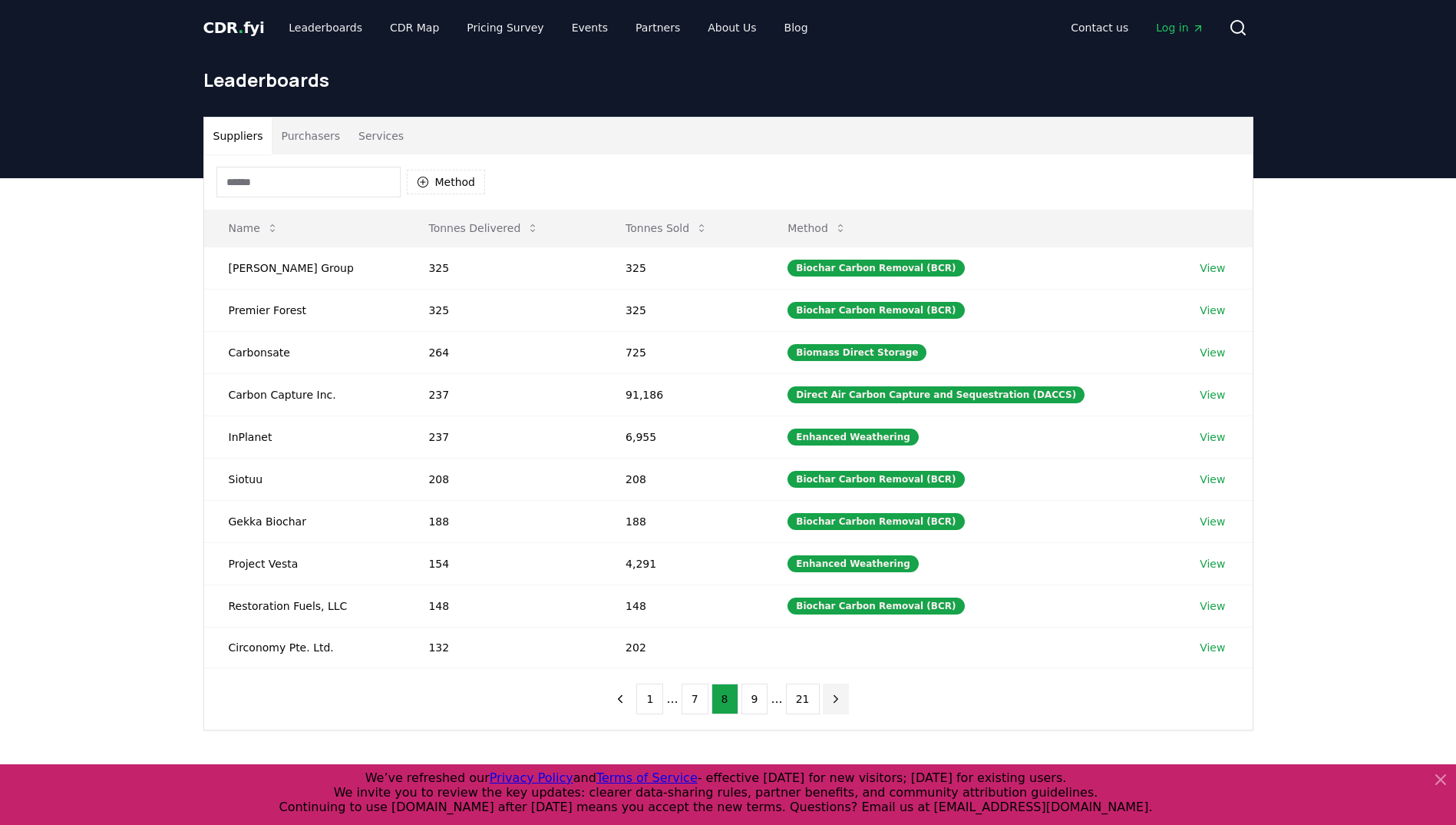
click at [823, 695] on button "next page" at bounding box center [836, 699] width 26 height 31
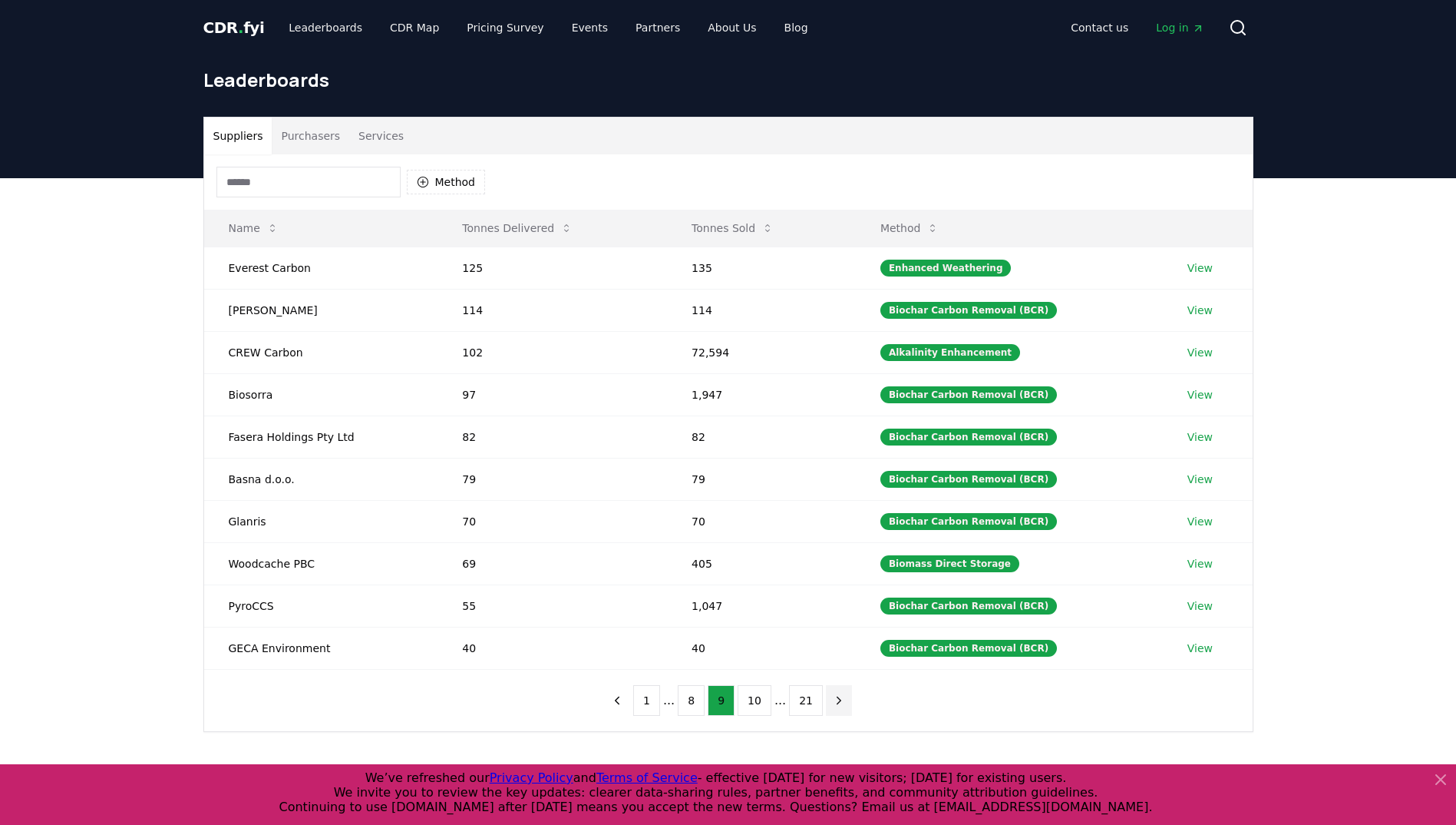
click at [826, 695] on button "next page" at bounding box center [839, 700] width 26 height 31
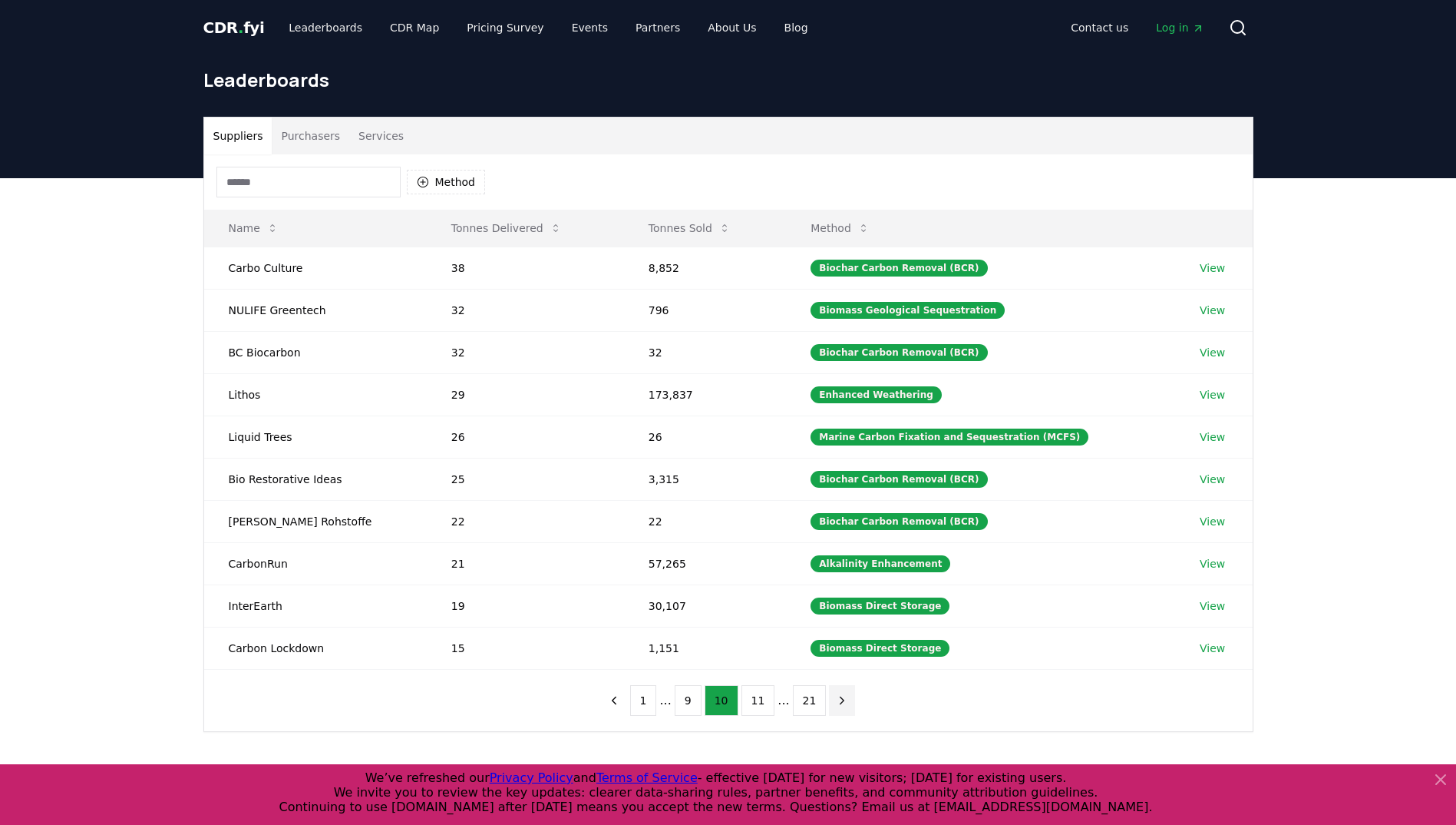
click at [829, 695] on button "next page" at bounding box center [842, 700] width 26 height 31
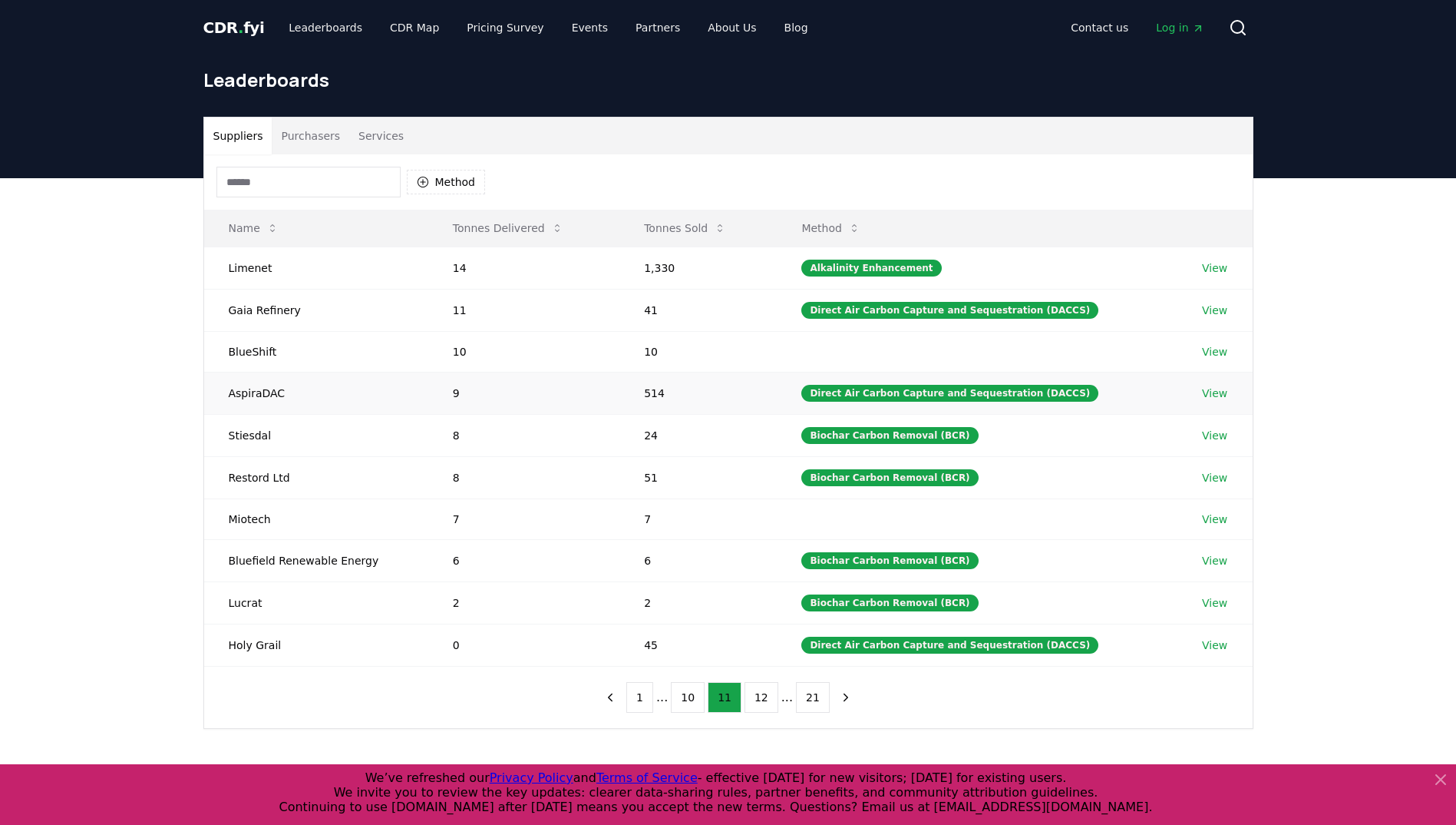
click at [1207, 391] on link "View" at bounding box center [1214, 393] width 25 height 15
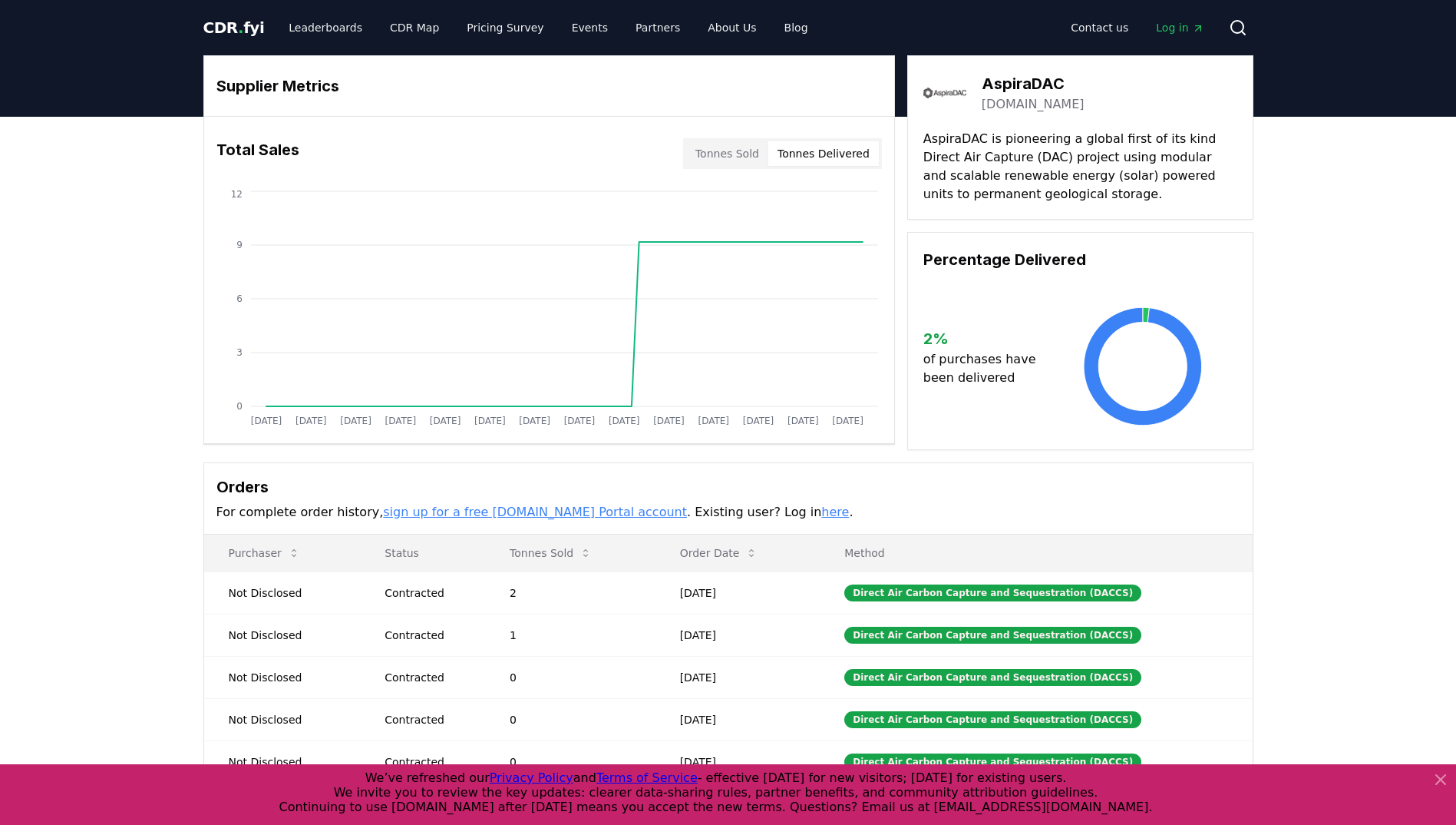
click at [821, 165] on button "Tonnes Delivered" at bounding box center [824, 153] width 111 height 24
